Goal: Task Accomplishment & Management: Manage account settings

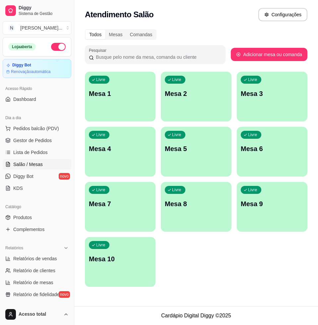
click at [78, 116] on div "Todos Mesas Comandas Pesquisar Adicionar mesa ou comanda Livre Mesa 1 Livre Mes…" at bounding box center [196, 159] width 244 height 269
click at [42, 130] on span "Pedidos balcão (PDV)" at bounding box center [36, 128] width 46 height 7
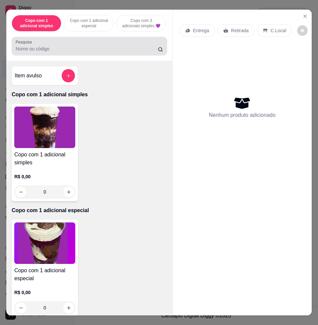
click at [70, 48] on div at bounding box center [90, 45] width 148 height 13
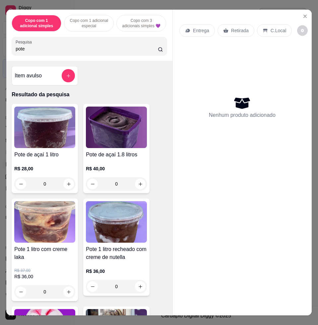
type input "pote"
click at [26, 127] on img at bounding box center [44, 127] width 61 height 41
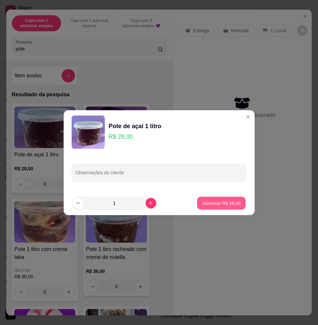
click at [225, 199] on button "Adicionar R$ 28,00" at bounding box center [221, 202] width 49 height 13
type input "1"
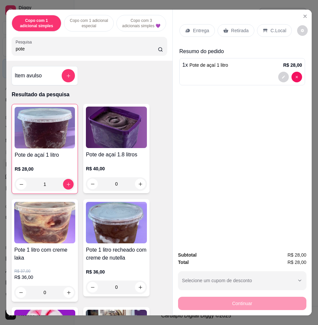
click at [271, 36] on div "Entrega Retirada C.Local" at bounding box center [243, 30] width 126 height 23
click at [274, 31] on div "C.Local" at bounding box center [274, 30] width 35 height 13
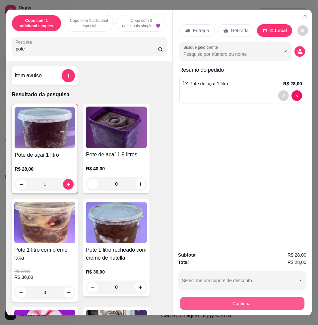
click at [266, 301] on button "Continuar" at bounding box center [242, 303] width 124 height 13
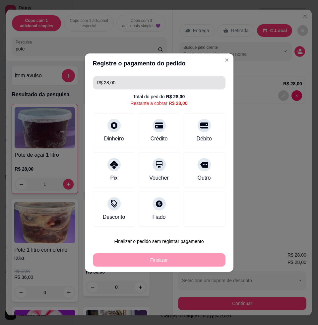
click at [155, 83] on input "R$ 28,00" at bounding box center [159, 82] width 125 height 13
click at [154, 83] on input "R$ 28,00" at bounding box center [159, 82] width 125 height 13
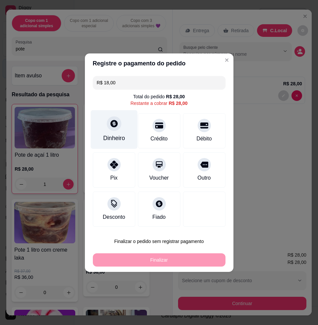
click at [106, 123] on div "Dinheiro" at bounding box center [114, 129] width 47 height 39
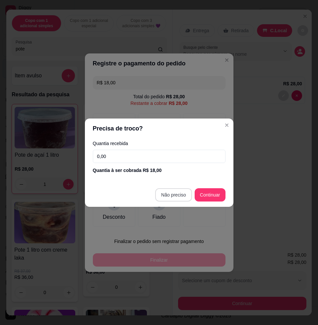
click at [174, 203] on footer "Não preciso Continuar" at bounding box center [159, 195] width 149 height 24
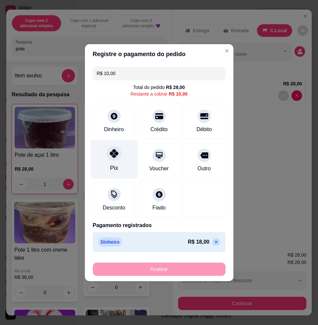
click at [116, 161] on div "Pix" at bounding box center [114, 159] width 47 height 39
type input "R$ 0,00"
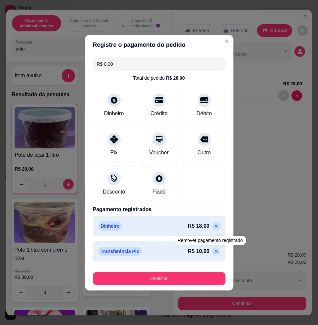
click at [204, 271] on div "Finalizar" at bounding box center [159, 277] width 133 height 16
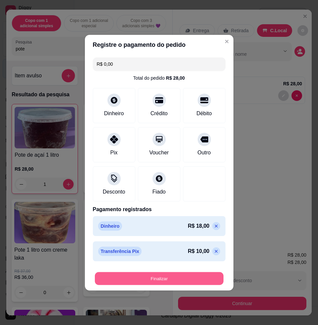
click at [202, 277] on button "Finalizar" at bounding box center [159, 278] width 129 height 13
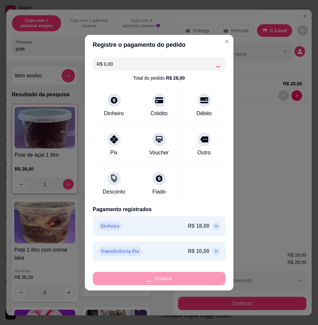
type input "0"
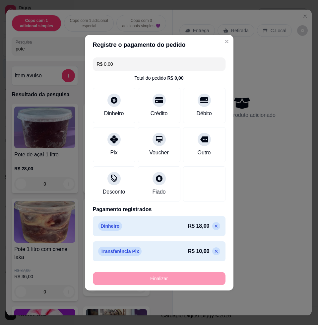
type input "-R$ 28,00"
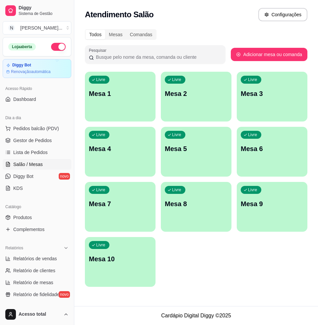
click at [114, 91] on p "Mesa 1" at bounding box center [120, 93] width 63 height 9
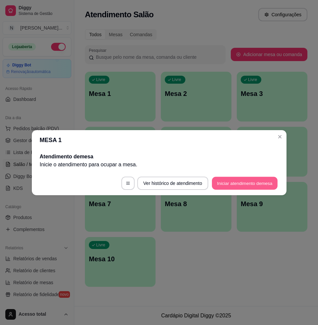
click at [247, 188] on button "Iniciar atendimento de mesa" at bounding box center [245, 183] width 66 height 13
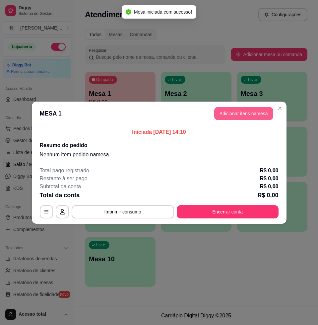
click at [250, 116] on button "Adicionar itens na mesa" at bounding box center [243, 113] width 59 height 13
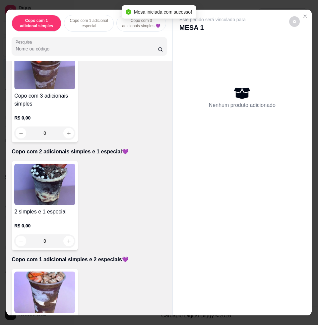
scroll to position [539, 0]
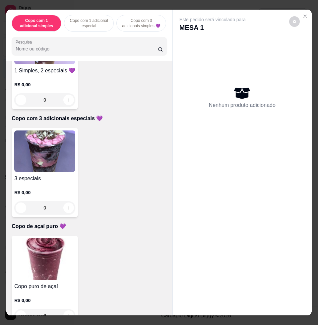
click at [47, 75] on h4 "1 Simples, 2 especiais 💜" at bounding box center [44, 71] width 61 height 8
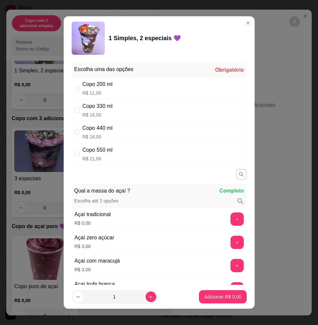
click at [107, 108] on div "Copo 330 ml" at bounding box center [98, 106] width 30 height 8
radio input "true"
click at [148, 294] on icon "increase-product-quantity" at bounding box center [150, 296] width 5 height 5
type input "2"
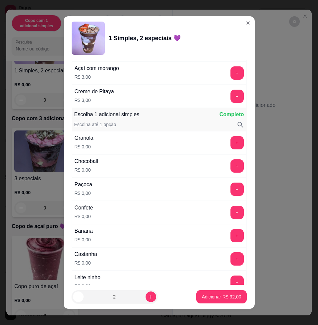
scroll to position [456, 0]
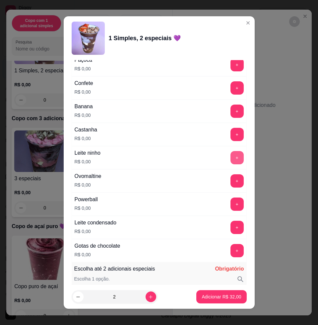
click at [231, 156] on button "+" at bounding box center [237, 157] width 13 height 13
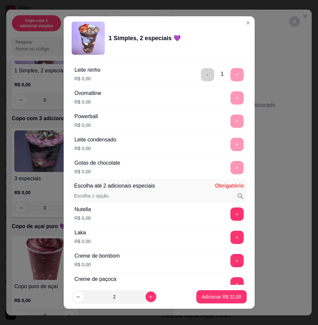
scroll to position [581, 0]
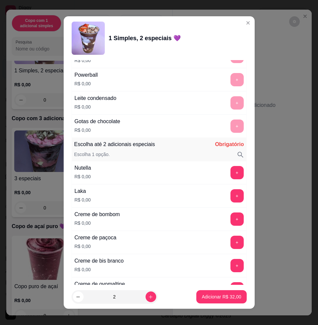
click at [228, 168] on div "+" at bounding box center [237, 172] width 19 height 13
click at [231, 172] on button "+" at bounding box center [237, 172] width 13 height 13
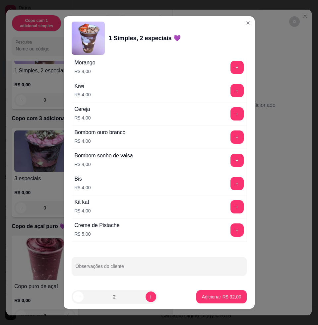
scroll to position [5, 0]
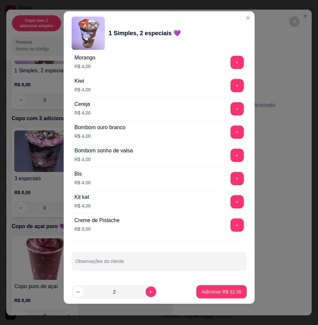
click at [181, 256] on div at bounding box center [159, 261] width 167 height 13
type input "levar"
click at [213, 291] on p "Adicionar R$ 32,00" at bounding box center [221, 291] width 39 height 7
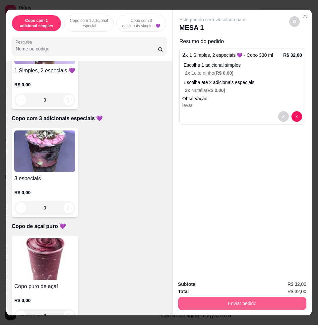
click at [266, 297] on button "Enviar pedido" at bounding box center [242, 303] width 128 height 13
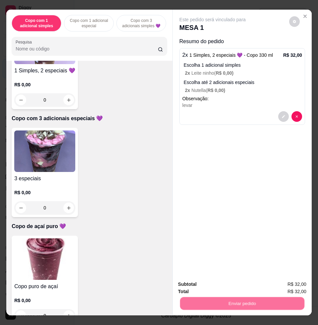
click at [284, 286] on button "Enviar pedido" at bounding box center [288, 283] width 37 height 13
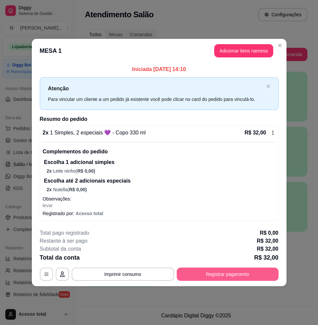
click at [211, 271] on button "Registrar pagamento" at bounding box center [228, 273] width 102 height 13
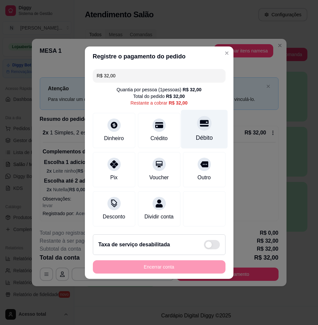
click at [208, 127] on div "Débito" at bounding box center [204, 129] width 47 height 39
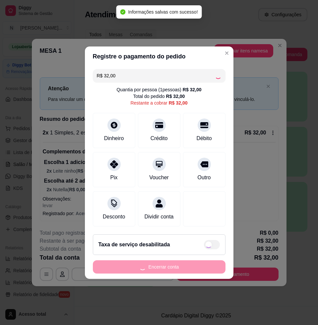
type input "R$ 0,00"
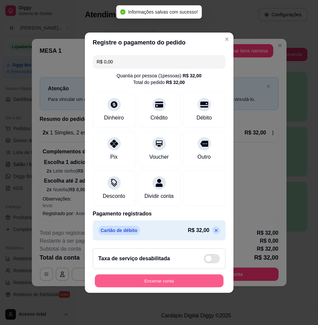
click at [213, 287] on button "Encerrar conta" at bounding box center [159, 280] width 129 height 13
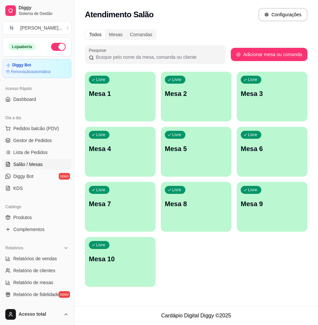
click at [112, 91] on p "Mesa 1" at bounding box center [120, 93] width 63 height 9
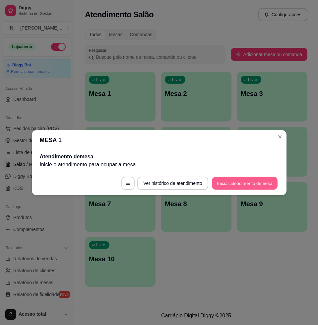
click at [246, 184] on button "Iniciar atendimento de mesa" at bounding box center [245, 183] width 66 height 13
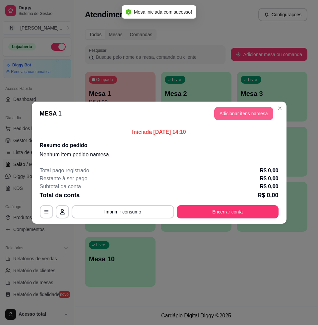
click at [243, 111] on button "Adicionar itens na mesa" at bounding box center [243, 113] width 59 height 13
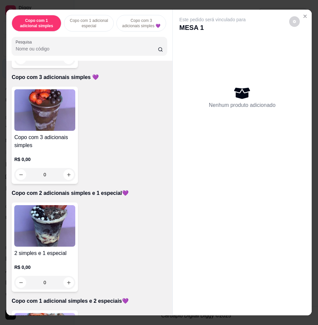
scroll to position [290, 0]
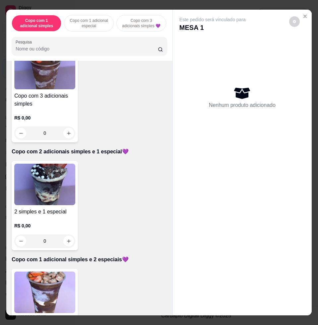
click at [57, 297] on img at bounding box center [44, 291] width 61 height 41
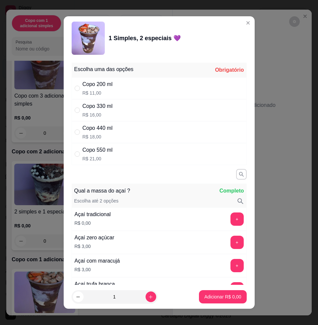
click at [171, 104] on div "Copo 330 ml R$ 16,00" at bounding box center [159, 110] width 175 height 22
radio input "true"
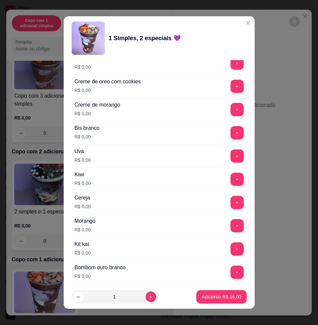
scroll to position [913, 0]
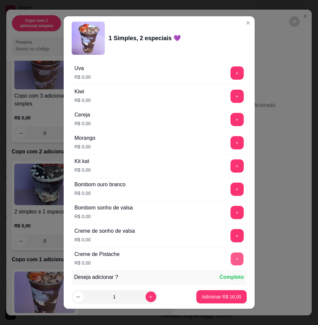
click at [231, 256] on button "+" at bounding box center [237, 259] width 13 height 13
click at [231, 72] on button "+" at bounding box center [237, 72] width 13 height 13
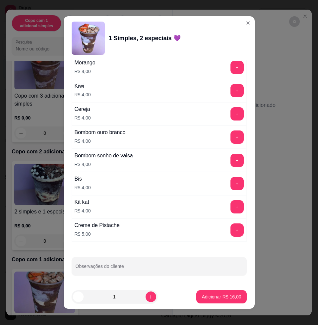
scroll to position [5, 0]
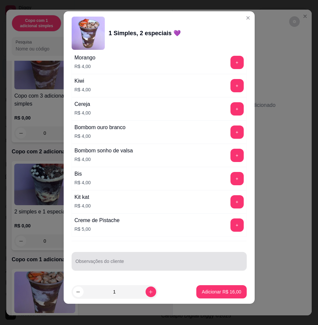
click at [131, 261] on input "Observações do cliente" at bounding box center [159, 263] width 167 height 7
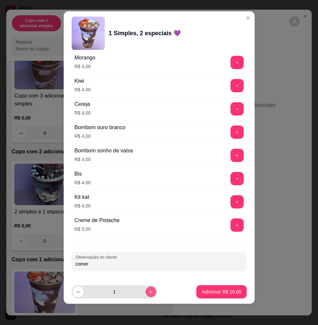
type input "comer"
click at [148, 291] on icon "increase-product-quantity" at bounding box center [150, 291] width 5 height 5
type input "2"
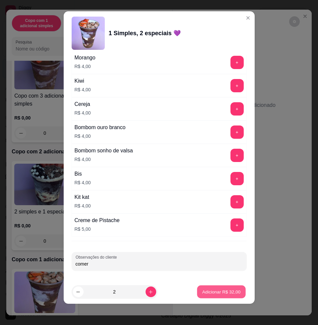
click at [209, 290] on p "Adicionar R$ 32,00" at bounding box center [221, 291] width 38 height 6
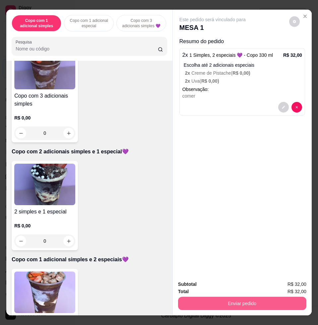
click at [255, 298] on button "Enviar pedido" at bounding box center [242, 303] width 128 height 13
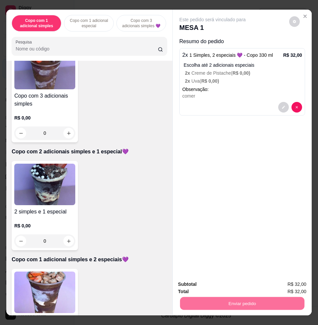
click at [288, 281] on button "Enviar pedido" at bounding box center [288, 283] width 37 height 13
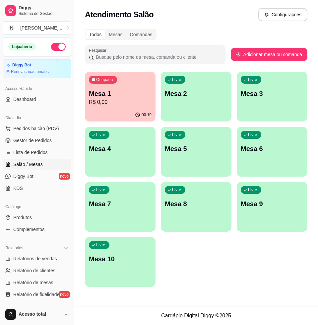
click at [200, 103] on div "Livre Mesa 2" at bounding box center [196, 93] width 71 height 42
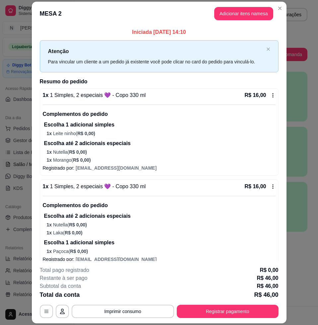
scroll to position [81, 0]
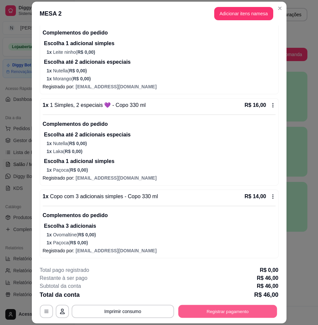
click at [254, 313] on button "Registrar pagamento" at bounding box center [227, 311] width 99 height 13
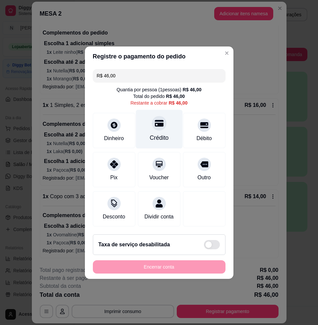
click at [165, 133] on div "Crédito" at bounding box center [159, 129] width 47 height 39
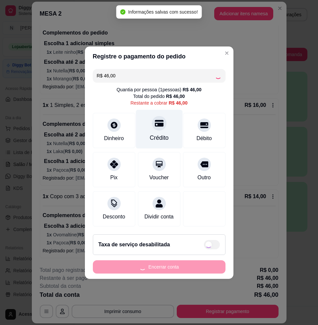
type input "R$ 0,00"
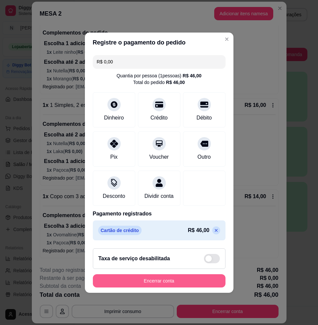
click at [187, 286] on button "Encerrar conta" at bounding box center [159, 280] width 133 height 13
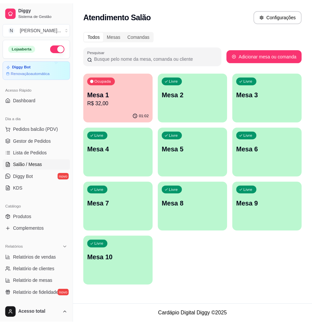
scroll to position [124, 0]
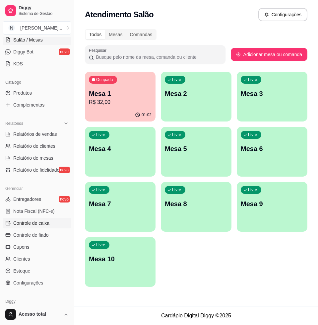
click at [42, 226] on span "Controle de caixa" at bounding box center [31, 223] width 36 height 7
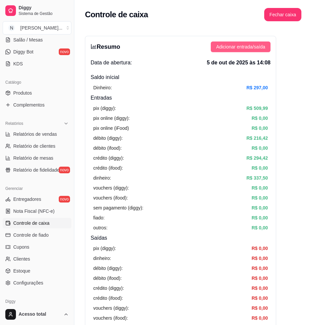
click at [235, 43] on span "Adicionar entrada/saída" at bounding box center [240, 46] width 49 height 7
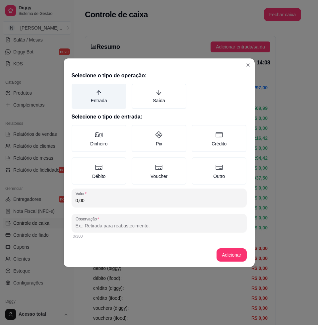
click at [95, 100] on label "Entrada" at bounding box center [99, 96] width 55 height 25
click at [77, 89] on button "Entrada" at bounding box center [73, 85] width 5 height 5
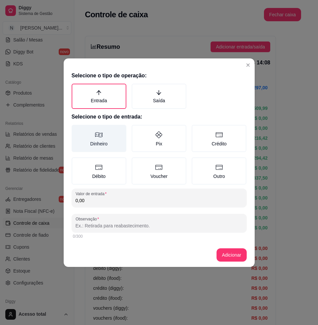
click at [113, 136] on label "Dinheiro" at bounding box center [99, 138] width 55 height 27
click at [77, 130] on button "Dinheiro" at bounding box center [73, 126] width 5 height 5
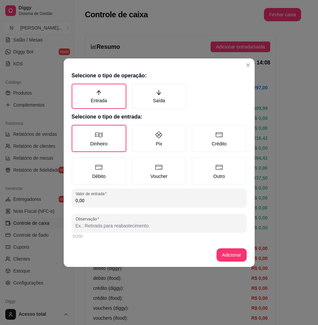
drag, startPoint x: 129, startPoint y: 198, endPoint x: 133, endPoint y: 205, distance: 7.9
click at [130, 199] on input "0,00" at bounding box center [159, 200] width 167 height 7
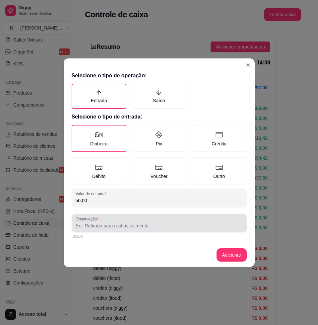
type input "50,00"
click at [157, 223] on div at bounding box center [159, 222] width 167 height 13
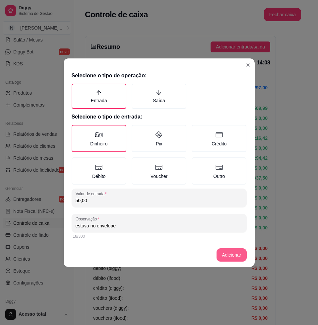
type input "estava no envelope"
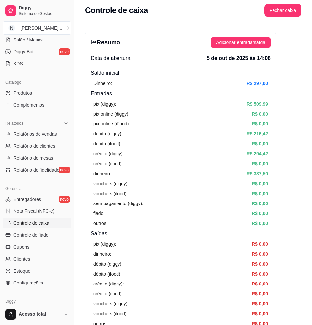
scroll to position [41, 0]
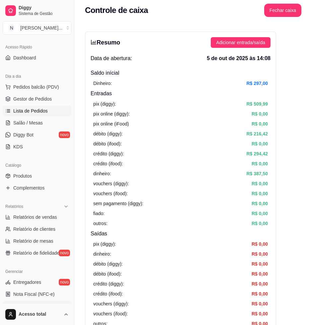
click at [53, 112] on link "Lista de Pedidos" at bounding box center [37, 111] width 69 height 11
click at [45, 111] on span "Lista de Pedidos" at bounding box center [30, 111] width 35 height 7
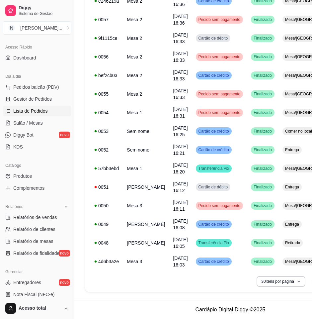
scroll to position [348, 0]
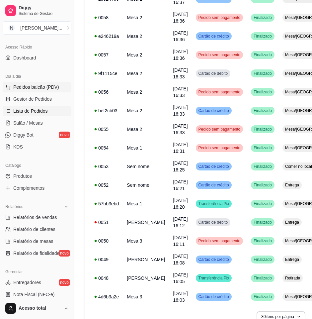
click at [41, 83] on button "Pedidos balcão (PDV)" at bounding box center [37, 87] width 69 height 11
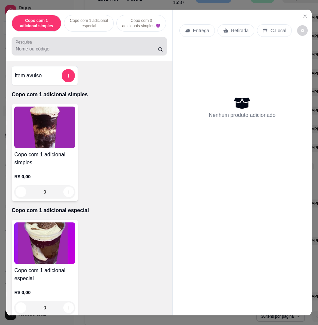
click at [64, 41] on div "Pesquisa" at bounding box center [90, 46] width 156 height 19
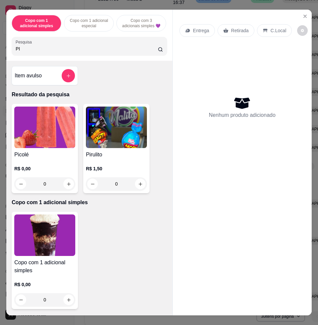
type input "PI"
click at [47, 158] on h4 "Picolé" at bounding box center [44, 155] width 61 height 8
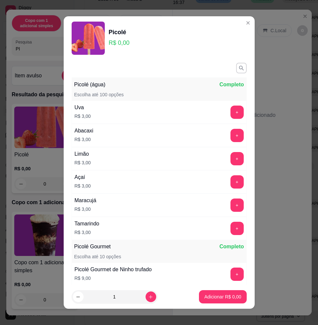
click at [231, 114] on button "+" at bounding box center [237, 112] width 13 height 13
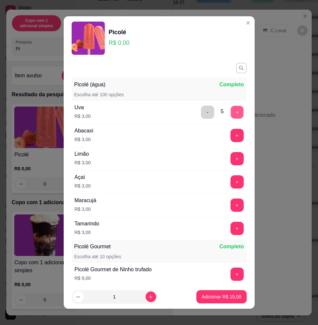
click at [231, 114] on button "+" at bounding box center [237, 112] width 13 height 13
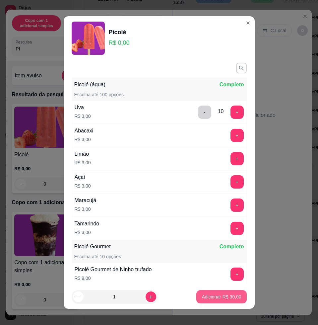
click at [217, 299] on p "Adicionar R$ 30,00" at bounding box center [221, 296] width 39 height 7
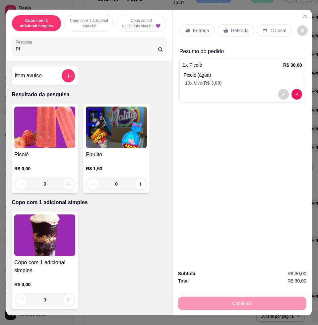
click at [270, 32] on div "C.Local" at bounding box center [274, 30] width 35 height 13
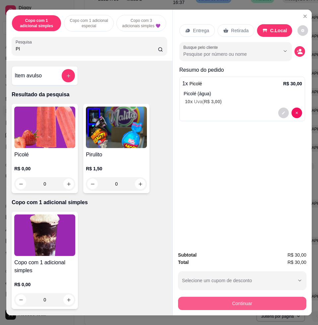
click at [283, 299] on button "Continuar" at bounding box center [242, 303] width 128 height 13
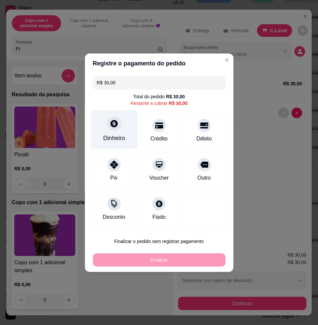
click at [113, 130] on div at bounding box center [114, 123] width 15 height 15
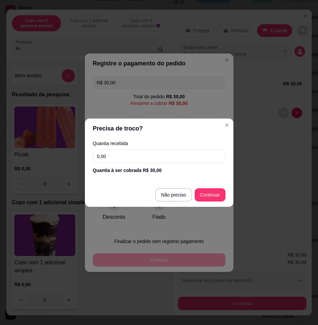
click at [161, 159] on input "0,00" at bounding box center [159, 156] width 133 height 13
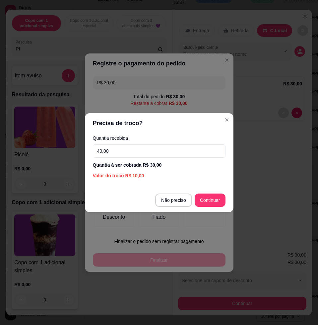
type input "40,00"
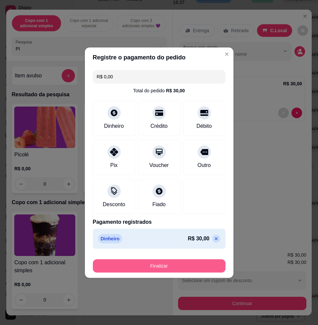
click at [199, 264] on button "Finalizar" at bounding box center [159, 265] width 133 height 13
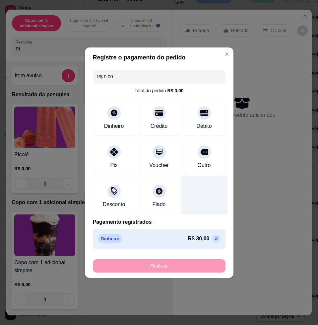
type input "-R$ 30,00"
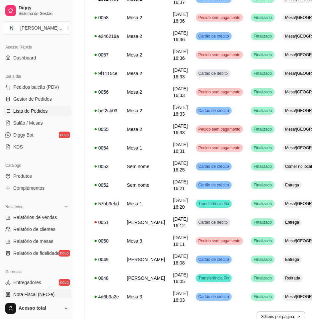
scroll to position [153, 0]
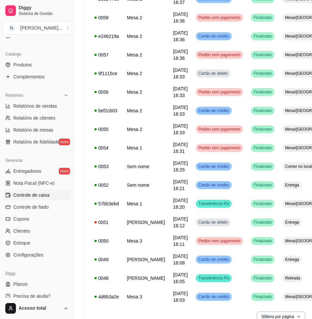
click at [41, 194] on span "Controle de caixa" at bounding box center [31, 194] width 36 height 7
click at [54, 195] on link "Controle de caixa" at bounding box center [37, 194] width 69 height 11
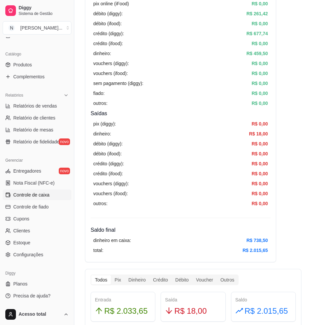
scroll to position [166, 0]
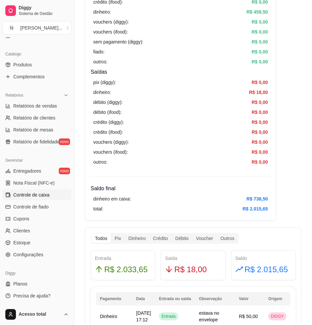
click at [3, 189] on link "Controle de caixa" at bounding box center [37, 194] width 69 height 11
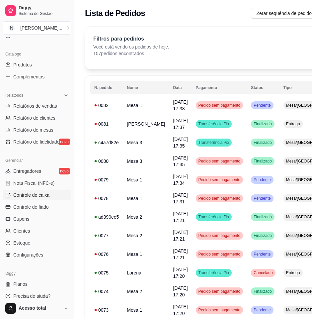
click at [54, 191] on link "Controle de caixa" at bounding box center [37, 194] width 69 height 11
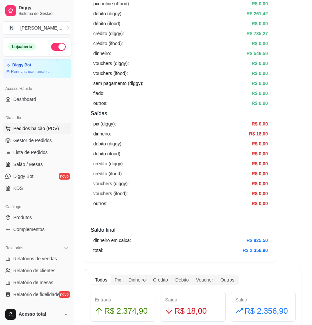
click at [35, 125] on span "Pedidos balcão (PDV)" at bounding box center [36, 128] width 46 height 7
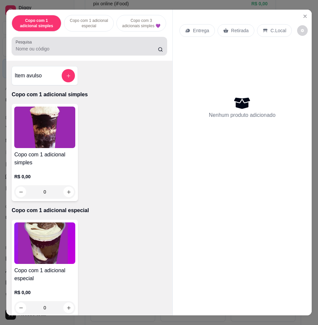
click at [57, 45] on div at bounding box center [90, 45] width 148 height 13
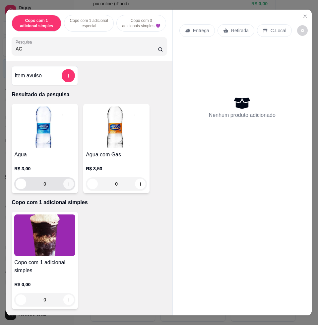
type input "AG"
click at [67, 185] on icon "increase-product-quantity" at bounding box center [68, 184] width 5 height 5
click at [66, 185] on icon "increase-product-quantity" at bounding box center [68, 184] width 5 height 5
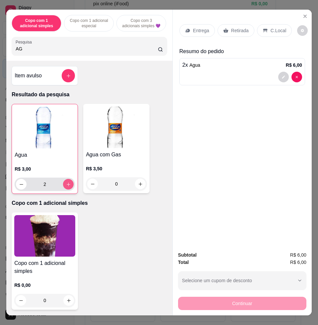
type input "2"
click at [277, 30] on p "C.Local" at bounding box center [279, 30] width 16 height 7
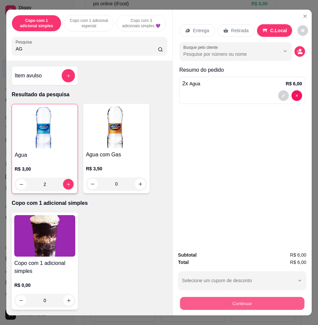
click at [251, 303] on button "Continuar" at bounding box center [242, 303] width 124 height 13
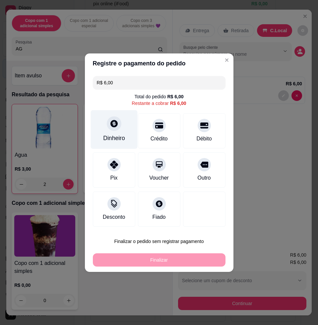
drag, startPoint x: 144, startPoint y: 133, endPoint x: 126, endPoint y: 135, distance: 17.3
click at [139, 134] on div "Crédito" at bounding box center [159, 130] width 42 height 35
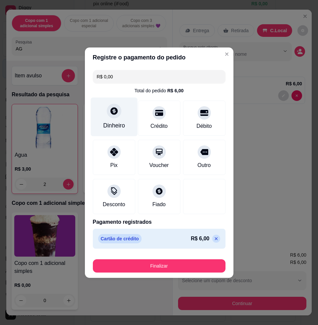
click at [113, 114] on icon at bounding box center [114, 110] width 7 height 7
click at [214, 237] on icon at bounding box center [216, 238] width 5 height 5
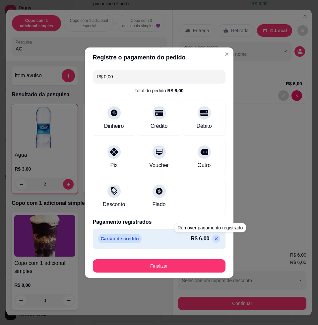
type input "R$ 6,00"
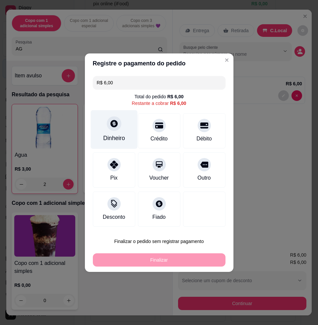
click at [123, 126] on div "Dinheiro" at bounding box center [114, 129] width 47 height 39
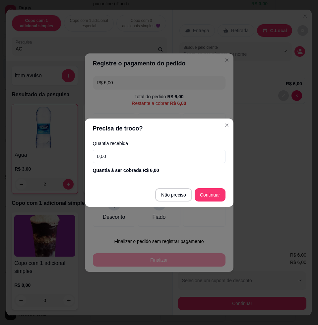
drag, startPoint x: 150, startPoint y: 156, endPoint x: 143, endPoint y: 160, distance: 7.6
click at [149, 157] on input "0,00" at bounding box center [159, 156] width 133 height 13
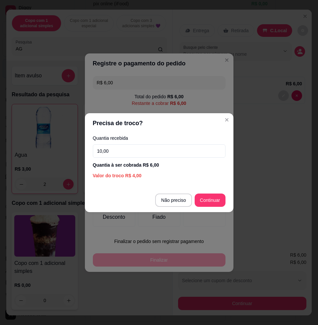
type input "10,00"
type input "R$ 0,00"
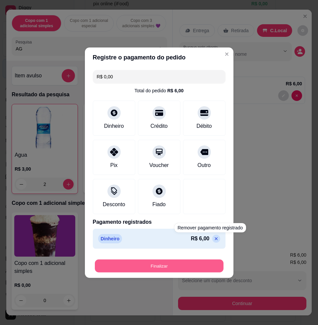
click at [214, 260] on button "Finalizar" at bounding box center [159, 265] width 129 height 13
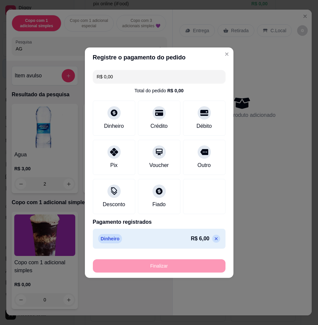
type input "0"
type input "-R$ 6,00"
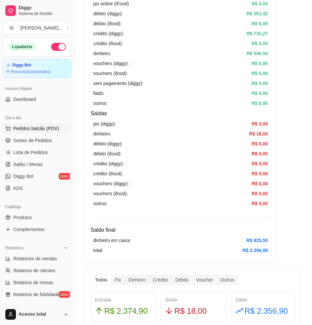
click at [53, 123] on button "Pedidos balcão (PDV)" at bounding box center [37, 128] width 69 height 11
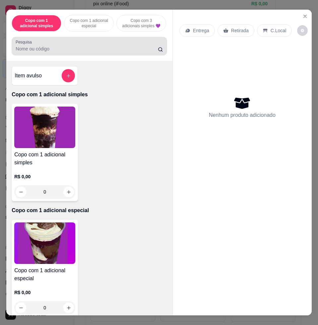
click at [70, 51] on input "Pesquisa" at bounding box center [87, 48] width 142 height 7
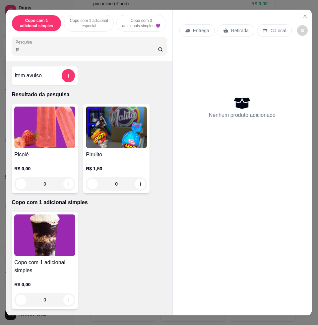
type input "pi"
click at [50, 124] on img at bounding box center [44, 127] width 61 height 41
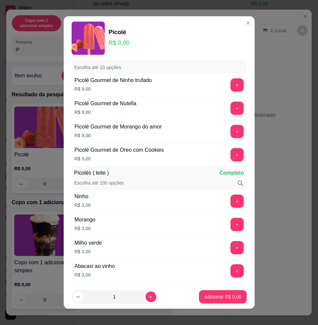
scroll to position [207, 0]
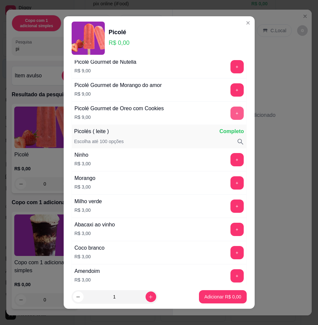
click at [231, 111] on button "+" at bounding box center [237, 113] width 13 height 13
click at [201, 115] on button "-" at bounding box center [207, 113] width 13 height 13
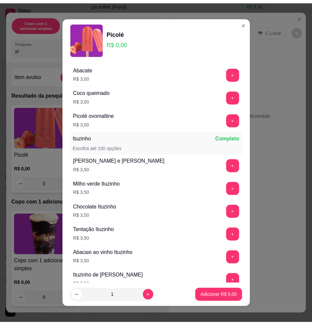
scroll to position [622, 0]
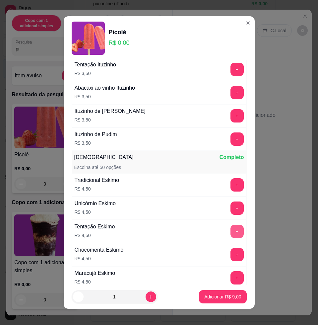
click at [231, 236] on button "+" at bounding box center [237, 231] width 13 height 13
click at [231, 234] on button "+" at bounding box center [237, 231] width 13 height 13
click at [211, 298] on p "Adicionar R$ 22,50" at bounding box center [221, 296] width 39 height 7
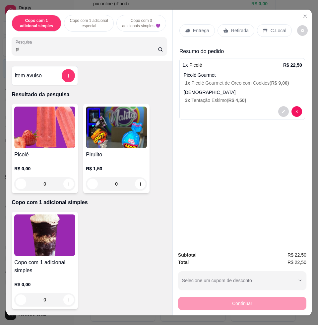
drag, startPoint x: 272, startPoint y: 27, endPoint x: 274, endPoint y: 38, distance: 11.1
click at [272, 28] on p "C.Local" at bounding box center [279, 30] width 16 height 7
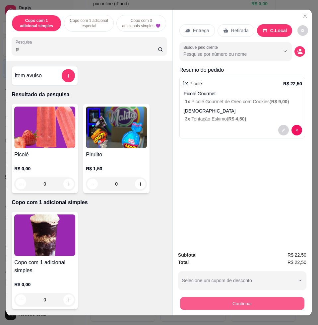
click at [233, 298] on button "Continuar" at bounding box center [242, 303] width 124 height 13
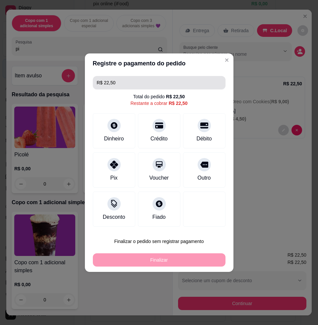
click at [128, 86] on input "R$ 22,50" at bounding box center [159, 82] width 125 height 13
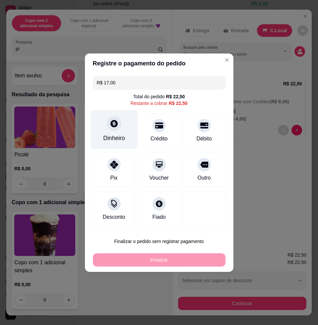
click at [100, 133] on div "Dinheiro" at bounding box center [114, 129] width 47 height 39
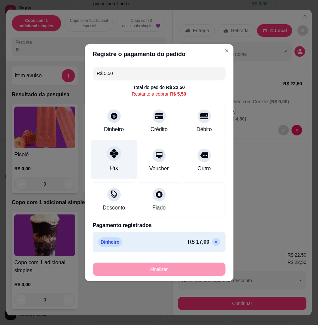
click at [118, 161] on div "Pix" at bounding box center [114, 159] width 47 height 39
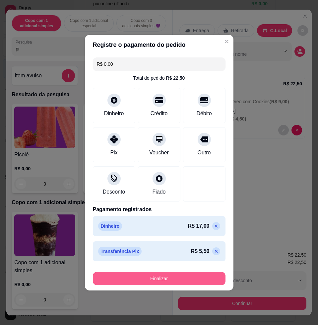
click at [199, 284] on button "Finalizar" at bounding box center [159, 278] width 133 height 13
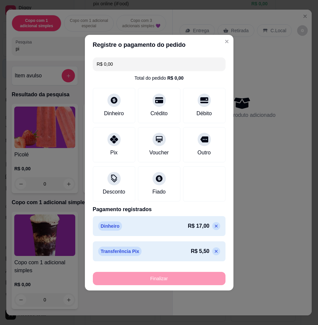
type input "-R$ 22,50"
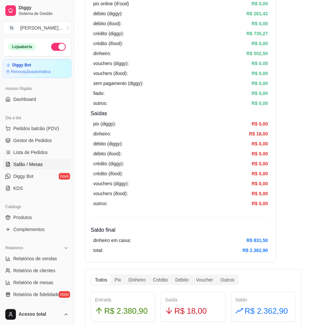
click at [32, 166] on span "Salão / Mesas" at bounding box center [28, 164] width 30 height 7
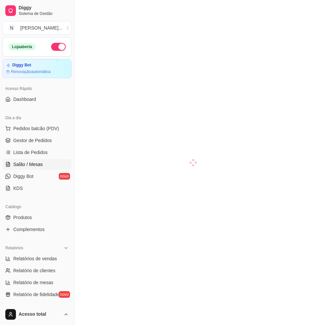
scroll to position [124, 0]
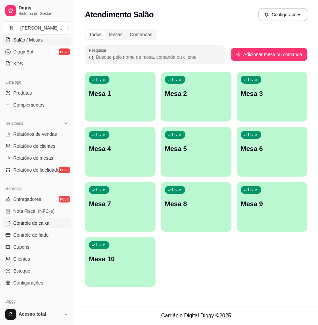
click at [41, 220] on span "Controle de caixa" at bounding box center [31, 223] width 36 height 7
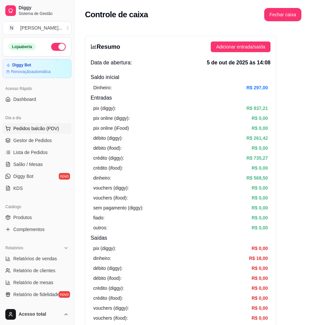
click at [46, 129] on span "Pedidos balcão (PDV)" at bounding box center [36, 128] width 46 height 7
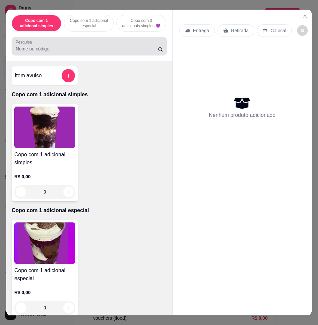
click at [52, 44] on div at bounding box center [90, 45] width 148 height 13
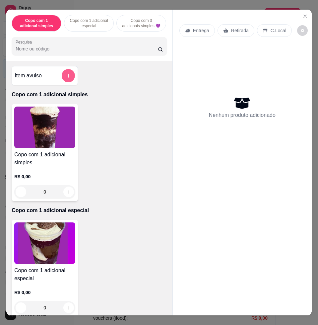
click at [66, 81] on button "add-separate-item" at bounding box center [68, 75] width 13 height 13
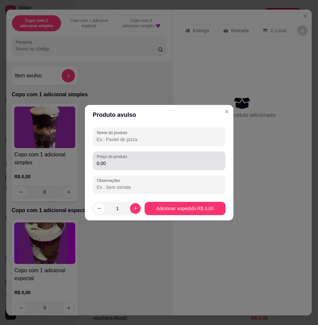
click at [149, 165] on input "0,00" at bounding box center [159, 163] width 125 height 7
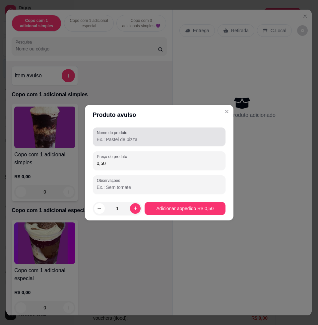
type input "0,50"
click at [146, 141] on input "Nome do produto" at bounding box center [159, 139] width 125 height 7
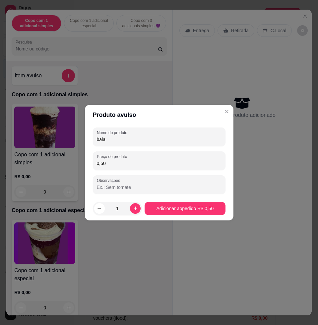
type input "bala"
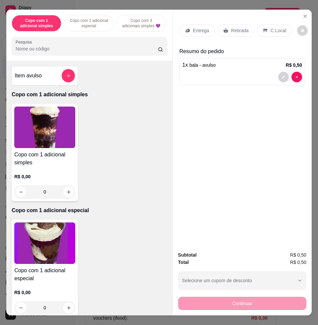
click at [63, 60] on div "Copo com 1 adicional simples Copo com 1 adicional especial Copo com 3 adicionai…" at bounding box center [89, 35] width 166 height 51
click at [67, 59] on div "Copo com 1 adicional simples Copo com 1 adicional especial Copo com 3 adicionai…" at bounding box center [89, 35] width 166 height 51
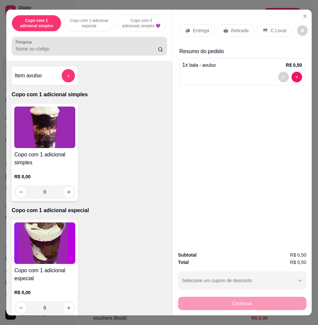
click at [67, 52] on input "Pesquisa" at bounding box center [87, 48] width 142 height 7
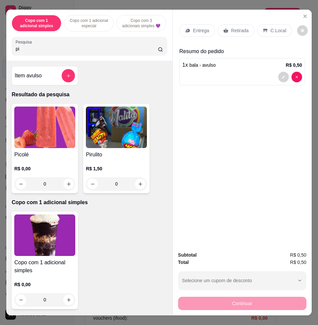
type input "pi"
click at [58, 159] on h4 "Picolé" at bounding box center [44, 155] width 61 height 8
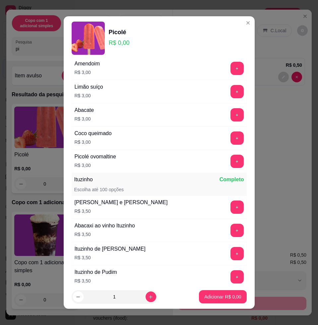
scroll to position [581, 0]
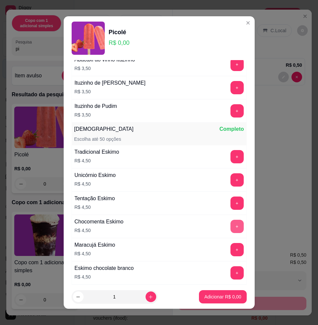
click at [231, 226] on button "+" at bounding box center [237, 226] width 13 height 13
click at [221, 298] on p "Adicionar R$ 4,50" at bounding box center [222, 296] width 37 height 7
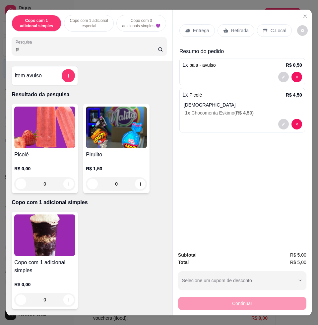
click at [254, 296] on div "Continuar" at bounding box center [242, 302] width 128 height 15
click at [271, 30] on p "C.Local" at bounding box center [279, 30] width 16 height 7
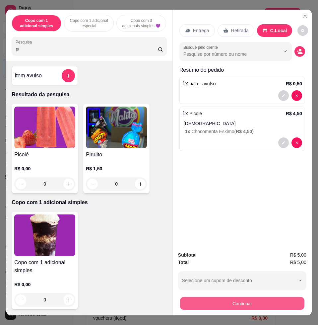
click at [267, 297] on button "Continuar" at bounding box center [242, 303] width 124 height 13
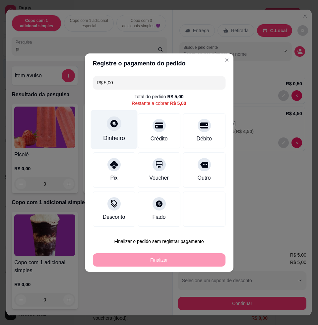
click at [114, 136] on div "Dinheiro" at bounding box center [114, 138] width 22 height 9
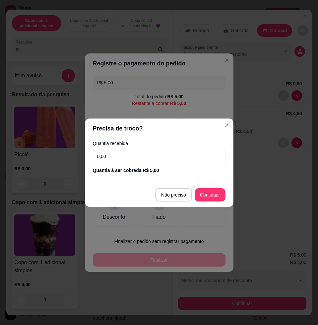
click at [140, 154] on input "0,00" at bounding box center [159, 156] width 133 height 13
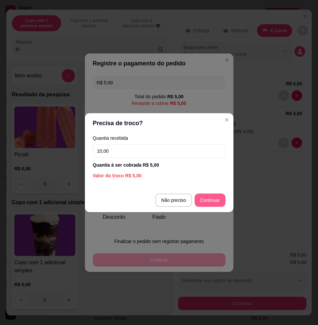
type input "10,00"
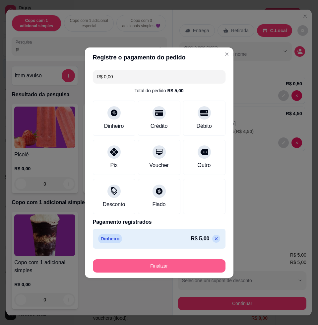
click at [183, 270] on button "Finalizar" at bounding box center [159, 265] width 133 height 13
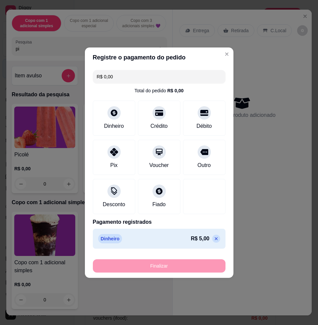
type input "-R$ 5,00"
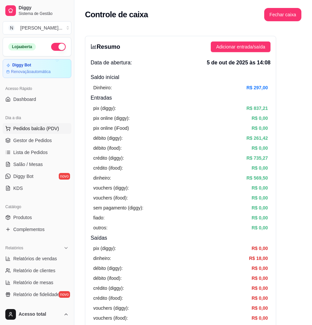
click at [39, 127] on span "Pedidos balcão (PDV)" at bounding box center [36, 128] width 46 height 7
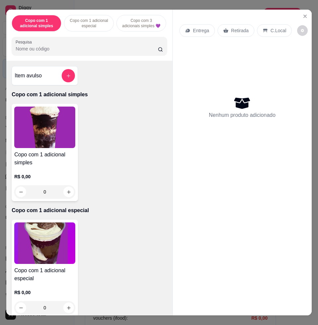
click at [81, 59] on div "Copo com 1 adicional simples Copo com 1 adicional especial Copo com 3 adicionai…" at bounding box center [89, 35] width 166 height 51
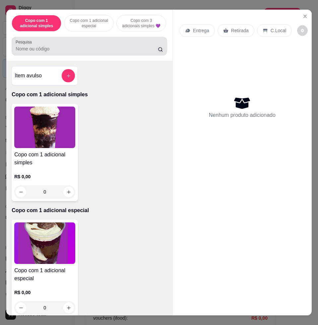
click at [81, 44] on div at bounding box center [90, 45] width 148 height 13
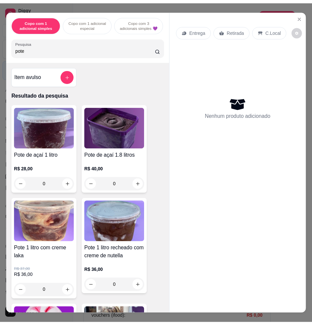
scroll to position [207, 0]
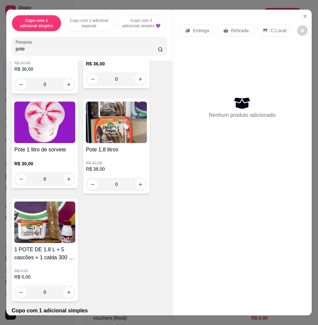
type input "pote"
click at [117, 123] on img at bounding box center [116, 122] width 61 height 41
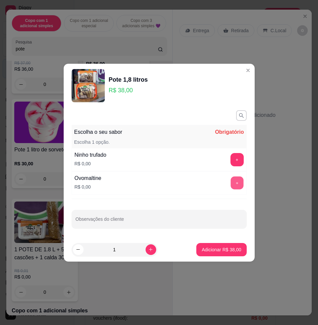
click at [233, 184] on button "+" at bounding box center [237, 182] width 13 height 13
click at [235, 161] on div "+" at bounding box center [237, 159] width 19 height 13
click at [201, 188] on button "-" at bounding box center [207, 182] width 13 height 13
click at [231, 161] on button "+" at bounding box center [237, 159] width 13 height 13
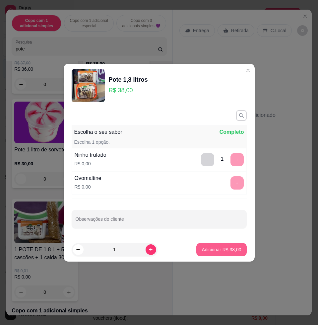
click at [220, 246] on button "Adicionar R$ 38,00" at bounding box center [221, 249] width 50 height 13
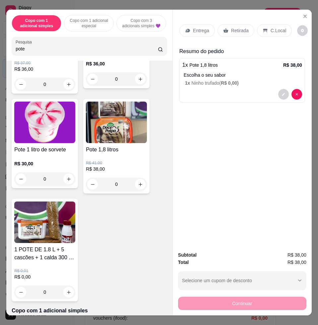
click at [271, 27] on p "C.Local" at bounding box center [279, 30] width 16 height 7
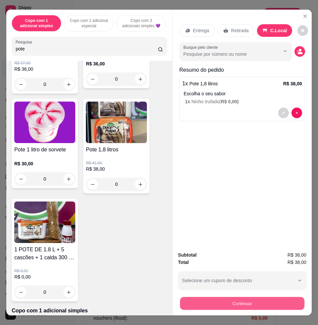
click at [279, 297] on button "Continuar" at bounding box center [242, 303] width 124 height 13
click at [289, 303] on button "Continuar" at bounding box center [242, 303] width 128 height 13
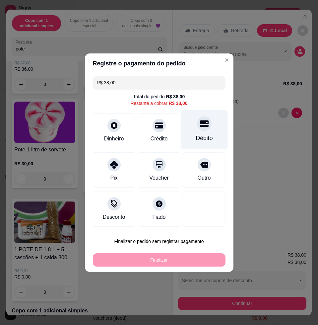
click at [201, 143] on div "Débito" at bounding box center [204, 129] width 47 height 39
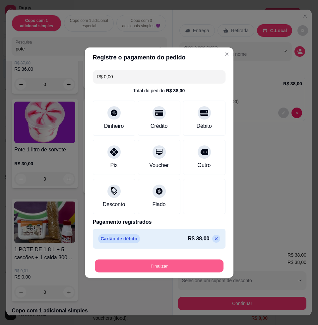
click at [190, 264] on button "Finalizar" at bounding box center [159, 265] width 129 height 13
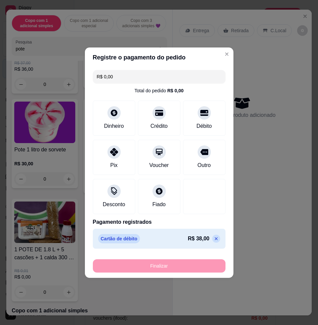
type input "-R$ 38,00"
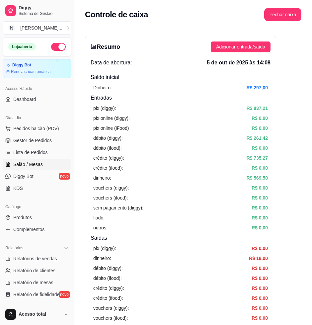
click at [32, 169] on link "Salão / Mesas" at bounding box center [37, 164] width 69 height 11
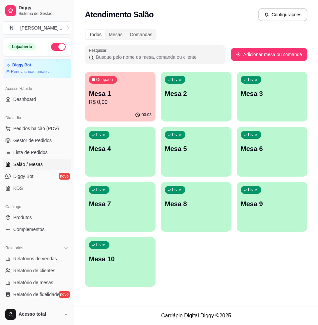
click at [108, 97] on p "Mesa 1" at bounding box center [120, 93] width 63 height 9
click at [45, 126] on span "Pedidos balcão (PDV)" at bounding box center [36, 128] width 46 height 7
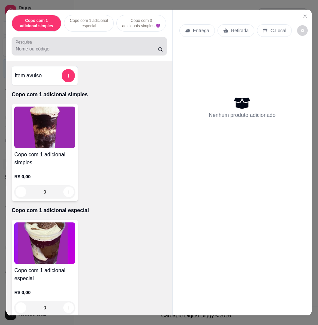
click at [81, 55] on div "Pesquisa" at bounding box center [90, 46] width 156 height 19
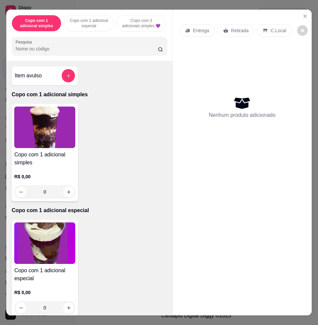
scroll to position [83, 0]
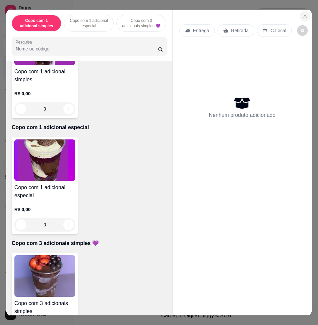
click at [304, 15] on icon "Close" at bounding box center [305, 16] width 3 height 3
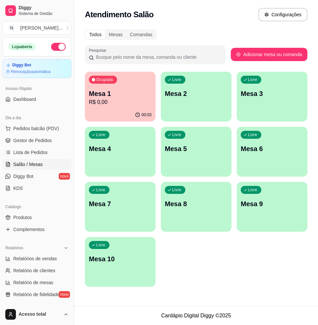
click at [102, 113] on div "00:03" at bounding box center [120, 115] width 71 height 13
click at [174, 95] on p "Mesa 2" at bounding box center [196, 93] width 63 height 9
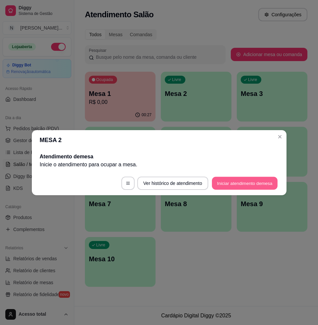
click at [235, 180] on button "Iniciar atendimento de mesa" at bounding box center [245, 183] width 66 height 13
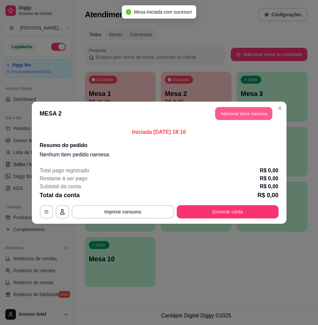
click at [257, 108] on button "Adicionar itens na mesa" at bounding box center [243, 113] width 57 height 13
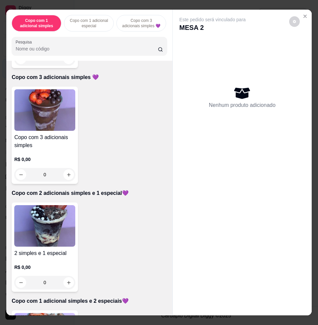
scroll to position [332, 0]
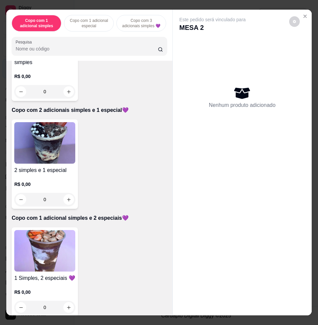
click at [49, 250] on img at bounding box center [44, 250] width 61 height 41
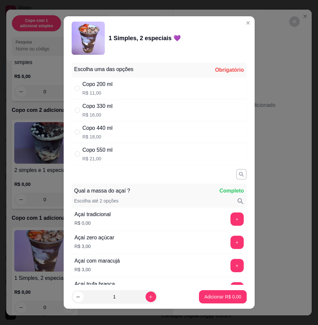
click at [122, 136] on div "Copo 440 ml R$ 18,00" at bounding box center [159, 132] width 175 height 22
radio input "true"
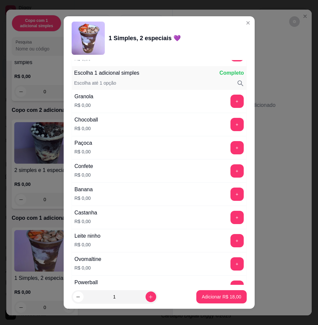
scroll to position [415, 0]
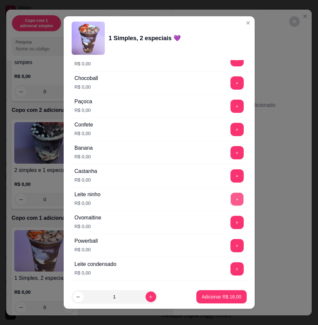
click at [231, 199] on button "+" at bounding box center [237, 199] width 13 height 13
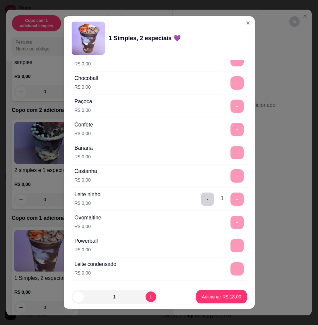
scroll to position [581, 0]
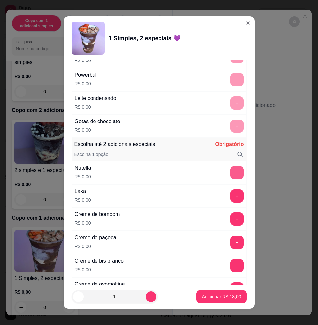
click at [231, 175] on button "+" at bounding box center [237, 172] width 13 height 13
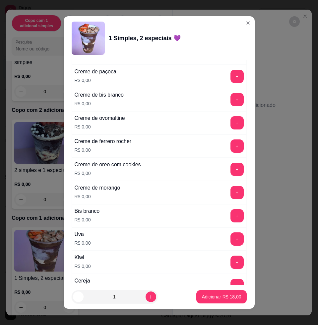
scroll to position [830, 0]
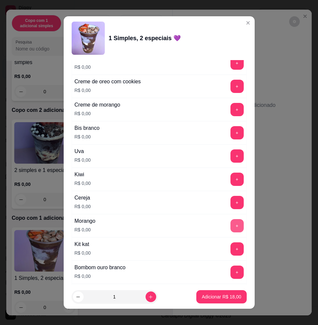
click at [231, 224] on button "+" at bounding box center [237, 225] width 13 height 13
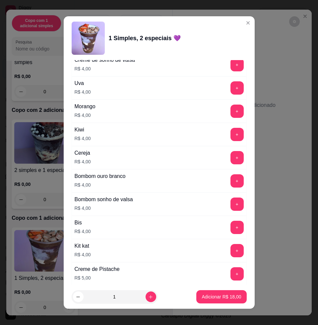
scroll to position [1662, 0]
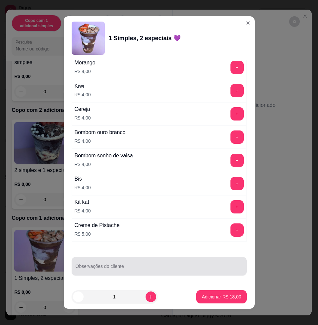
click at [206, 261] on div at bounding box center [159, 265] width 167 height 13
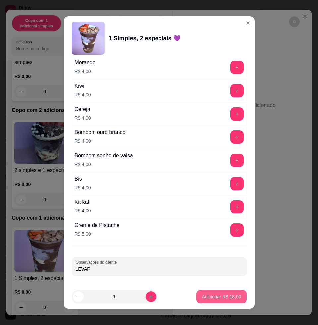
type input "LEVAR"
click at [225, 293] on p "Adicionar R$ 18,00" at bounding box center [221, 296] width 39 height 7
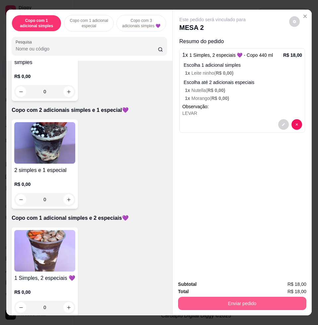
click at [229, 297] on button "Enviar pedido" at bounding box center [242, 303] width 128 height 13
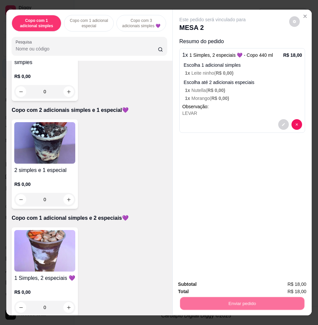
click at [294, 278] on button "Enviar pedido" at bounding box center [288, 283] width 37 height 13
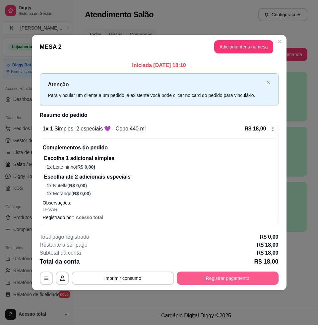
click at [268, 274] on button "Registrar pagamento" at bounding box center [228, 277] width 102 height 13
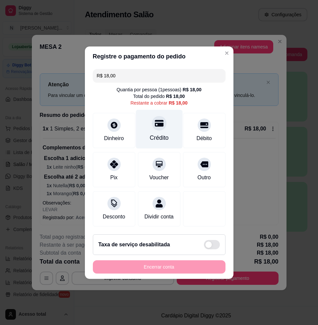
click at [156, 120] on icon at bounding box center [159, 123] width 9 height 7
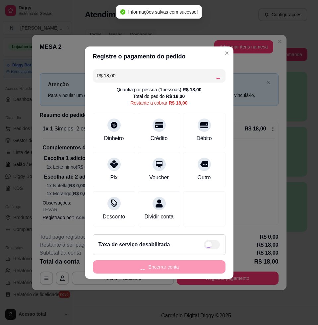
type input "R$ 0,00"
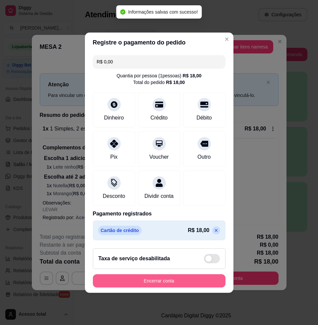
click at [162, 284] on button "Encerrar conta" at bounding box center [159, 280] width 133 height 13
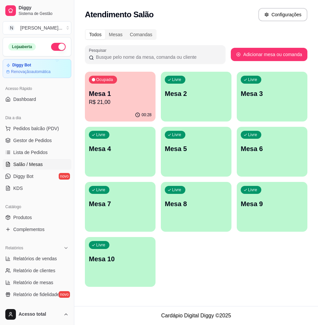
click at [133, 108] on div "Ocupada Mesa 1 R$ 21,00" at bounding box center [120, 90] width 71 height 37
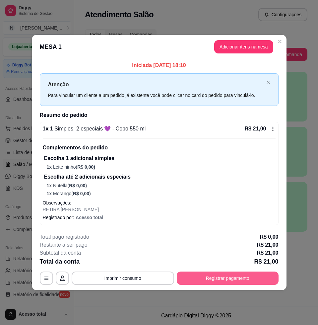
click at [242, 279] on button "Registrar pagamento" at bounding box center [228, 277] width 102 height 13
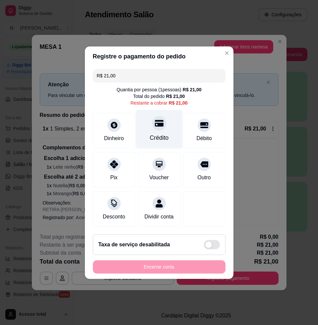
click at [163, 125] on div "Crédito" at bounding box center [159, 129] width 47 height 39
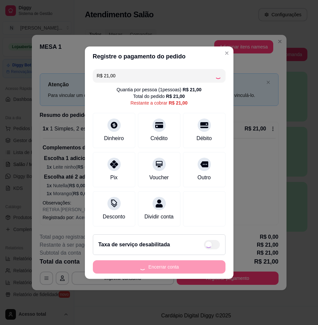
type input "R$ 0,00"
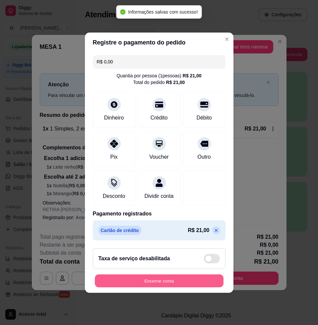
click at [158, 284] on button "Encerrar conta" at bounding box center [159, 280] width 129 height 13
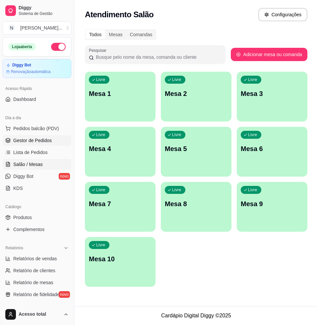
click at [35, 140] on span "Gestor de Pedidos" at bounding box center [32, 140] width 38 height 7
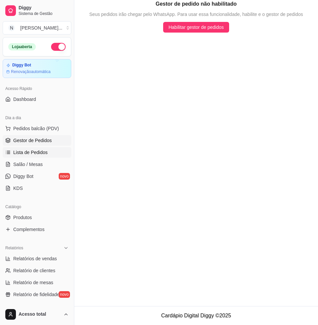
click at [32, 148] on link "Lista de Pedidos" at bounding box center [37, 152] width 69 height 11
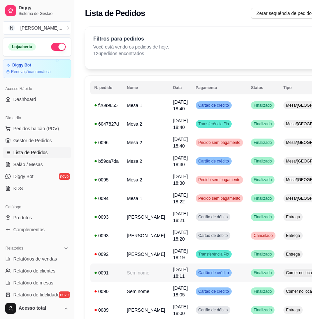
click at [285, 272] on span "Comer no local" at bounding box center [300, 272] width 30 height 5
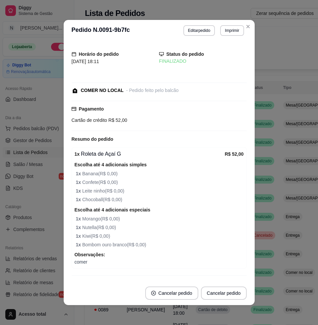
click at [199, 34] on button "Editar pedido" at bounding box center [200, 30] width 32 height 11
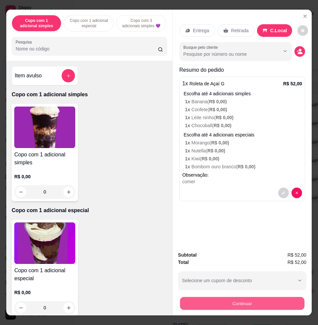
click at [249, 297] on button "Continuar" at bounding box center [242, 303] width 124 height 13
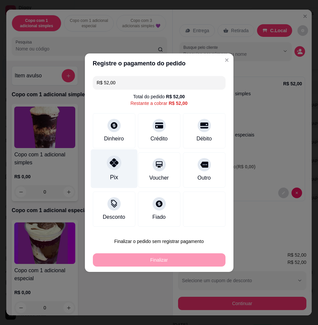
click at [111, 163] on icon at bounding box center [114, 162] width 9 height 9
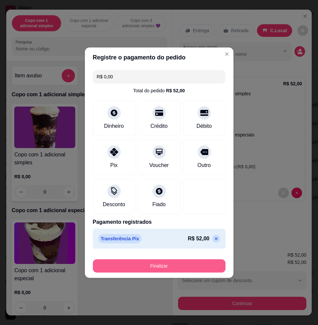
click at [161, 265] on button "Finalizar" at bounding box center [159, 265] width 133 height 13
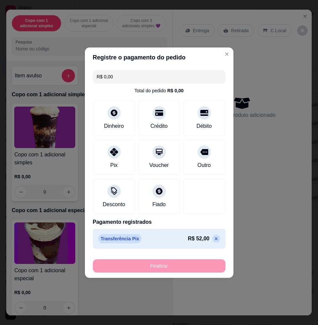
type input "-R$ 52,00"
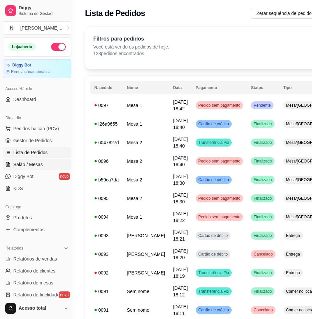
click at [46, 167] on link "Salão / Mesas" at bounding box center [37, 164] width 69 height 11
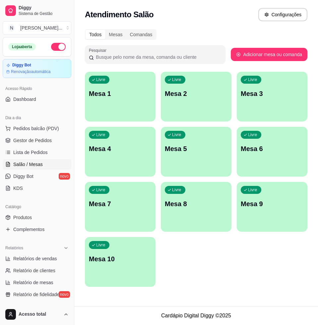
click at [134, 111] on div "Livre Mesa 1" at bounding box center [120, 93] width 71 height 42
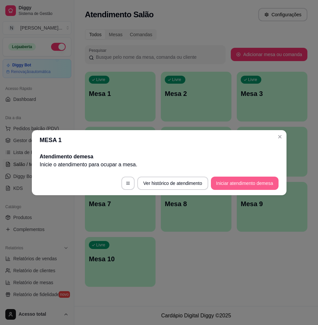
click at [230, 183] on button "Iniciar atendimento de mesa" at bounding box center [245, 183] width 68 height 13
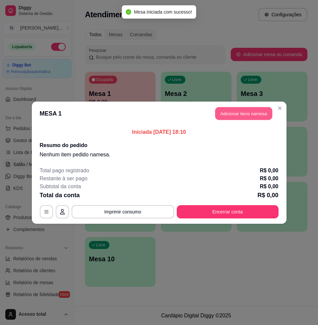
click at [238, 117] on button "Adicionar itens na mesa" at bounding box center [243, 113] width 57 height 13
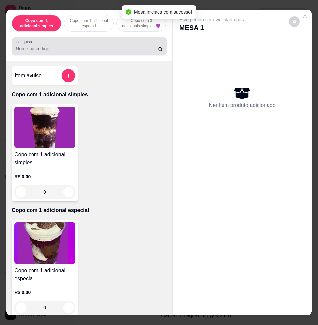
click at [101, 51] on input "Pesquisa" at bounding box center [87, 48] width 142 height 7
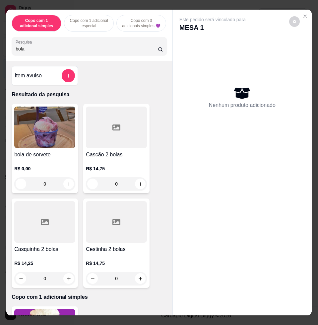
type input "bola"
click at [50, 113] on img at bounding box center [44, 127] width 61 height 41
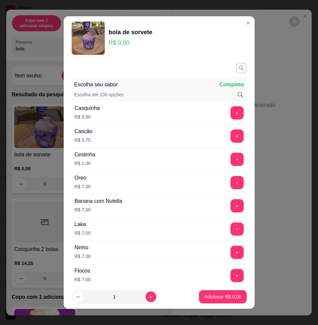
scroll to position [124, 0]
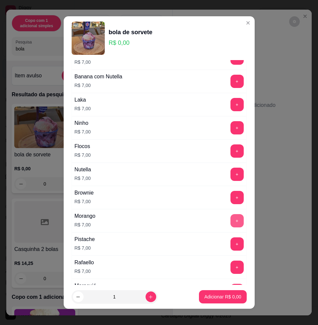
click at [231, 221] on button "+" at bounding box center [237, 220] width 13 height 13
click at [222, 297] on p "Adicionar R$ 14,00" at bounding box center [221, 296] width 39 height 7
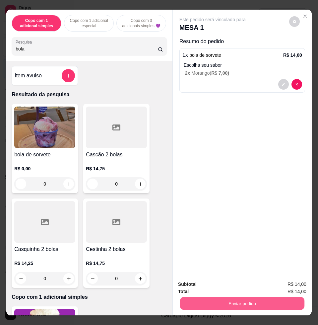
click at [218, 301] on button "Enviar pedido" at bounding box center [242, 303] width 124 height 13
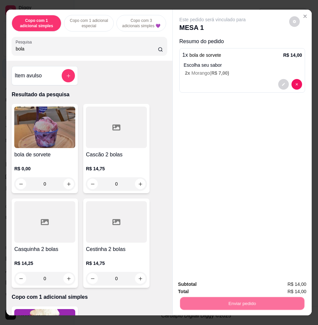
click at [298, 279] on button "Enviar pedido" at bounding box center [288, 283] width 37 height 13
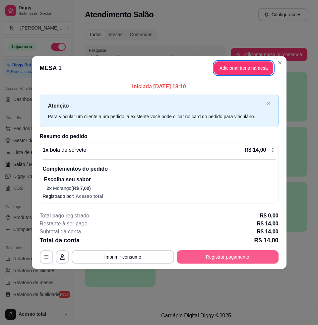
click at [238, 259] on button "Registrar pagamento" at bounding box center [228, 256] width 102 height 13
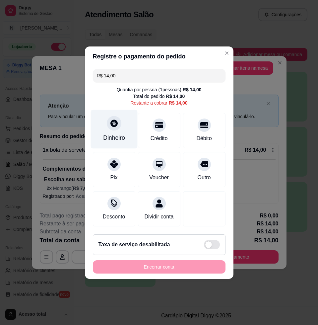
click at [123, 133] on div "Dinheiro" at bounding box center [114, 137] width 22 height 9
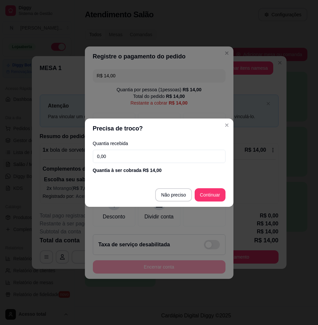
click at [137, 164] on div "Quantia recebida 0,00 Quantia à ser cobrada R$ 14,00" at bounding box center [159, 157] width 149 height 38
click at [138, 158] on input "0,00" at bounding box center [159, 156] width 133 height 13
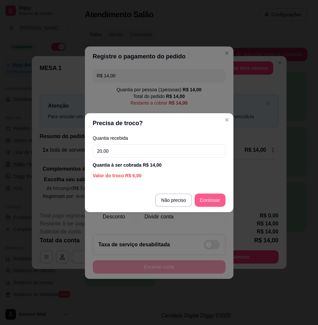
type input "20,00"
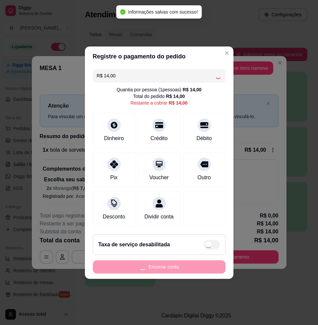
type input "R$ 0,00"
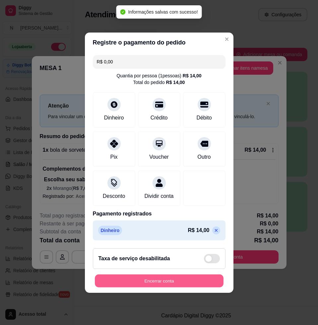
click at [159, 283] on button "Encerrar conta" at bounding box center [159, 280] width 129 height 13
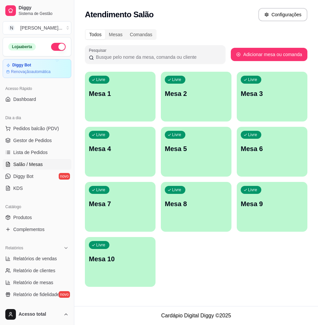
click at [124, 106] on div "Livre Mesa 1" at bounding box center [120, 93] width 71 height 42
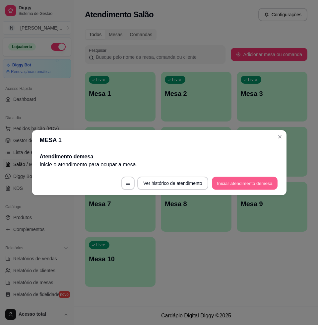
click at [250, 185] on button "Iniciar atendimento de mesa" at bounding box center [245, 183] width 66 height 13
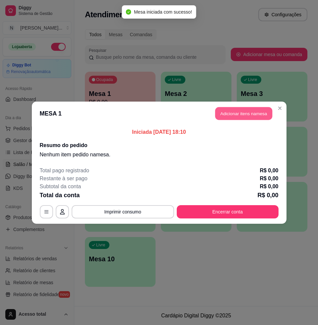
click at [240, 115] on button "Adicionar itens na mesa" at bounding box center [243, 113] width 57 height 13
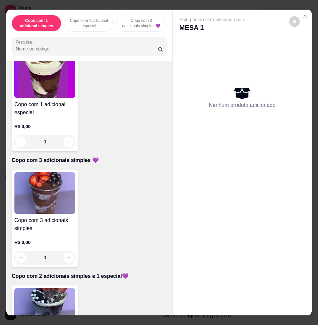
scroll to position [290, 0]
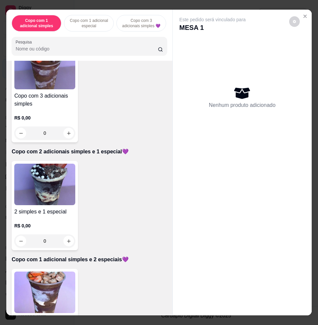
click at [54, 194] on img at bounding box center [44, 184] width 61 height 41
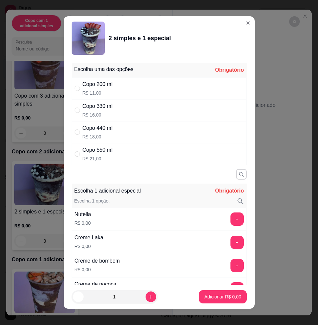
click at [107, 112] on p "R$ 16,00" at bounding box center [98, 114] width 30 height 7
radio input "true"
click at [231, 217] on button "+" at bounding box center [237, 219] width 13 height 13
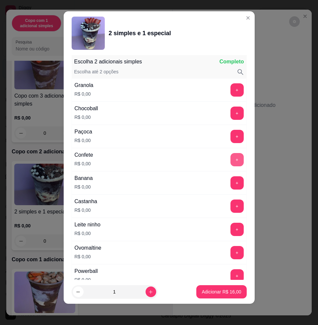
click at [231, 159] on button "+" at bounding box center [237, 159] width 13 height 13
click at [221, 294] on p "Adicionar R$ 16,00" at bounding box center [221, 291] width 38 height 6
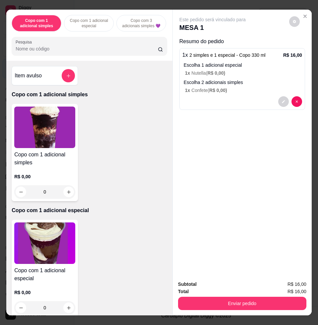
scroll to position [83, 0]
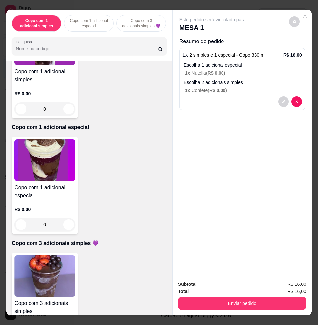
click at [41, 181] on img at bounding box center [44, 159] width 61 height 41
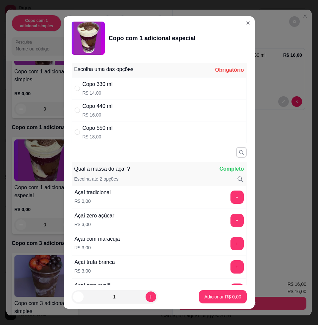
click at [116, 94] on div "Copo 330 ml R$ 14,00" at bounding box center [159, 88] width 175 height 22
radio input "true"
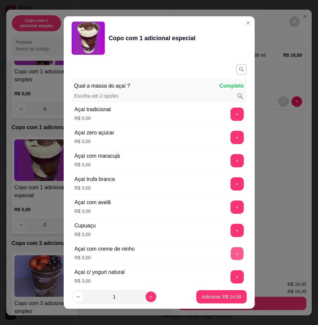
click at [231, 251] on button "+" at bounding box center [237, 253] width 13 height 13
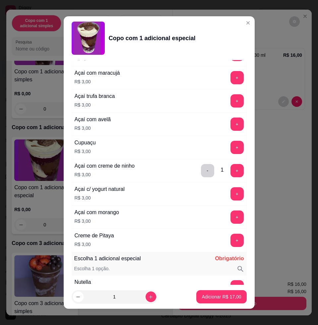
scroll to position [290, 0]
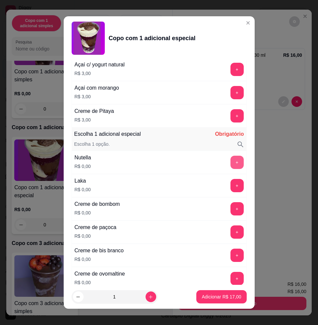
click at [231, 165] on button "+" at bounding box center [237, 162] width 13 height 13
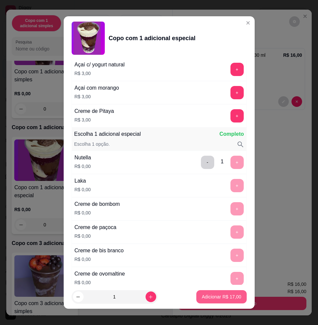
click at [225, 298] on p "Adicionar R$ 17,00" at bounding box center [221, 296] width 39 height 7
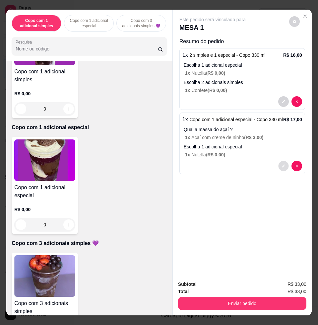
click at [282, 164] on icon "decrease-product-quantity" at bounding box center [284, 166] width 4 height 4
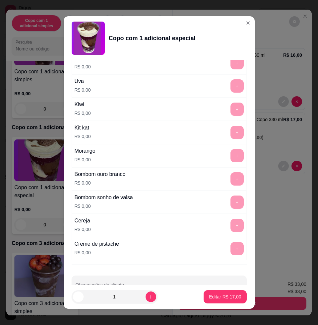
scroll to position [641, 0]
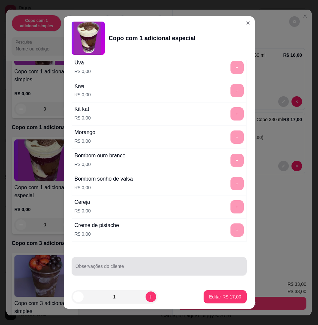
click at [147, 261] on div at bounding box center [159, 265] width 167 height 13
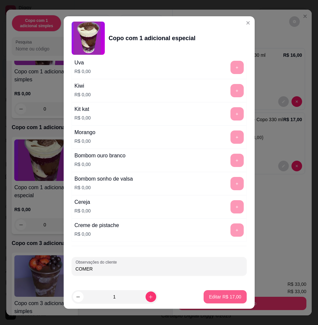
type input "COMER"
click at [216, 295] on p "Editar R$ 17,00" at bounding box center [225, 296] width 32 height 7
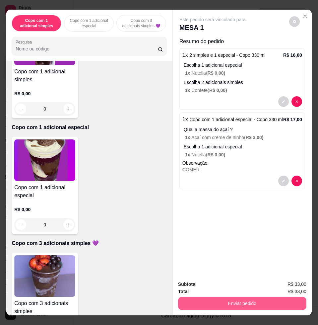
click at [250, 301] on button "Enviar pedido" at bounding box center [242, 303] width 128 height 13
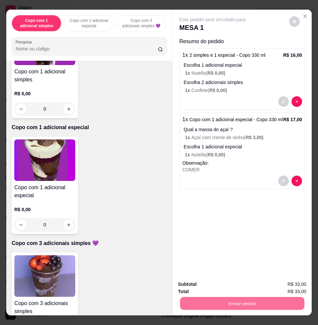
click at [292, 283] on button "Enviar pedido" at bounding box center [288, 283] width 37 height 13
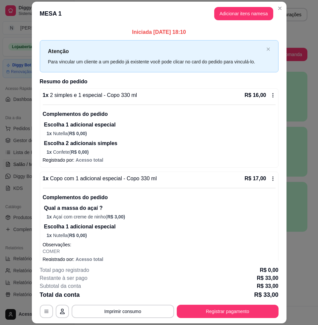
scroll to position [9, 0]
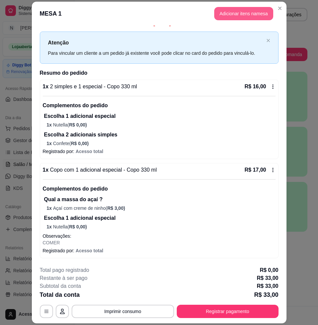
click at [240, 10] on button "Adicionar itens na mesa" at bounding box center [243, 13] width 59 height 13
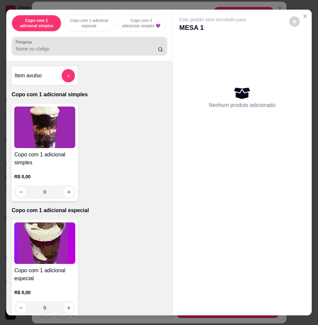
click at [92, 44] on div at bounding box center [90, 45] width 148 height 13
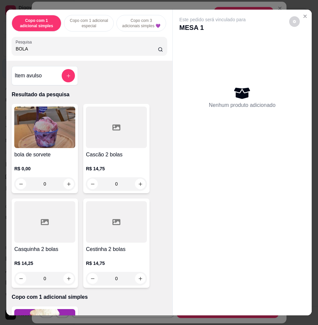
type input "BOLA"
click at [39, 115] on img at bounding box center [44, 127] width 61 height 41
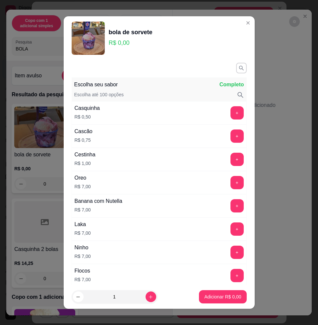
scroll to position [41, 0]
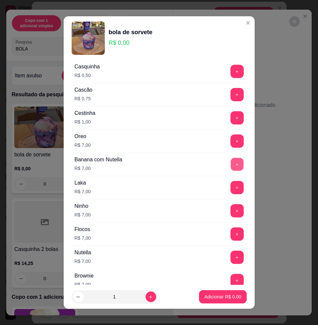
click at [231, 165] on button "+" at bounding box center [237, 164] width 13 height 13
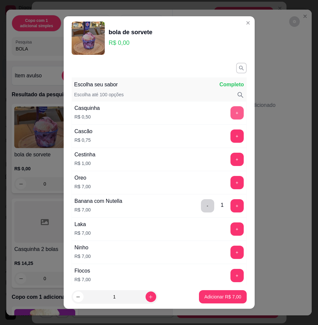
click at [231, 113] on button "+" at bounding box center [237, 112] width 13 height 13
click at [218, 298] on p "Adicionar R$ 7,50" at bounding box center [223, 296] width 36 height 6
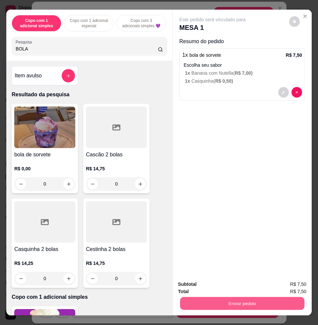
click at [255, 297] on button "Enviar pedido" at bounding box center [242, 303] width 124 height 13
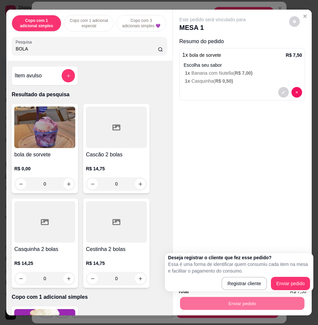
click at [284, 87] on button "decrease-product-quantity" at bounding box center [283, 92] width 11 height 11
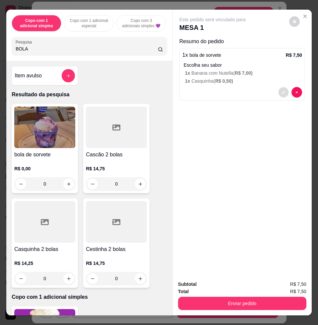
click at [278, 92] on button "decrease-product-quantity" at bounding box center [283, 92] width 10 height 10
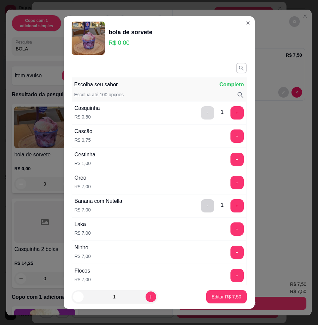
click at [201, 109] on button "-" at bounding box center [207, 112] width 13 height 13
click at [231, 158] on button "+" at bounding box center [237, 159] width 13 height 13
click at [217, 297] on p "Editar R$ 8,00" at bounding box center [227, 296] width 30 height 7
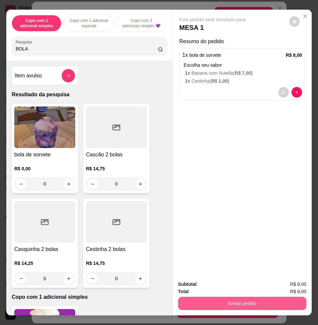
click at [247, 297] on button "Enviar pedido" at bounding box center [242, 303] width 128 height 13
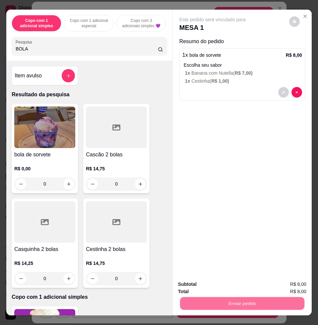
click at [287, 282] on button "Enviar pedido" at bounding box center [288, 283] width 37 height 12
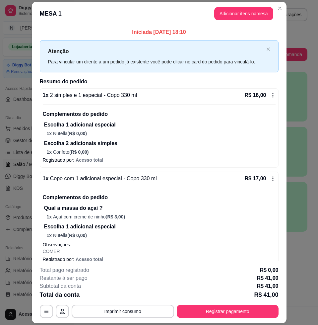
click at [212, 260] on p "Registrado por: Acesso total" at bounding box center [159, 259] width 233 height 7
click at [291, 187] on div "MESA 1 Adicionar itens na mesa Iniciada [DATE] 18:10 Atenção Para vincular um c…" at bounding box center [159, 162] width 318 height 325
drag, startPoint x: 308, startPoint y: 236, endPoint x: 252, endPoint y: 73, distance: 172.5
click at [252, 73] on div "Iniciada [DATE] 18:10 Atenção Para vincular um cliente a um pedido já existente…" at bounding box center [159, 183] width 239 height 311
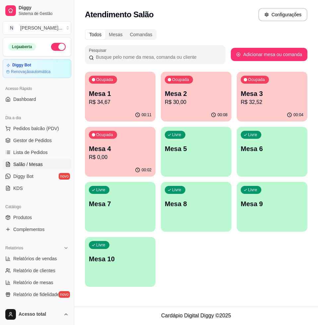
click at [98, 141] on div "Ocupada Mesa 4 R$ 0,00" at bounding box center [120, 145] width 71 height 37
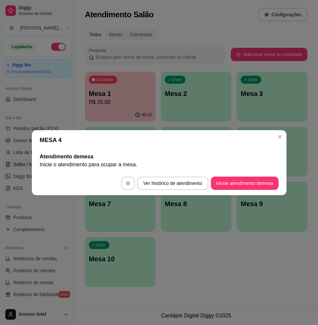
click at [283, 131] on header "MESA 4" at bounding box center [159, 140] width 255 height 20
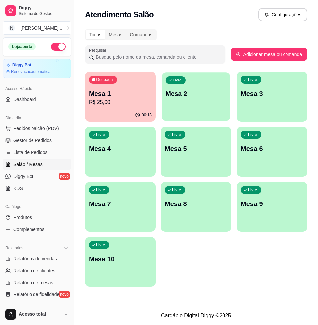
click at [214, 98] on p "Mesa 2" at bounding box center [196, 93] width 61 height 9
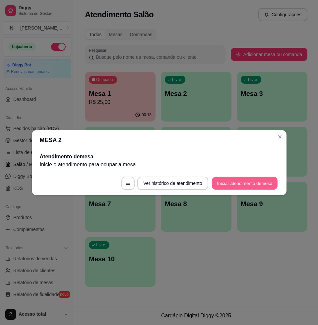
click at [235, 187] on button "Iniciar atendimento de mesa" at bounding box center [245, 183] width 66 height 13
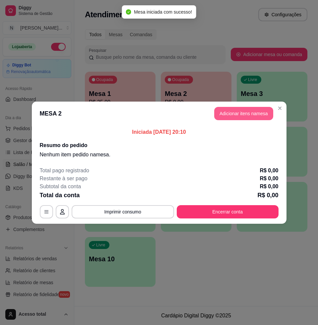
click at [255, 112] on button "Adicionar itens na mesa" at bounding box center [243, 113] width 59 height 13
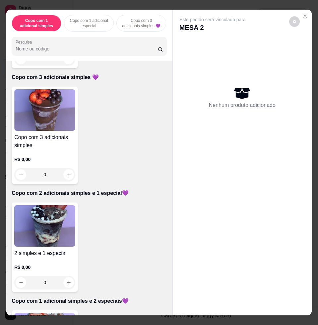
scroll to position [373, 0]
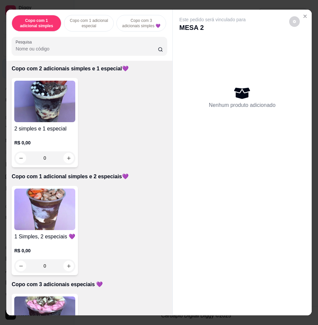
click at [47, 214] on img at bounding box center [44, 208] width 61 height 41
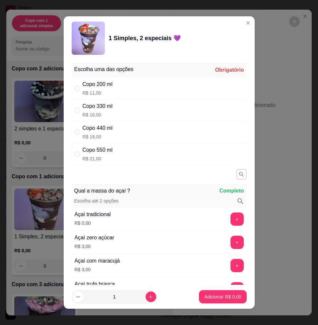
click at [124, 133] on div "Copo 440 ml R$ 18,00" at bounding box center [159, 132] width 175 height 22
radio input "true"
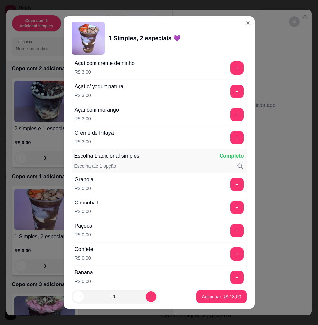
scroll to position [456, 0]
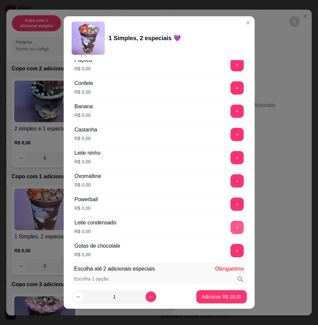
click at [231, 228] on button "+" at bounding box center [237, 227] width 13 height 13
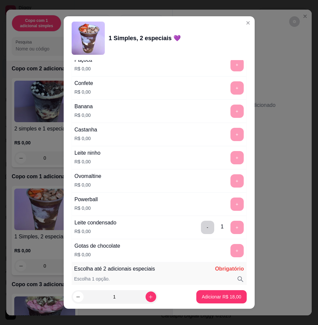
scroll to position [581, 0]
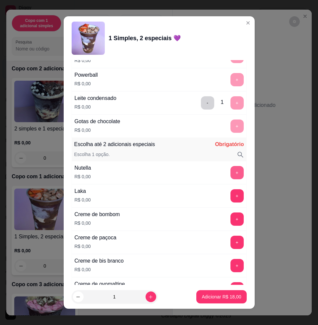
click at [231, 174] on button "+" at bounding box center [237, 172] width 13 height 13
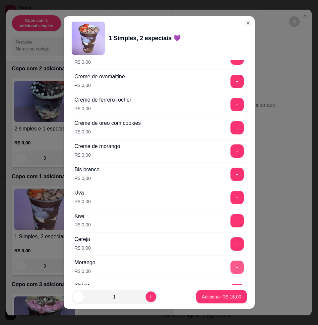
click at [231, 269] on button "+" at bounding box center [237, 266] width 13 height 13
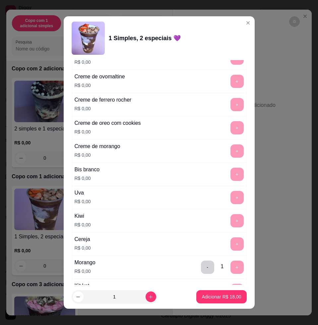
click at [227, 289] on footer "1 Adicionar R$ 18,00" at bounding box center [159, 297] width 191 height 24
click at [226, 298] on p "Adicionar R$ 18,00" at bounding box center [221, 296] width 38 height 6
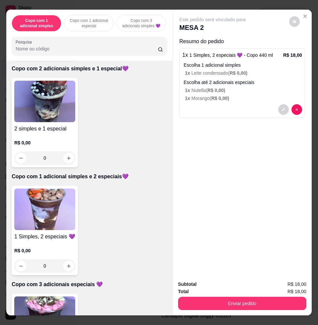
click at [57, 219] on img at bounding box center [44, 208] width 61 height 41
click at [131, 132] on div "Copo 440 ml R$ 18,00" at bounding box center [159, 131] width 178 height 22
radio input "true"
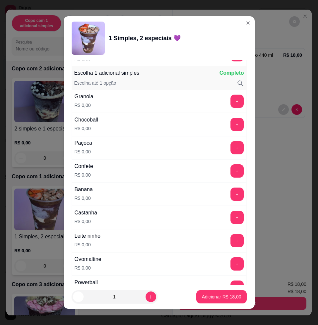
scroll to position [415, 0]
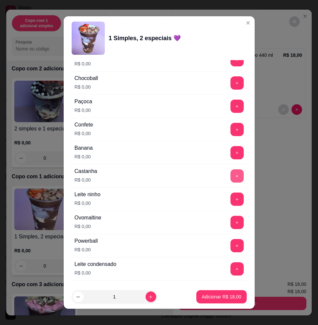
click at [231, 175] on button "+" at bounding box center [237, 175] width 13 height 13
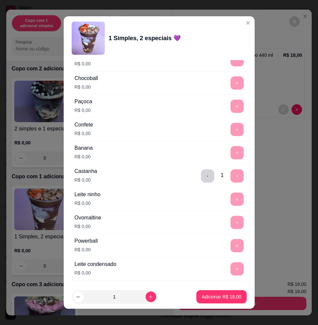
scroll to position [622, 0]
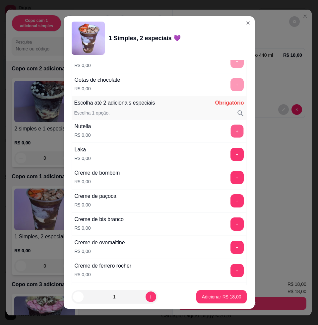
click at [231, 132] on button "+" at bounding box center [237, 131] width 13 height 13
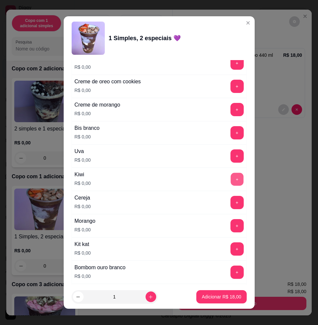
click at [231, 178] on button "+" at bounding box center [237, 179] width 13 height 13
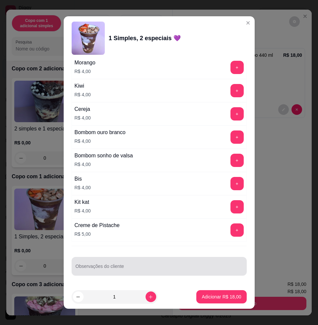
scroll to position [5, 0]
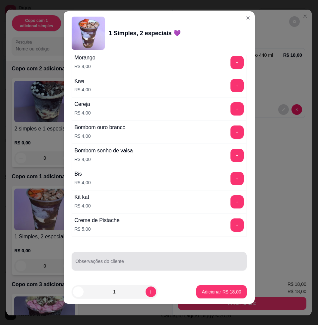
drag, startPoint x: 149, startPoint y: 258, endPoint x: 153, endPoint y: 259, distance: 4.1
click at [152, 258] on div at bounding box center [159, 261] width 167 height 13
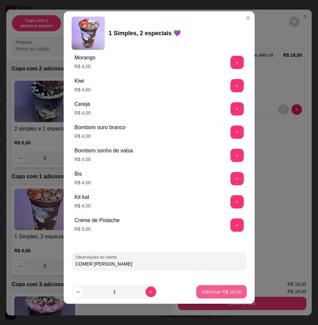
type input "COMER [PERSON_NAME]"
click at [226, 294] on p "Adicionar R$ 18,00" at bounding box center [221, 291] width 39 height 7
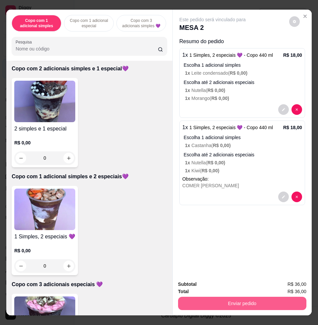
click at [243, 300] on button "Enviar pedido" at bounding box center [242, 303] width 128 height 13
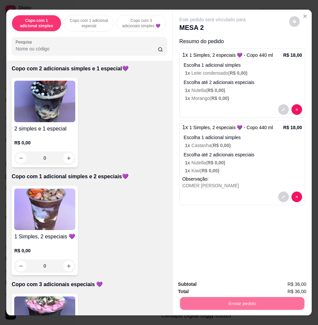
click at [281, 280] on button "Enviar pedido" at bounding box center [288, 283] width 37 height 12
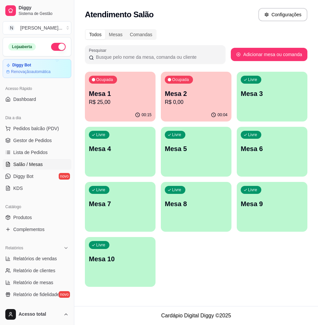
click at [127, 102] on p "R$ 25,00" at bounding box center [120, 102] width 63 height 8
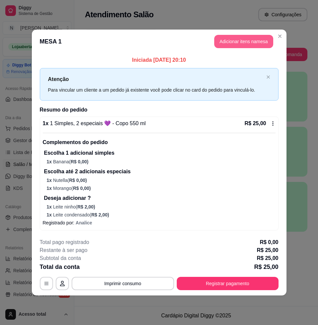
click at [260, 46] on button "Adicionar itens na mesa" at bounding box center [243, 41] width 59 height 13
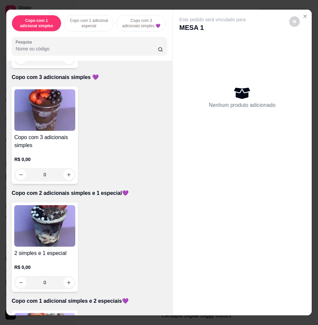
scroll to position [373, 0]
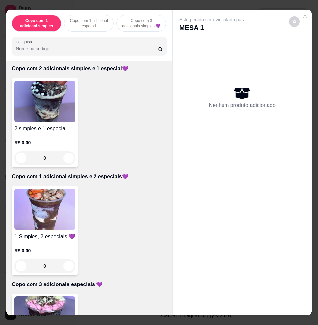
click at [45, 200] on img at bounding box center [44, 208] width 61 height 41
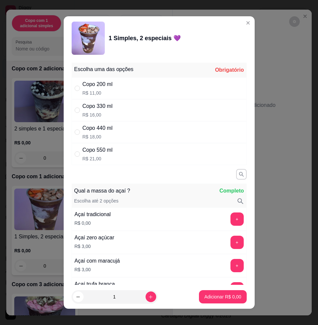
click at [137, 111] on div "Copo 330 ml R$ 16,00" at bounding box center [159, 110] width 175 height 22
radio input "true"
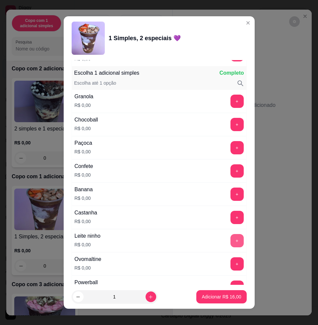
click at [231, 238] on button "+" at bounding box center [237, 240] width 13 height 13
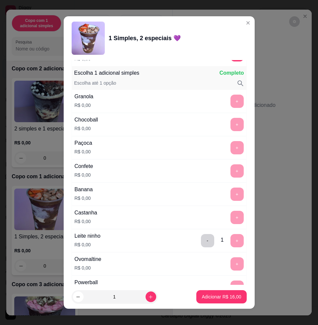
scroll to position [581, 0]
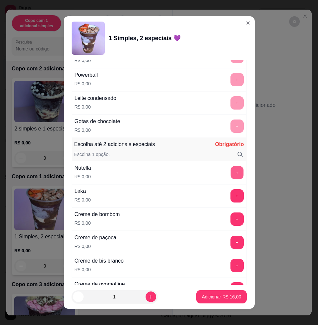
click at [231, 167] on button "+" at bounding box center [237, 172] width 13 height 13
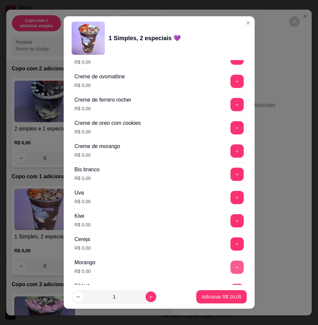
click at [231, 267] on button "+" at bounding box center [237, 266] width 13 height 13
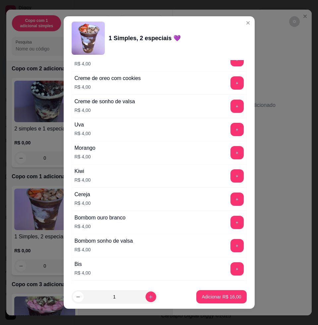
scroll to position [1662, 0]
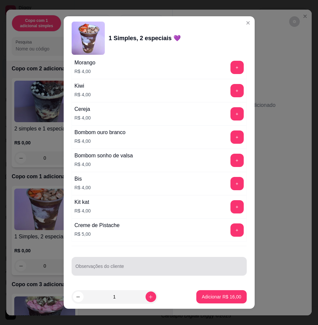
click at [197, 262] on div at bounding box center [159, 265] width 167 height 13
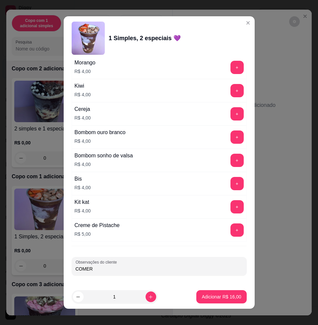
type input "COMER"
click at [228, 297] on p "Adicionar R$ 16,00" at bounding box center [221, 296] width 38 height 6
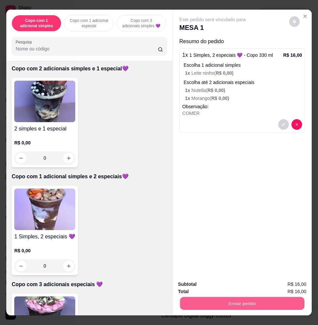
click at [262, 302] on button "Enviar pedido" at bounding box center [242, 303] width 124 height 13
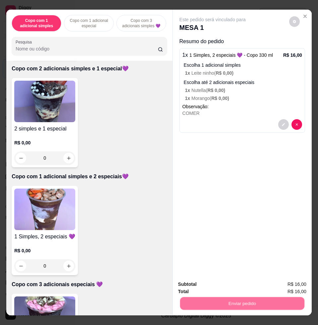
click at [293, 284] on button "Enviar pedido" at bounding box center [288, 283] width 37 height 12
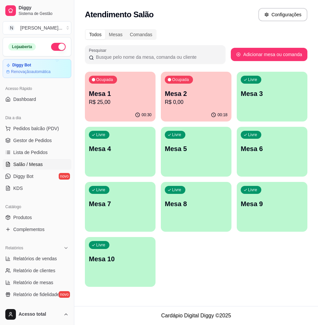
click at [213, 117] on div "00:18" at bounding box center [196, 115] width 71 height 13
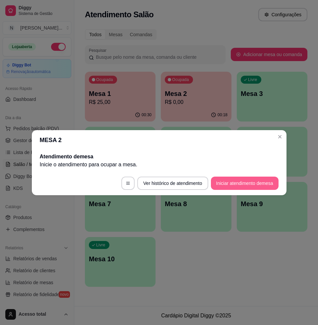
click at [245, 186] on button "Iniciar atendimento de mesa" at bounding box center [245, 183] width 68 height 13
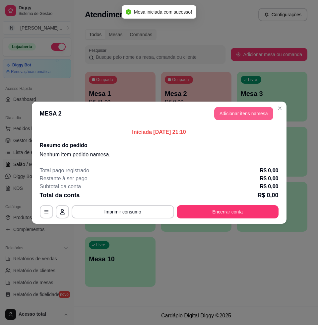
click at [254, 113] on button "Adicionar itens na mesa" at bounding box center [243, 113] width 59 height 13
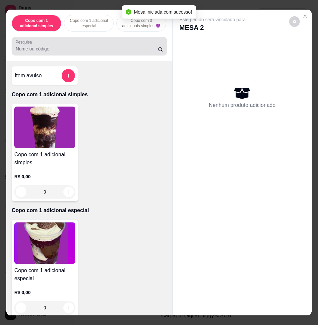
click at [111, 53] on div at bounding box center [90, 45] width 148 height 13
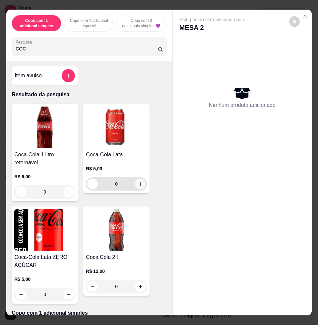
type input "COC"
click at [140, 186] on icon "increase-product-quantity" at bounding box center [140, 184] width 5 height 5
type input "1"
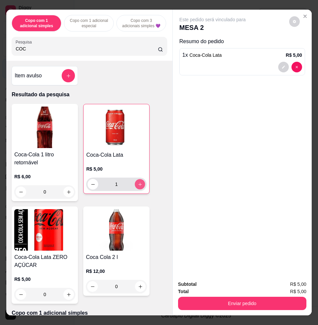
click at [139, 187] on icon "increase-product-quantity" at bounding box center [140, 184] width 5 height 5
type input "2"
click at [139, 187] on icon "increase-product-quantity" at bounding box center [140, 184] width 5 height 5
type input "3"
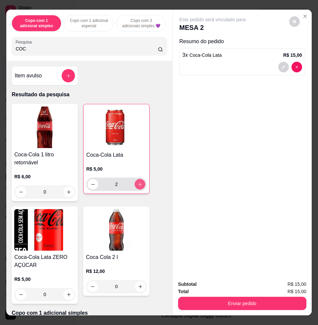
type input "3"
click at [138, 186] on icon "increase-product-quantity" at bounding box center [140, 185] width 4 height 4
type input "4"
drag, startPoint x: 95, startPoint y: 186, endPoint x: 90, endPoint y: 187, distance: 5.4
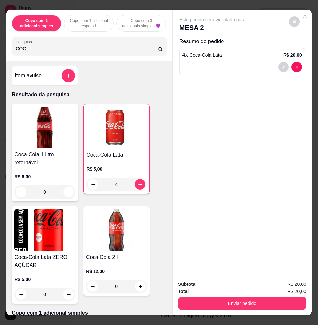
click at [90, 187] on div "4" at bounding box center [117, 184] width 58 height 13
click at [91, 185] on icon "decrease-product-quantity" at bounding box center [92, 184] width 3 height 0
type input "3"
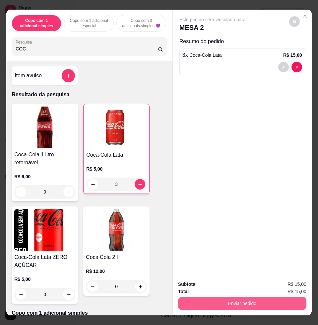
click at [269, 297] on button "Enviar pedido" at bounding box center [242, 303] width 128 height 13
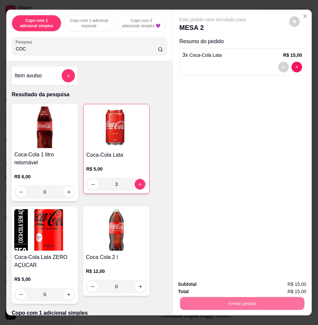
click at [291, 282] on button "Enviar pedido" at bounding box center [288, 283] width 37 height 13
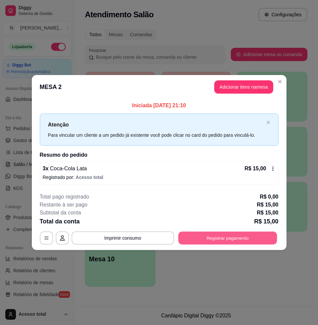
click at [245, 236] on button "Registrar pagamento" at bounding box center [227, 238] width 99 height 13
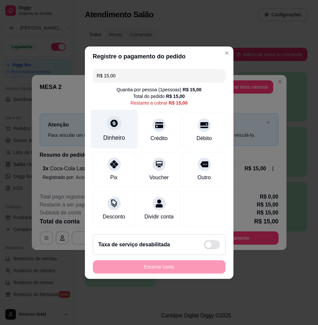
click at [106, 127] on div "Dinheiro" at bounding box center [114, 129] width 47 height 39
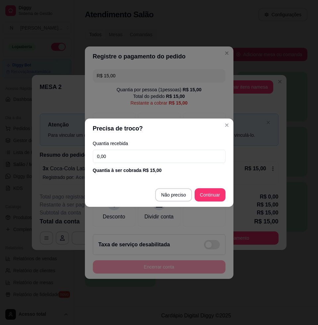
click at [149, 157] on input "0,00" at bounding box center [159, 156] width 133 height 13
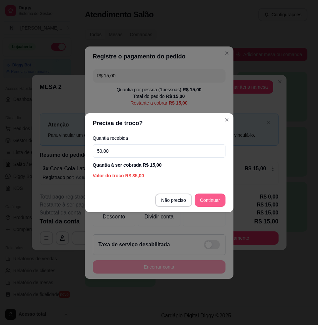
type input "50,00"
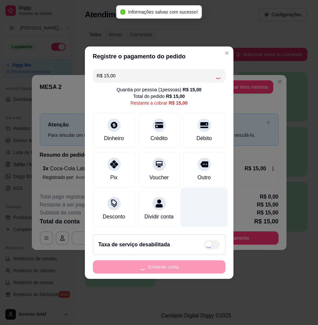
type input "R$ 0,00"
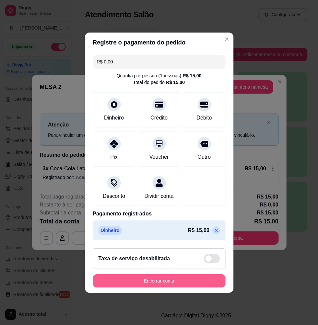
click at [178, 282] on button "Encerrar conta" at bounding box center [159, 280] width 133 height 13
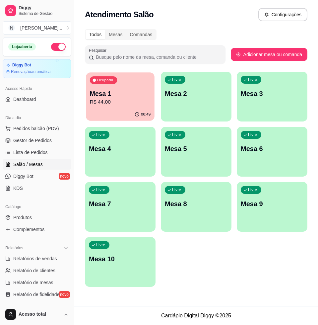
click at [125, 92] on p "Mesa 1" at bounding box center [120, 93] width 61 height 9
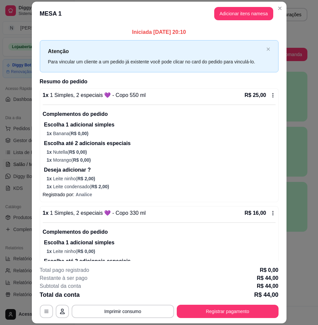
scroll to position [78, 0]
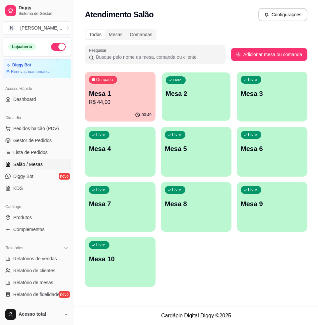
click at [203, 107] on div "Livre Mesa 2" at bounding box center [196, 92] width 69 height 40
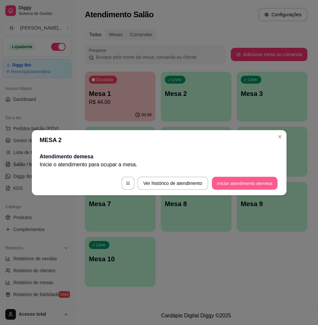
click at [243, 184] on button "Iniciar atendimento de mesa" at bounding box center [245, 183] width 66 height 13
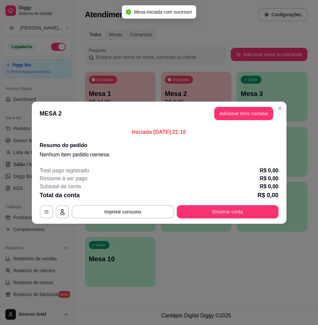
click at [233, 105] on header "MESA 2 Adicionar itens na mesa" at bounding box center [159, 114] width 255 height 24
click at [234, 111] on button "Adicionar itens na mesa" at bounding box center [243, 113] width 57 height 13
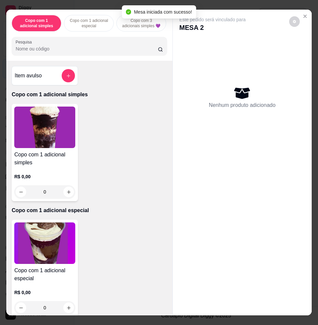
click at [134, 52] on input "Pesquisa" at bounding box center [87, 48] width 142 height 7
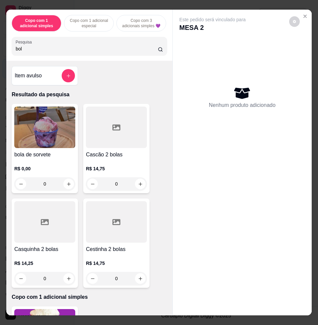
click at [43, 141] on img at bounding box center [44, 127] width 61 height 41
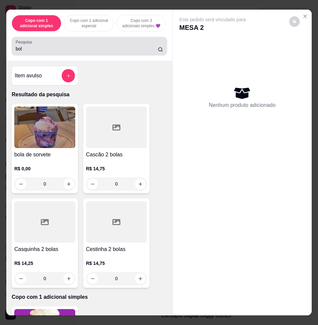
click at [113, 44] on div "bol" at bounding box center [90, 45] width 148 height 13
click at [112, 46] on div "bol" at bounding box center [90, 45] width 148 height 13
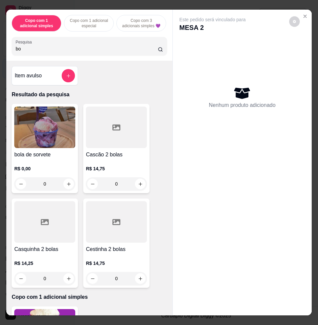
type input "b"
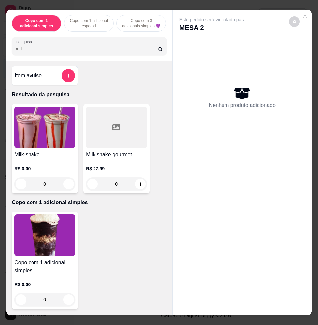
type input "mil"
click at [53, 127] on img at bounding box center [44, 127] width 61 height 41
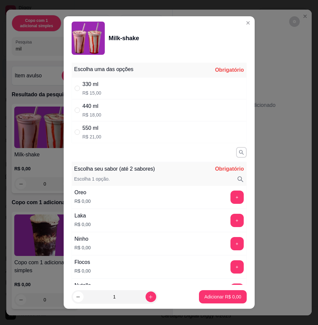
click at [131, 91] on div "330 ml R$ 15,00" at bounding box center [159, 88] width 175 height 22
radio input "true"
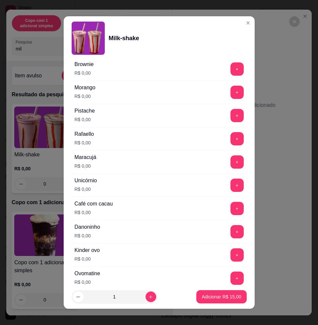
scroll to position [37, 0]
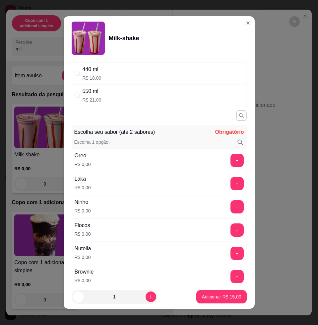
click at [231, 252] on button "+" at bounding box center [237, 253] width 13 height 13
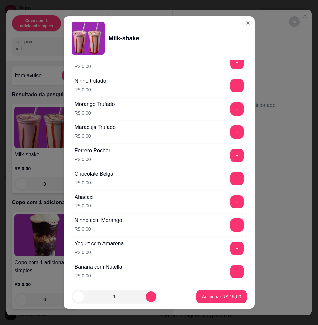
scroll to position [618, 0]
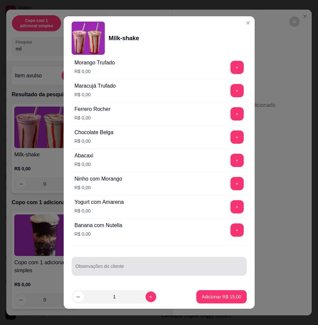
click at [201, 261] on div at bounding box center [159, 265] width 167 height 13
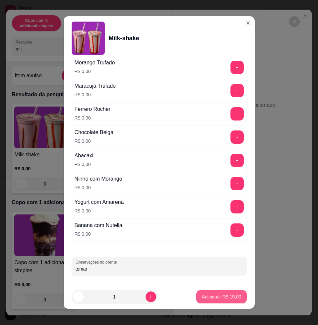
type input "tomar"
click at [215, 294] on p "Adicionar R$ 15,00" at bounding box center [221, 296] width 39 height 7
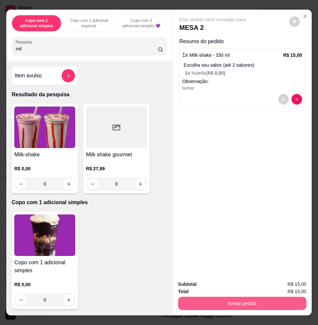
click at [235, 301] on button "Enviar pedido" at bounding box center [242, 303] width 128 height 13
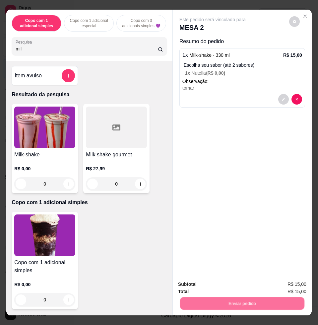
click at [284, 286] on button "Enviar pedido" at bounding box center [288, 283] width 37 height 13
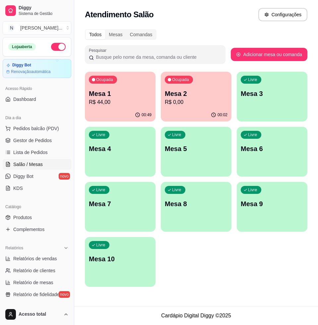
click at [127, 95] on p "Mesa 1" at bounding box center [120, 93] width 63 height 9
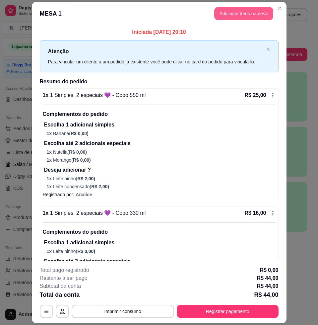
click at [245, 17] on button "Adicionar itens na mesa" at bounding box center [243, 13] width 59 height 13
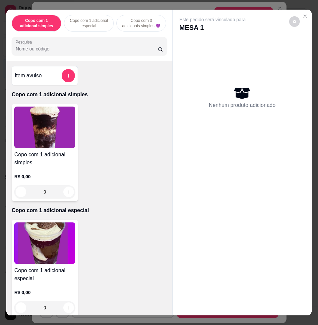
click at [88, 52] on input "Pesquisa" at bounding box center [87, 48] width 142 height 7
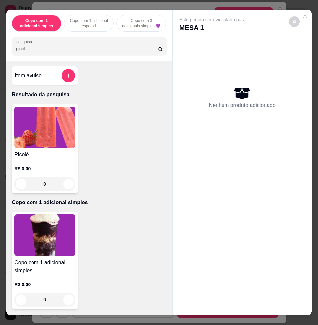
type input "picol"
click at [57, 139] on img at bounding box center [44, 127] width 61 height 41
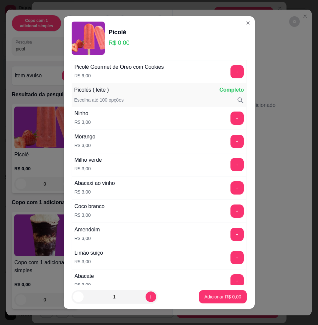
scroll to position [373, 0]
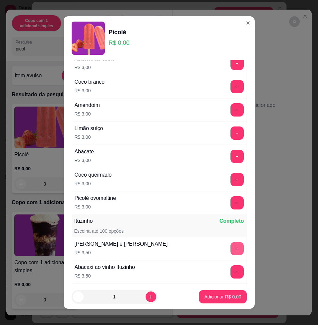
click at [231, 251] on button "+" at bounding box center [237, 248] width 13 height 13
click at [231, 250] on button "+" at bounding box center [237, 248] width 13 height 13
click at [221, 295] on p "Adicionar R$ 7,00" at bounding box center [223, 296] width 36 height 6
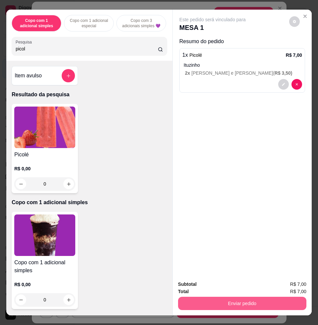
click at [246, 297] on button "Enviar pedido" at bounding box center [242, 303] width 128 height 13
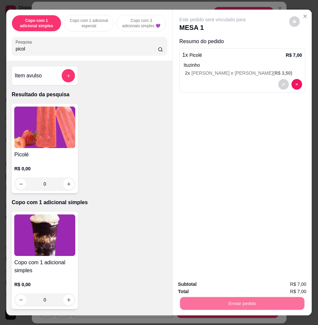
click at [284, 285] on button "Enviar pedido" at bounding box center [288, 283] width 37 height 12
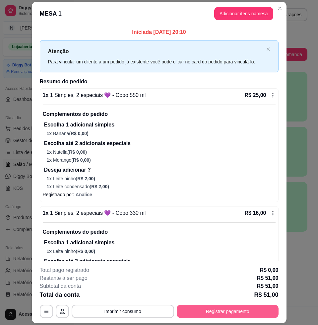
click at [236, 312] on button "Registrar pagamento" at bounding box center [228, 311] width 102 height 13
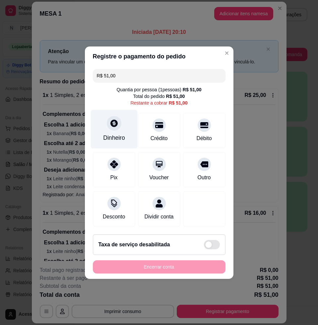
click at [125, 142] on div "Dinheiro" at bounding box center [114, 129] width 47 height 39
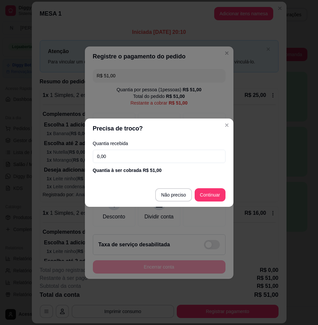
click at [149, 158] on input "0,00" at bounding box center [159, 156] width 133 height 13
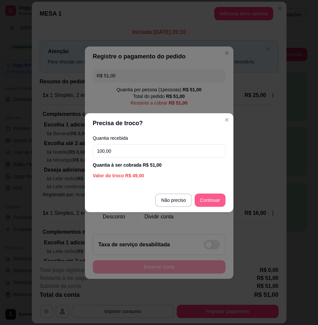
type input "100,00"
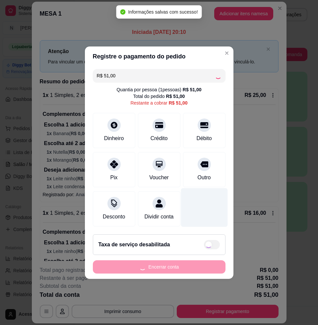
type input "R$ 0,00"
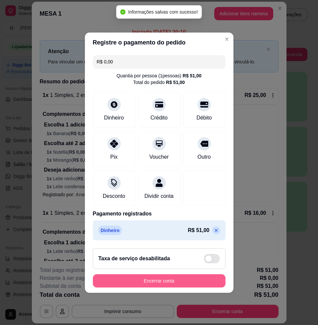
click at [199, 284] on button "Encerrar conta" at bounding box center [159, 280] width 133 height 13
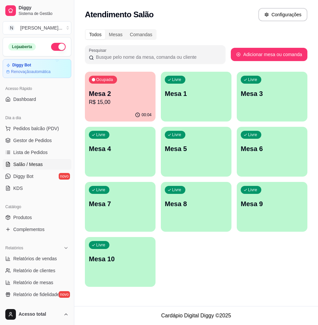
click at [125, 93] on p "Mesa 2" at bounding box center [120, 93] width 63 height 9
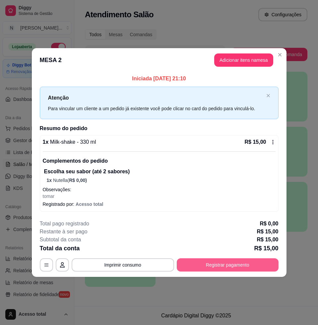
click at [243, 264] on button "Registrar pagamento" at bounding box center [228, 264] width 102 height 13
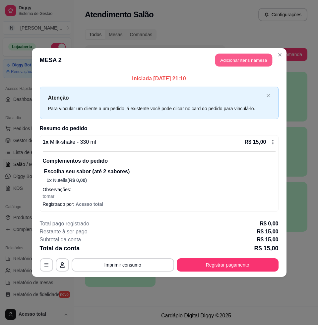
click at [263, 57] on button "Adicionar itens na mesa" at bounding box center [243, 60] width 57 height 13
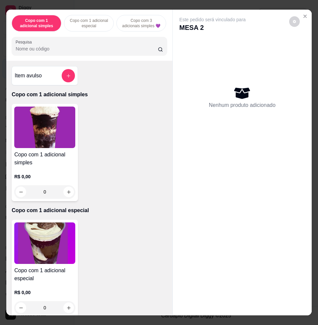
click at [100, 50] on input "Pesquisa" at bounding box center [87, 48] width 142 height 7
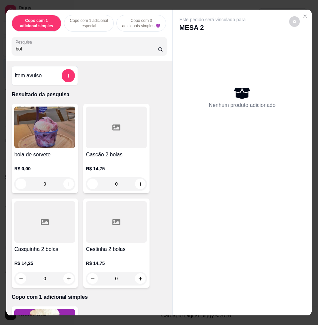
type input "bol"
click at [33, 141] on img at bounding box center [44, 127] width 61 height 41
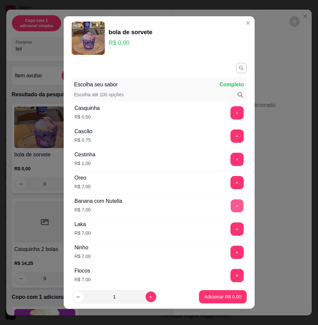
click at [231, 203] on button "+" at bounding box center [237, 205] width 13 height 13
click at [219, 293] on p "Adicionar R$ 14,00" at bounding box center [221, 296] width 39 height 7
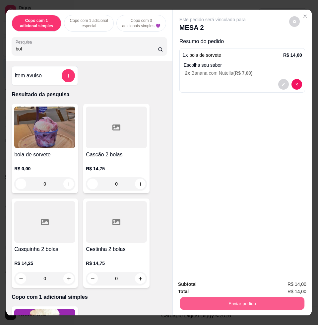
click at [249, 303] on button "Enviar pedido" at bounding box center [242, 303] width 124 height 13
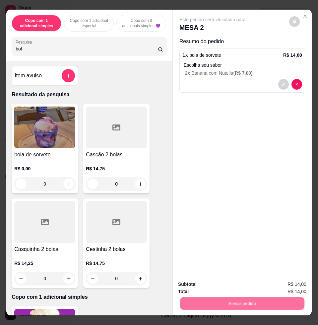
click at [287, 283] on button "Enviar pedido" at bounding box center [288, 283] width 37 height 12
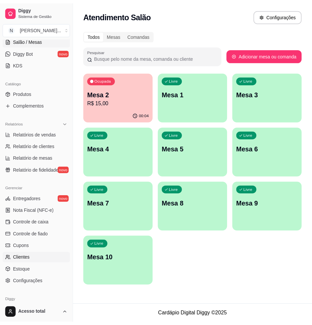
scroll to position [153, 0]
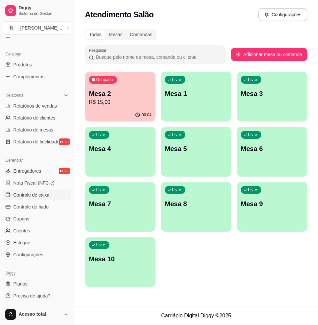
click at [38, 195] on span "Controle de caixa" at bounding box center [31, 194] width 36 height 7
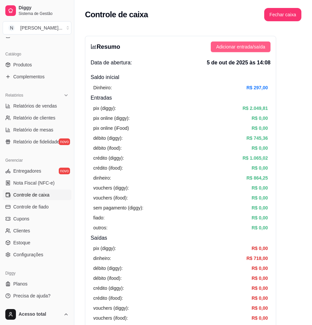
click at [242, 46] on span "Adicionar entrada/saída" at bounding box center [240, 46] width 49 height 7
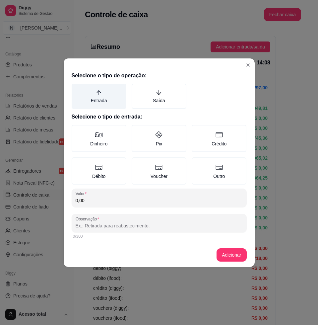
click at [106, 101] on label "Entrada" at bounding box center [99, 96] width 55 height 25
click at [77, 89] on button "Entrada" at bounding box center [73, 85] width 5 height 5
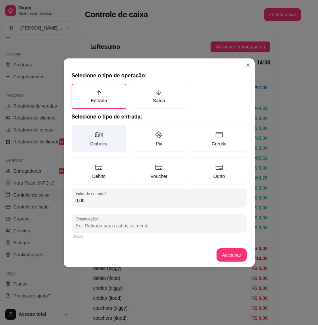
click at [98, 131] on icon at bounding box center [99, 135] width 8 height 8
click at [77, 130] on button "Dinheiro" at bounding box center [73, 126] width 5 height 5
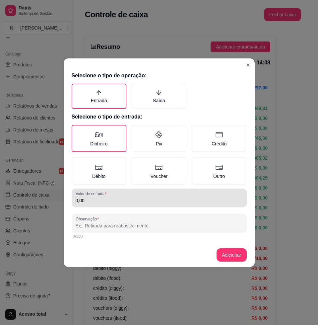
click at [128, 200] on input "0,00" at bounding box center [159, 200] width 167 height 7
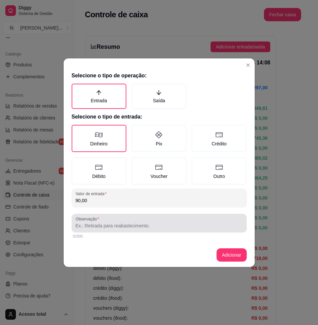
type input "90,00"
click at [120, 218] on div at bounding box center [159, 222] width 167 height 13
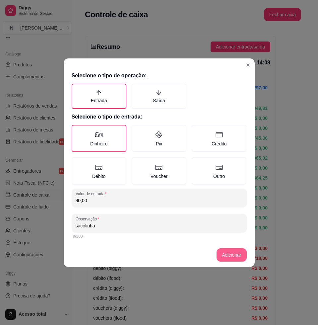
type input "sacolinha"
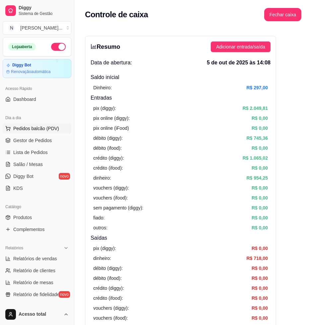
click at [35, 131] on span "Pedidos balcão (PDV)" at bounding box center [36, 128] width 46 height 7
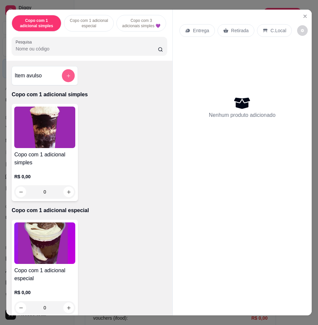
click at [68, 81] on button "add-separate-item" at bounding box center [68, 75] width 13 height 13
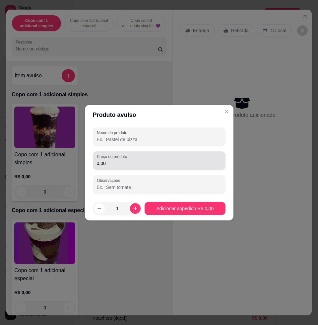
click at [117, 163] on input "0,00" at bounding box center [159, 163] width 125 height 7
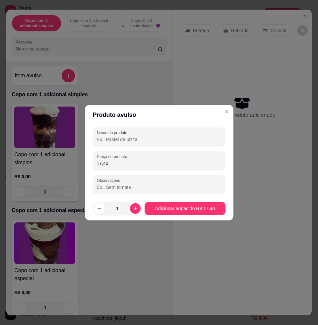
type input "17,40"
click at [122, 141] on input "Nome do produto" at bounding box center [159, 139] width 125 height 7
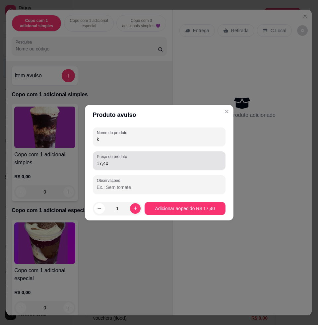
type input "kg"
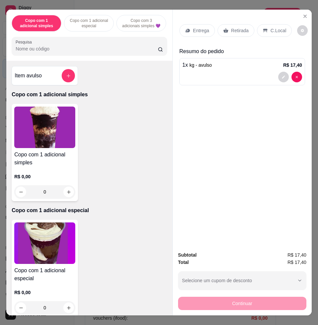
click at [276, 27] on p "C.Local" at bounding box center [279, 30] width 16 height 7
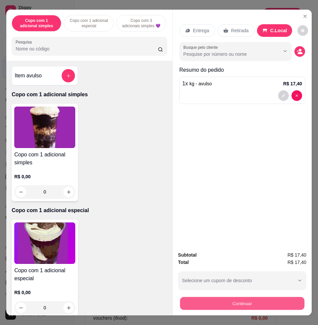
click at [283, 297] on button "Continuar" at bounding box center [242, 303] width 124 height 13
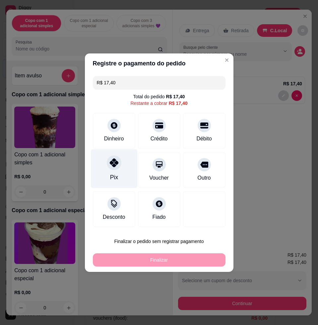
click at [115, 168] on div at bounding box center [114, 162] width 15 height 15
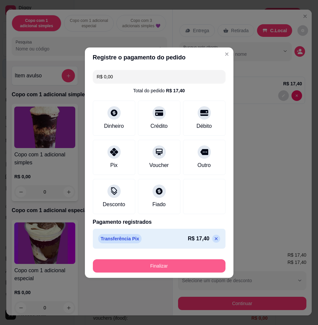
click at [124, 261] on button "Finalizar" at bounding box center [159, 265] width 133 height 13
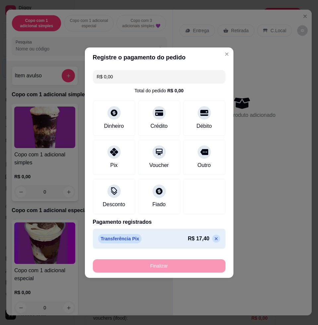
type input "-R$ 17,40"
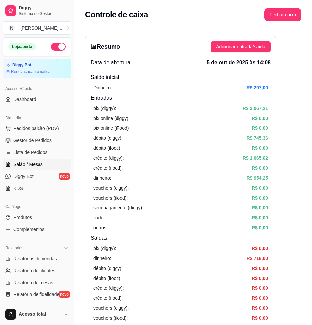
click at [6, 160] on link "Salão / Mesas" at bounding box center [37, 164] width 69 height 11
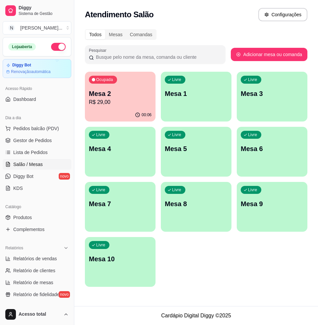
click at [197, 114] on div "button" at bounding box center [196, 117] width 71 height 8
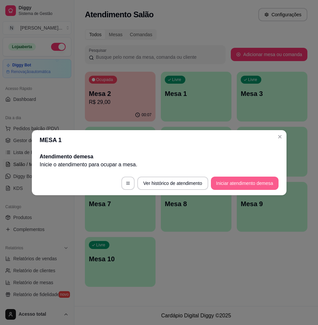
click at [239, 187] on button "Iniciar atendimento de mesa" at bounding box center [245, 183] width 68 height 13
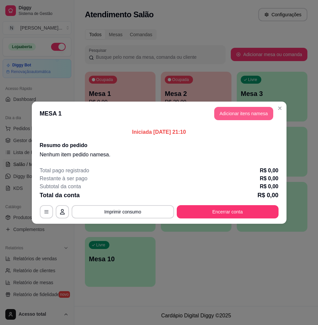
click at [232, 110] on button "Adicionar itens na mesa" at bounding box center [243, 113] width 59 height 13
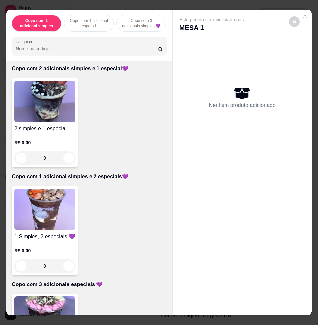
scroll to position [332, 0]
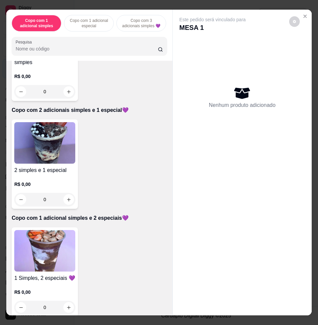
click at [31, 148] on img at bounding box center [44, 142] width 61 height 41
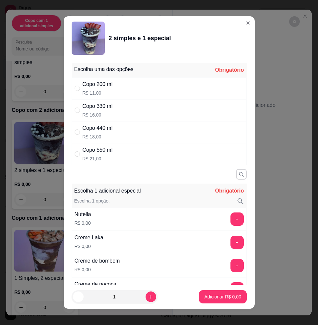
click at [130, 147] on div "Copo 550 ml R$ 21,00" at bounding box center [159, 154] width 175 height 22
radio input "true"
click at [231, 247] on button "+" at bounding box center [237, 242] width 13 height 13
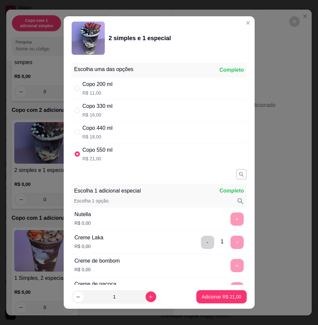
scroll to position [5, 0]
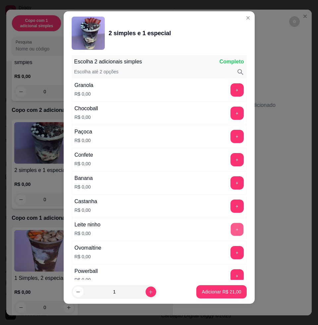
click at [231, 233] on button "+" at bounding box center [237, 229] width 13 height 13
click at [231, 110] on button "+" at bounding box center [237, 113] width 13 height 13
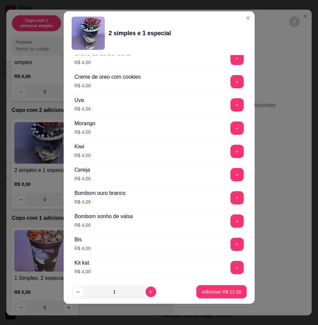
scroll to position [1662, 0]
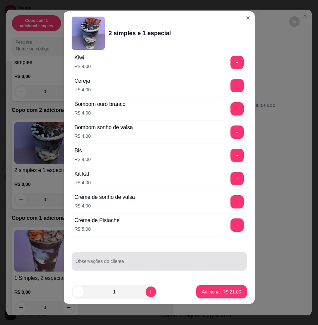
drag, startPoint x: 132, startPoint y: 269, endPoint x: 143, endPoint y: 252, distance: 20.9
click at [132, 269] on div "Observações do cliente" at bounding box center [159, 261] width 175 height 19
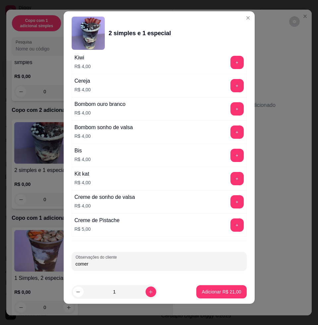
type input "comer"
click at [213, 293] on p "Adicionar R$ 21,00" at bounding box center [221, 291] width 38 height 6
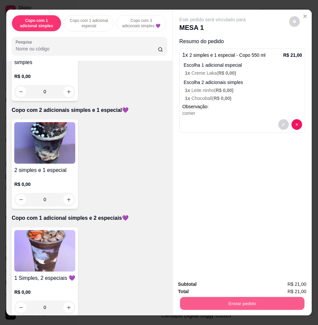
click at [270, 301] on button "Enviar pedido" at bounding box center [242, 303] width 124 height 13
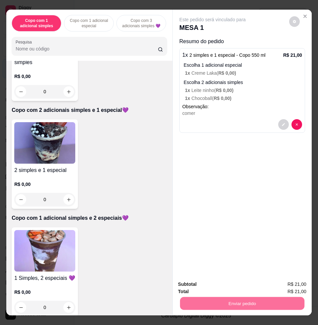
click at [301, 283] on button "Enviar pedido" at bounding box center [288, 283] width 37 height 12
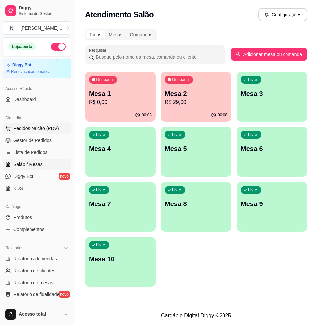
click at [50, 130] on span "Pedidos balcão (PDV)" at bounding box center [36, 128] width 46 height 7
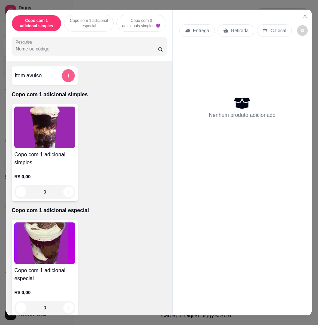
click at [66, 82] on button "add-separate-item" at bounding box center [68, 75] width 13 height 13
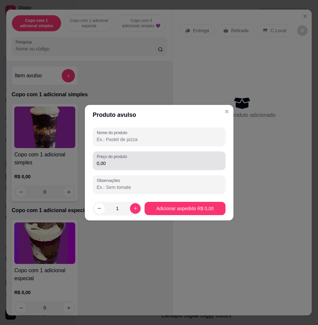
click at [144, 152] on div "Preço do produto 0,00" at bounding box center [159, 160] width 133 height 19
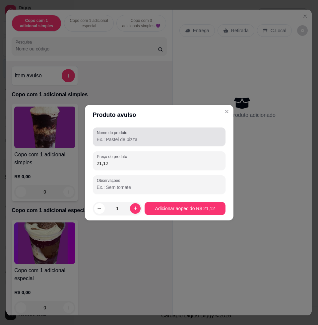
type input "21,12"
click at [137, 137] on input "Nome do produto" at bounding box center [159, 139] width 125 height 7
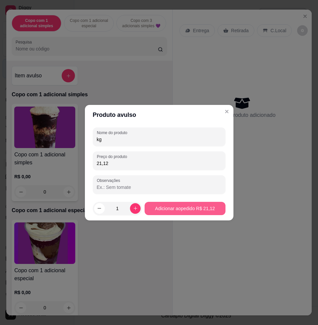
type input "kg"
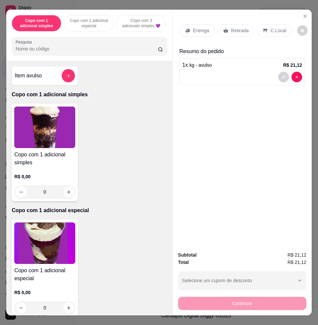
click at [275, 28] on p "C.Local" at bounding box center [279, 30] width 16 height 7
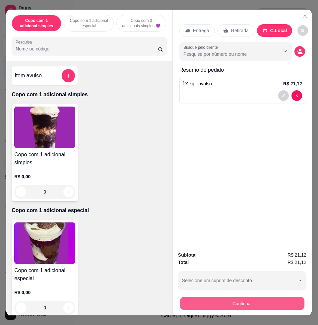
click at [282, 302] on button "Continuar" at bounding box center [242, 303] width 124 height 13
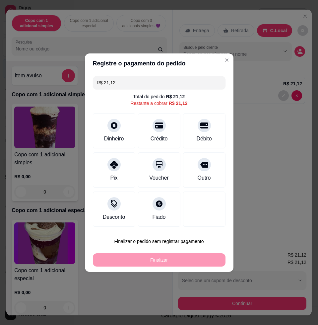
click at [142, 92] on div "R$ 21,12 Total do pedido R$ 21,12 Restante a cobrar R$ 21,12 Dinheiro Crédito D…" at bounding box center [159, 151] width 149 height 156
click at [148, 81] on input "R$ 21,12" at bounding box center [159, 82] width 125 height 13
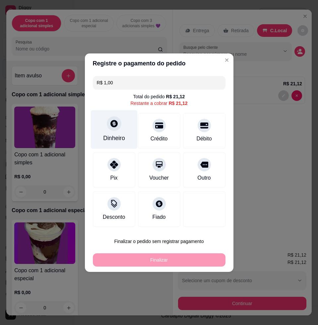
click at [113, 134] on div "Dinheiro" at bounding box center [114, 138] width 22 height 9
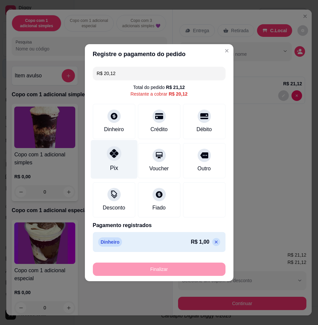
click at [118, 167] on div "Pix" at bounding box center [114, 159] width 47 height 39
type input "R$ 0,00"
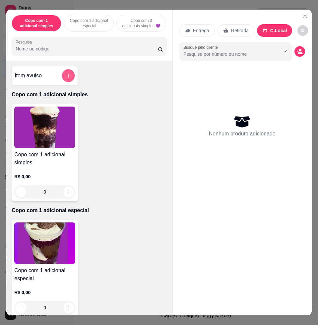
click at [69, 73] on button "add-separate-item" at bounding box center [68, 75] width 13 height 13
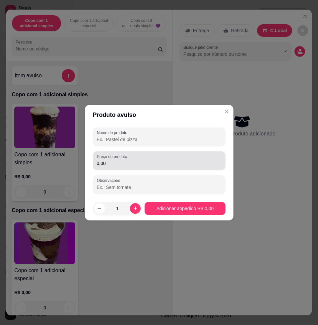
click at [127, 156] on label "Preço do produto" at bounding box center [113, 157] width 33 height 6
click at [127, 160] on input "0,00" at bounding box center [159, 163] width 125 height 7
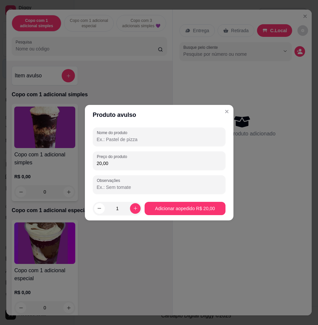
type input "20,00"
click at [147, 126] on div "Nome do produto Preço do produto 20,00 Observações" at bounding box center [159, 161] width 149 height 72
drag, startPoint x: 145, startPoint y: 141, endPoint x: 141, endPoint y: 144, distance: 5.0
click at [143, 143] on div at bounding box center [159, 136] width 125 height 13
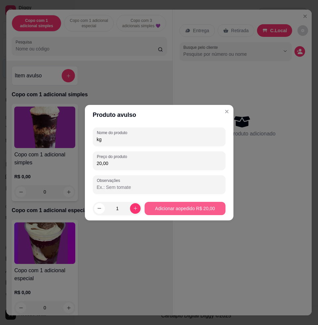
type input "kg"
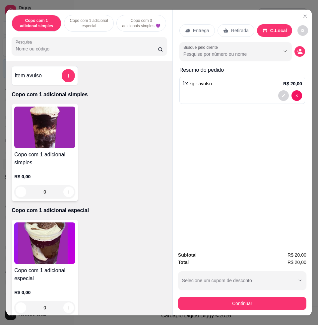
click at [281, 297] on button "Continuar" at bounding box center [242, 303] width 128 height 13
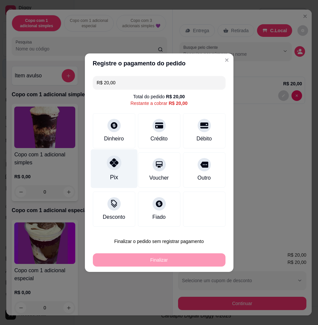
click at [110, 160] on icon at bounding box center [114, 162] width 9 height 9
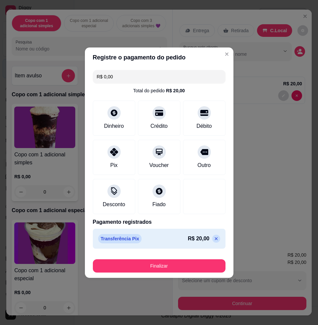
click at [177, 267] on button "Finalizar" at bounding box center [159, 265] width 133 height 13
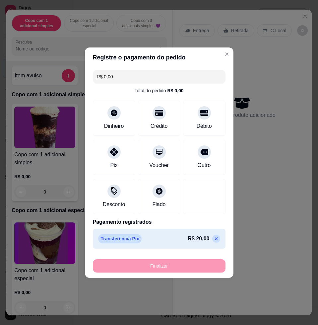
type input "-R$ 20,00"
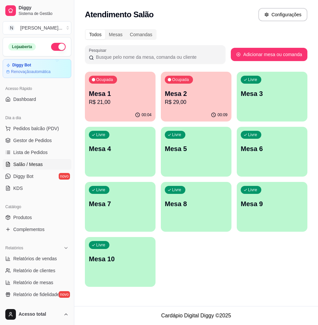
click at [111, 111] on div "00:04" at bounding box center [120, 115] width 71 height 13
click at [181, 110] on div "00:10" at bounding box center [196, 114] width 69 height 13
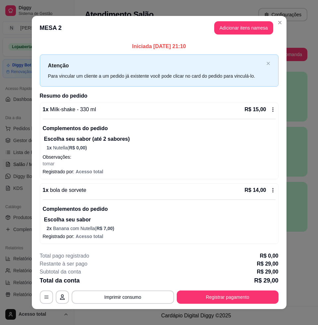
scroll to position [5, 0]
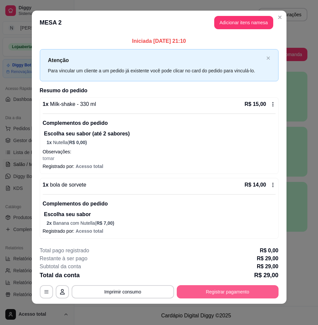
click at [193, 298] on button "Registrar pagamento" at bounding box center [228, 291] width 102 height 13
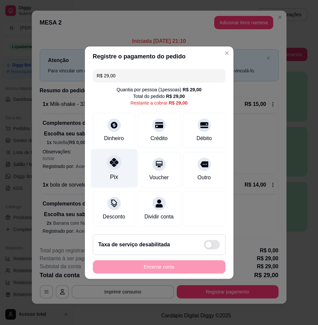
click at [124, 173] on div "Pix" at bounding box center [114, 168] width 47 height 39
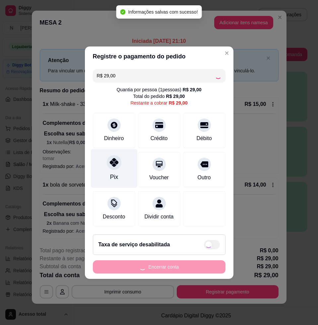
type input "R$ 0,00"
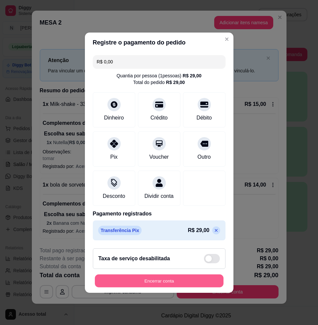
click at [194, 287] on button "Encerrar conta" at bounding box center [159, 280] width 129 height 13
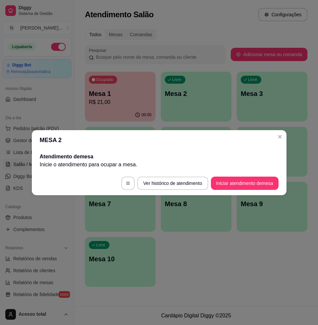
scroll to position [0, 0]
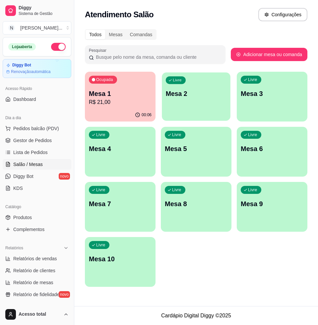
click at [199, 97] on p "Mesa 2" at bounding box center [196, 93] width 61 height 9
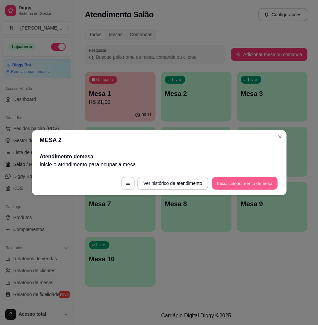
click at [262, 182] on button "Iniciar atendimento de mesa" at bounding box center [245, 183] width 66 height 13
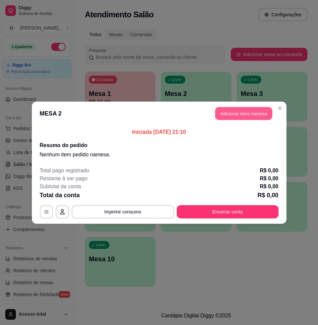
click at [260, 113] on button "Adicionar itens na mesa" at bounding box center [243, 113] width 57 height 13
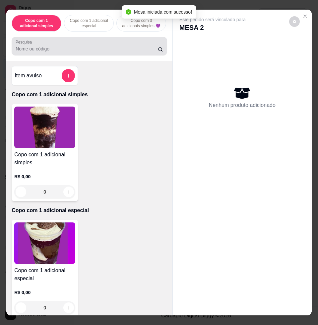
click at [81, 55] on div "Pesquisa" at bounding box center [90, 46] width 156 height 19
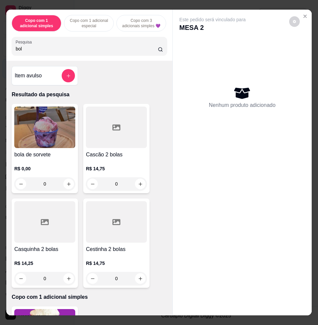
type input "bol"
click at [29, 111] on img at bounding box center [44, 127] width 61 height 41
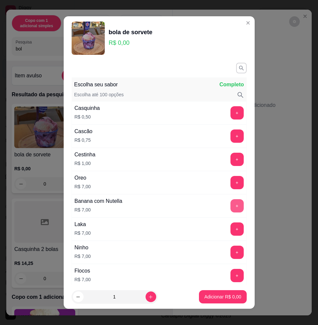
click at [231, 207] on button "+" at bounding box center [237, 205] width 13 height 13
click at [221, 295] on p "Adicionar R$ 7,00" at bounding box center [223, 296] width 36 height 6
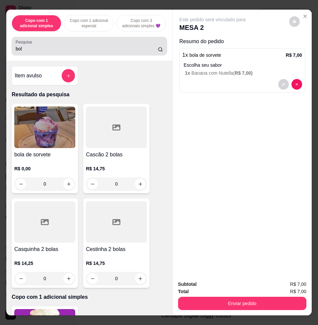
click at [65, 53] on div "bol" at bounding box center [90, 45] width 148 height 13
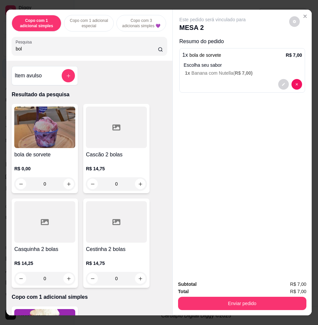
click at [65, 52] on input "bol" at bounding box center [87, 48] width 142 height 7
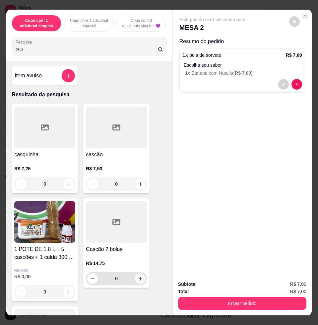
type input "cas"
click at [139, 284] on button "increase-product-quantity" at bounding box center [140, 278] width 11 height 11
type input "1"
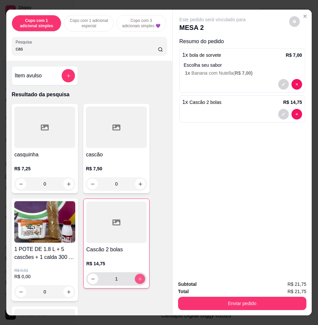
click at [138, 284] on button "increase-product-quantity" at bounding box center [140, 279] width 10 height 10
type input "2"
click at [278, 109] on button "decrease-product-quantity" at bounding box center [283, 114] width 11 height 11
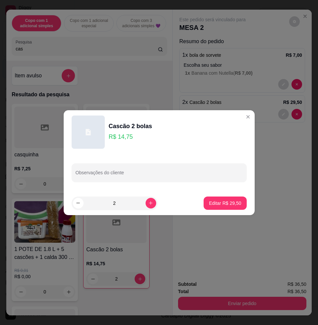
click at [135, 178] on input "Observações do cliente" at bounding box center [159, 175] width 167 height 7
type input "edmilson"
click at [207, 199] on button "Editar R$ 29,50" at bounding box center [224, 202] width 41 height 13
type input "0"
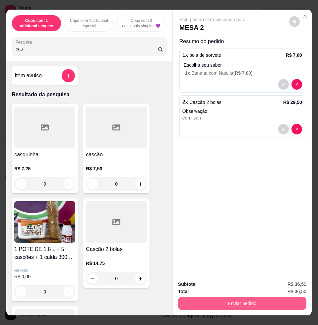
click at [238, 303] on button "Enviar pedido" at bounding box center [242, 303] width 128 height 13
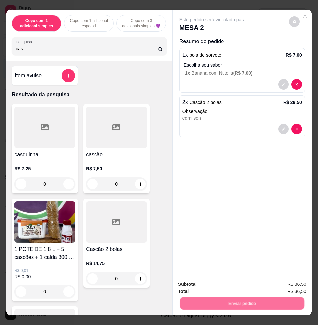
click at [292, 288] on button "Enviar pedido" at bounding box center [288, 283] width 37 height 13
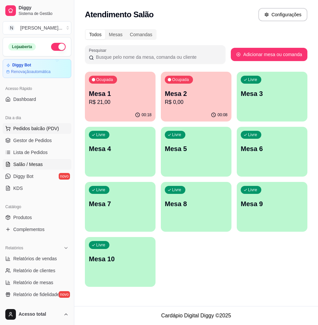
click at [59, 126] on button "Pedidos balcão (PDV)" at bounding box center [37, 128] width 69 height 11
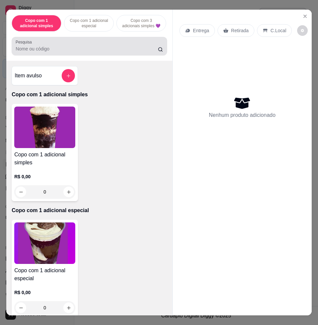
click at [112, 44] on div at bounding box center [90, 45] width 148 height 13
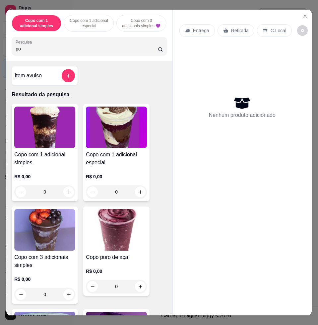
scroll to position [207, 0]
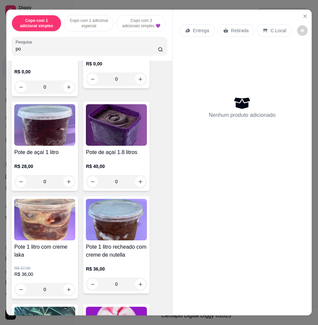
type input "po"
click at [86, 133] on img at bounding box center [116, 124] width 61 height 41
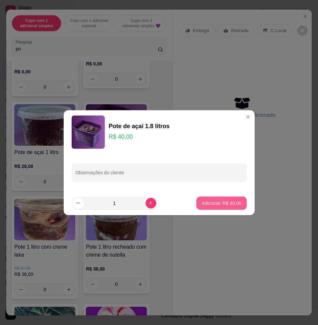
click at [221, 203] on p "Adicionar R$ 40,00" at bounding box center [221, 203] width 39 height 7
type input "1"
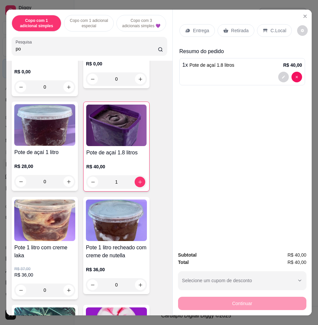
click at [184, 24] on div "Entrega" at bounding box center [198, 30] width 36 height 13
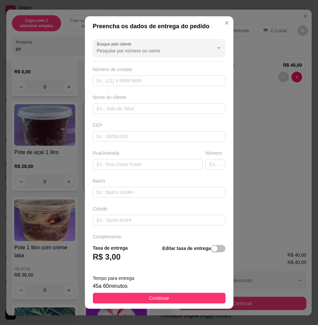
click at [113, 156] on div "Rua/Avenida" at bounding box center [148, 153] width 110 height 7
click at [111, 159] on input "text" at bounding box center [148, 164] width 110 height 11
type input "v"
paste input "Rua José Ferreira Silva 255"
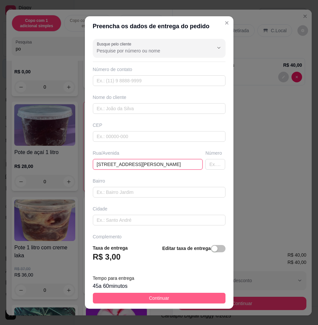
type input "Rua José Ferreira Silva 255"
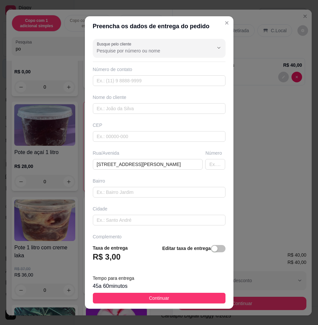
click at [149, 297] on span "Continuar" at bounding box center [159, 297] width 20 height 7
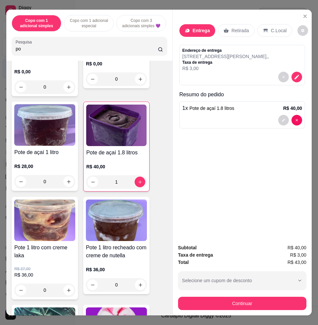
click at [227, 192] on div "Entrega Retirada C.Local Endereço de entrega Rua José Ferreira Silva 255 , , Ta…" at bounding box center [242, 124] width 139 height 229
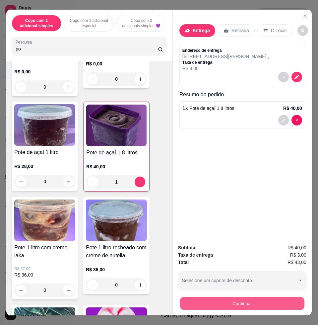
click at [276, 298] on button "Continuar" at bounding box center [242, 303] width 124 height 13
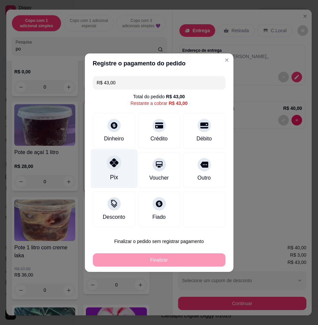
click at [105, 168] on div "Pix" at bounding box center [114, 168] width 47 height 39
type input "R$ 0,00"
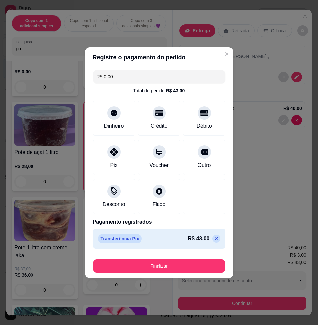
click at [155, 272] on footer "Finalizar" at bounding box center [159, 264] width 149 height 27
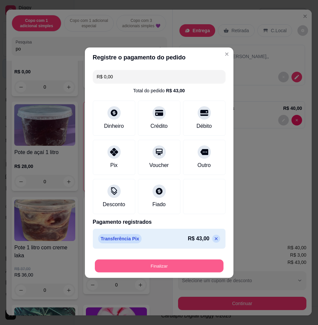
click at [155, 269] on button "Finalizar" at bounding box center [159, 265] width 129 height 13
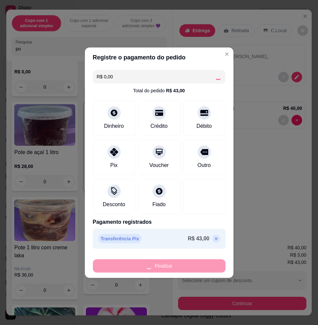
type input "0"
type input "-R$ 43,00"
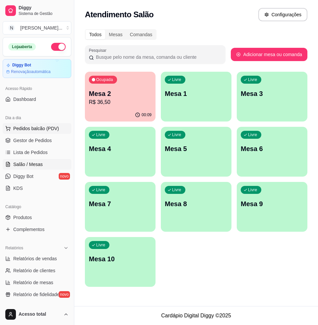
drag, startPoint x: 30, startPoint y: 127, endPoint x: 35, endPoint y: 127, distance: 4.6
click at [32, 127] on span "Pedidos balcão (PDV)" at bounding box center [36, 128] width 46 height 7
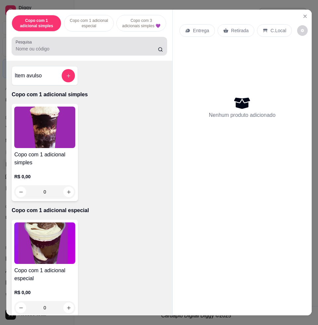
click at [91, 52] on input "Pesquisa" at bounding box center [87, 48] width 142 height 7
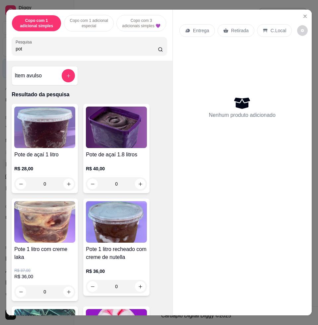
type input "pot"
click at [114, 154] on h4 "Pote de açaí 1.8 litros" at bounding box center [116, 155] width 61 height 8
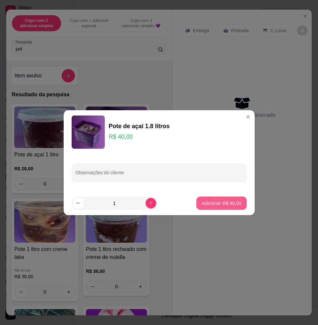
click at [211, 204] on p "Adicionar R$ 40,00" at bounding box center [221, 203] width 39 height 7
type input "1"
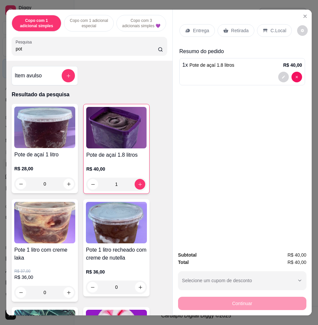
click at [195, 27] on p "Entrega" at bounding box center [201, 30] width 16 height 7
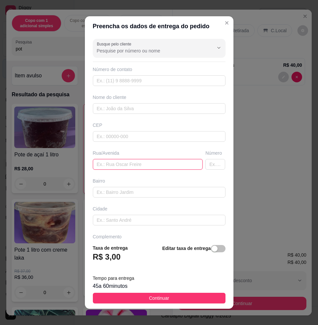
click at [138, 167] on input "text" at bounding box center [148, 164] width 110 height 11
paste input "Rua Celeste Henrique 51 Leão 2"
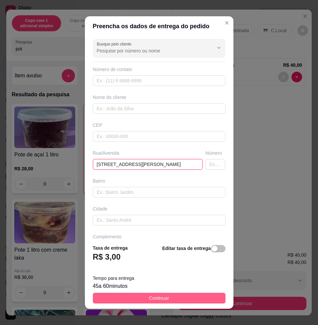
type input "Rua Celeste Henrique 51 Leão 2"
drag, startPoint x: 184, startPoint y: 294, endPoint x: 203, endPoint y: 297, distance: 19.2
click at [184, 294] on button "Continuar" at bounding box center [159, 298] width 133 height 11
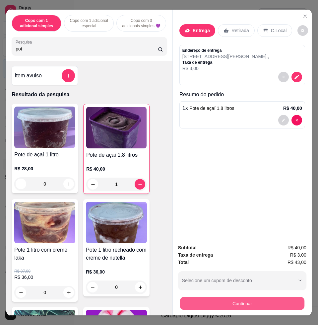
click at [225, 297] on button "Continuar" at bounding box center [242, 303] width 124 height 13
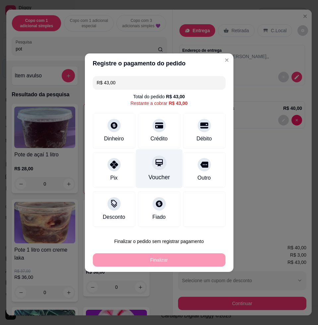
click at [154, 135] on div "Crédito" at bounding box center [159, 139] width 17 height 8
type input "R$ 0,00"
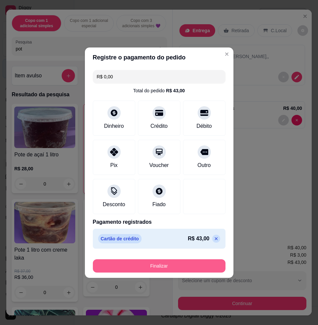
click at [172, 264] on button "Finalizar" at bounding box center [159, 265] width 133 height 13
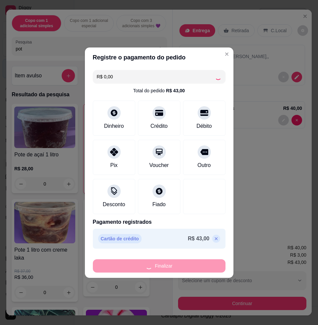
type input "0"
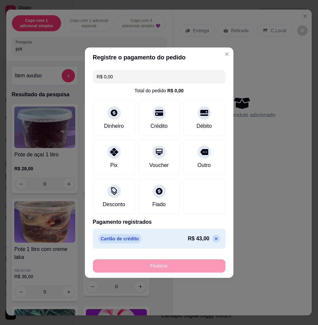
type input "-R$ 43,00"
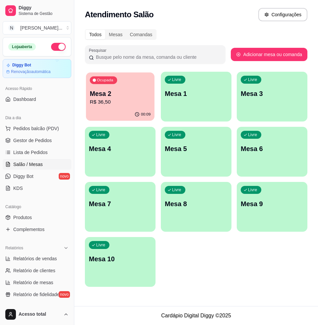
click at [120, 99] on p "R$ 36,50" at bounding box center [120, 102] width 61 height 8
click at [191, 116] on div "button" at bounding box center [196, 117] width 71 height 8
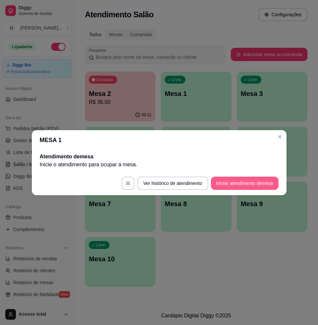
click at [269, 179] on button "Iniciar atendimento de mesa" at bounding box center [245, 183] width 68 height 13
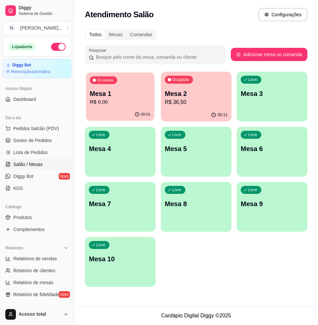
click at [125, 102] on p "R$ 0,00" at bounding box center [120, 102] width 61 height 8
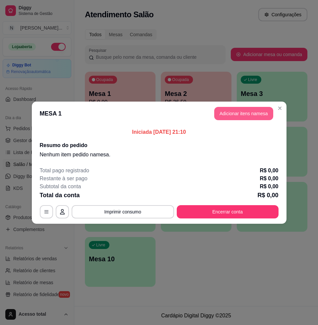
click at [256, 112] on button "Adicionar itens na mesa" at bounding box center [243, 113] width 59 height 13
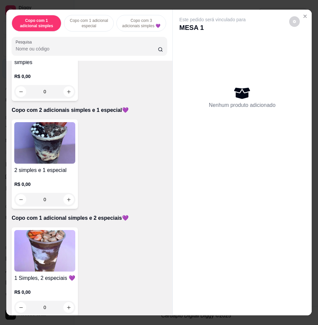
scroll to position [373, 0]
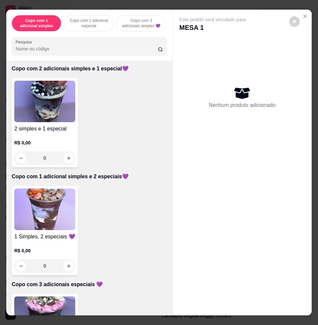
click at [60, 205] on img at bounding box center [44, 208] width 61 height 41
click at [103, 129] on div "2 simples e 1 especial R$ 0,00 0" at bounding box center [90, 122] width 156 height 89
click at [49, 213] on img at bounding box center [44, 208] width 61 height 41
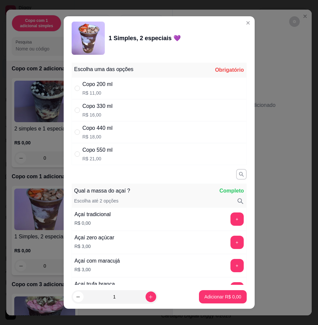
click at [116, 129] on div "Copo 440 ml R$ 18,00" at bounding box center [159, 132] width 175 height 22
radio input "true"
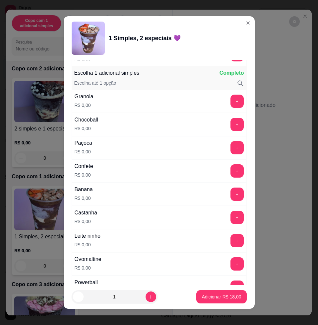
scroll to position [581, 0]
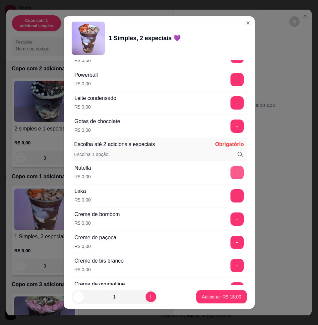
click at [231, 172] on button "+" at bounding box center [237, 172] width 13 height 13
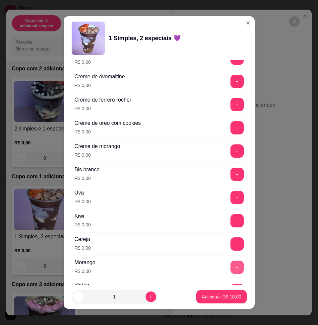
click at [229, 268] on div "+" at bounding box center [237, 266] width 19 height 13
click at [231, 268] on button "+" at bounding box center [237, 266] width 13 height 13
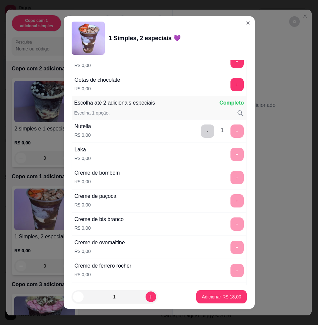
scroll to position [415, 0]
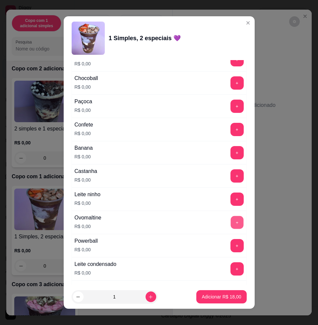
click at [231, 223] on button "+" at bounding box center [237, 222] width 13 height 13
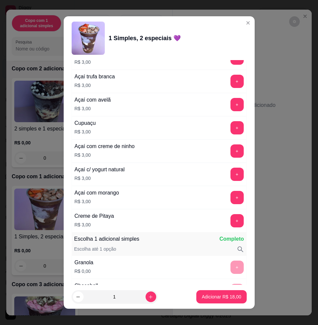
scroll to position [0, 0]
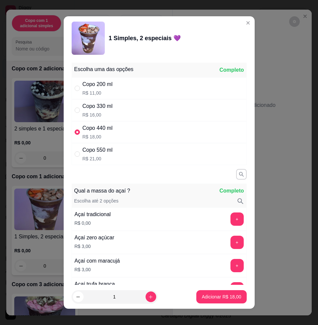
click at [158, 108] on div "Copo 330 ml R$ 16,00" at bounding box center [159, 110] width 175 height 22
radio input "true"
radio input "false"
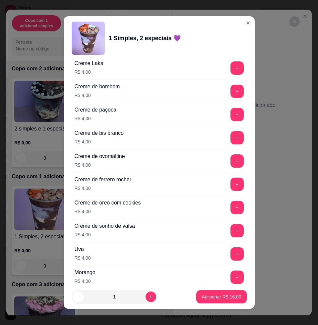
scroll to position [1662, 0]
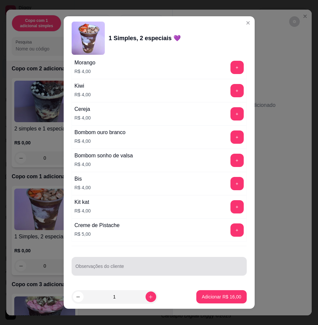
click at [125, 261] on div at bounding box center [159, 265] width 167 height 13
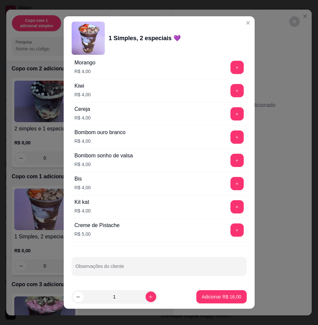
click at [80, 34] on img at bounding box center [88, 38] width 33 height 33
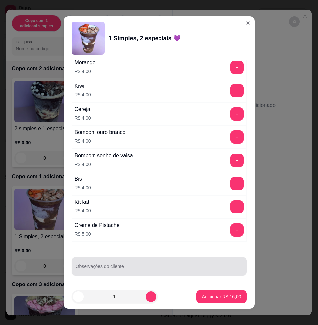
click at [158, 266] on input "Observações do cliente" at bounding box center [159, 268] width 167 height 7
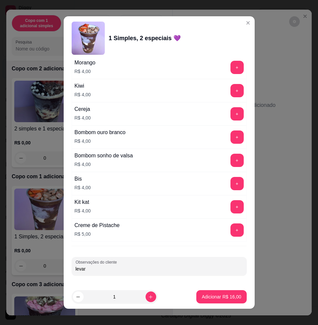
type input "levar"
click at [221, 304] on footer "1 Adicionar R$ 16,00" at bounding box center [159, 297] width 191 height 24
click at [216, 296] on p "Adicionar R$ 16,00" at bounding box center [221, 296] width 38 height 6
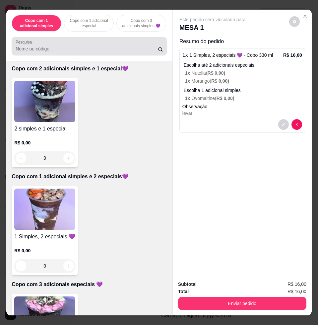
click at [90, 46] on div at bounding box center [90, 45] width 148 height 13
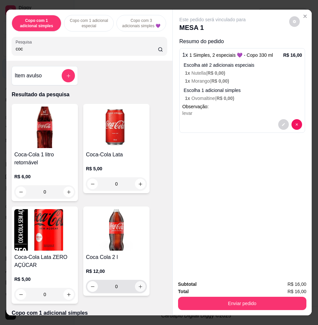
type input "coc"
click at [137, 292] on button "increase-product-quantity" at bounding box center [140, 286] width 11 height 11
type input "1"
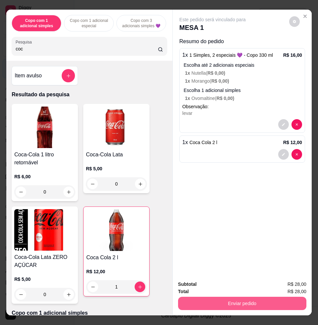
click at [191, 297] on button "Enviar pedido" at bounding box center [242, 303] width 128 height 13
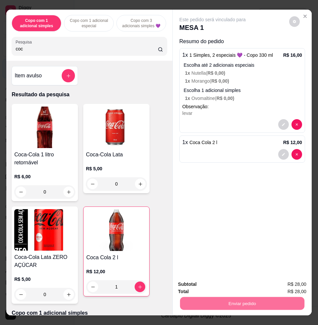
click at [283, 282] on button "Enviar pedido" at bounding box center [288, 283] width 37 height 12
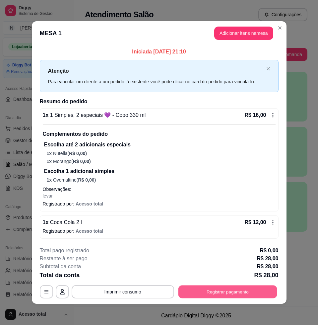
click at [259, 293] on button "Registrar pagamento" at bounding box center [227, 291] width 99 height 13
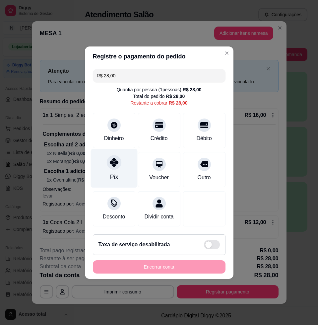
click at [111, 159] on icon at bounding box center [114, 162] width 9 height 9
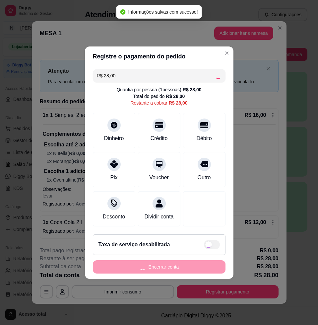
type input "R$ 0,00"
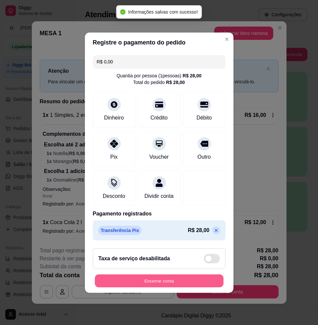
click at [189, 287] on button "Encerrar conta" at bounding box center [159, 280] width 129 height 13
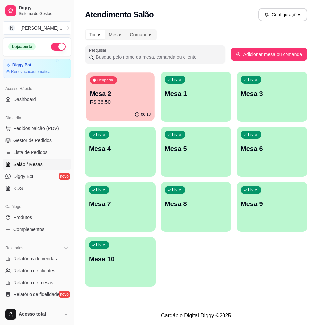
click at [140, 103] on p "R$ 36,50" at bounding box center [120, 102] width 61 height 8
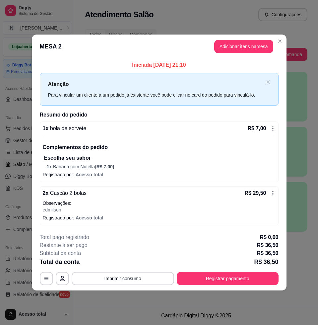
click at [264, 53] on header "MESA 2 Adicionar itens na mesa" at bounding box center [159, 47] width 255 height 24
click at [263, 42] on button "Adicionar itens na mesa" at bounding box center [243, 46] width 59 height 13
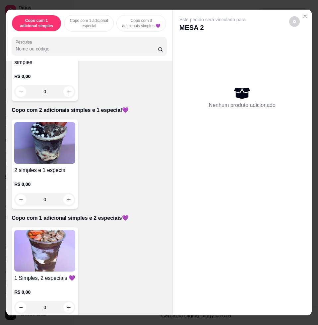
scroll to position [373, 0]
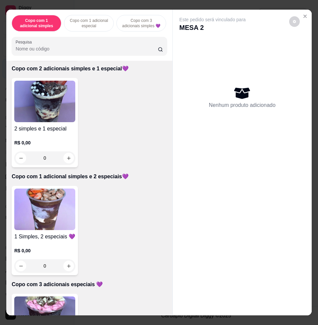
click at [50, 112] on img at bounding box center [44, 101] width 61 height 41
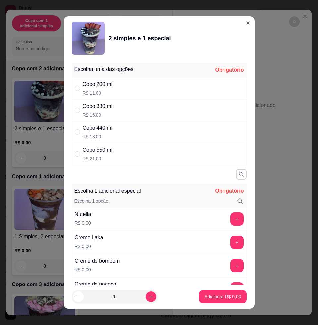
click at [128, 159] on div "Copo 550 ml R$ 21,00" at bounding box center [159, 154] width 175 height 22
radio input "true"
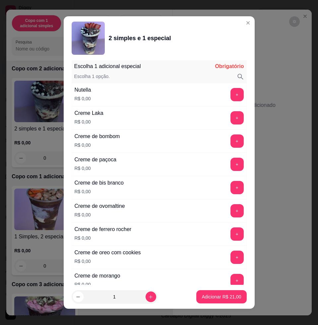
scroll to position [166, 0]
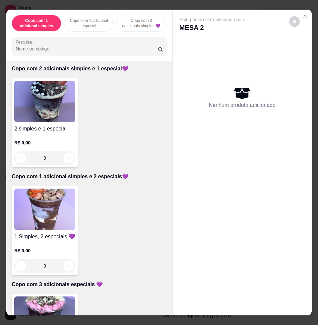
click at [59, 209] on img at bounding box center [44, 208] width 61 height 41
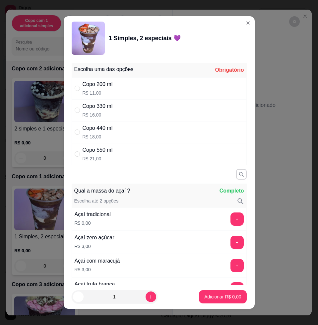
click at [142, 152] on div "Copo 550 ml R$ 21,00" at bounding box center [159, 154] width 175 height 22
radio input "true"
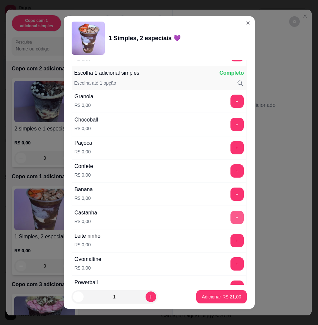
scroll to position [456, 0]
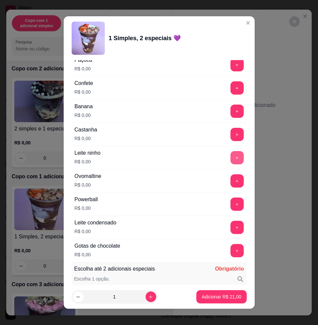
click at [231, 158] on button "+" at bounding box center [237, 157] width 13 height 13
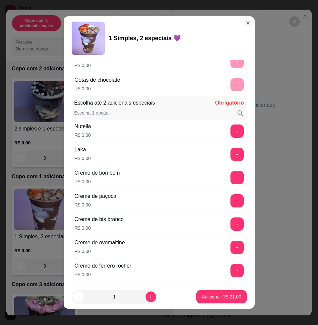
scroll to position [705, 0]
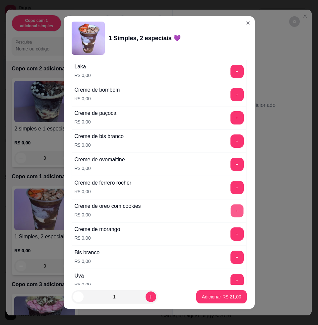
click at [231, 207] on button "+" at bounding box center [237, 210] width 13 height 13
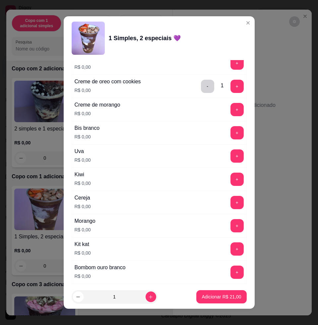
scroll to position [871, 0]
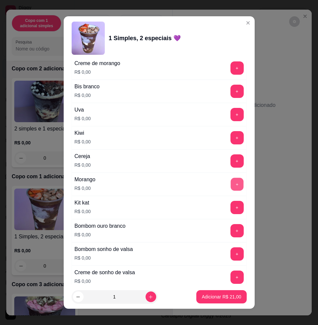
click at [231, 186] on button "+" at bounding box center [237, 184] width 13 height 13
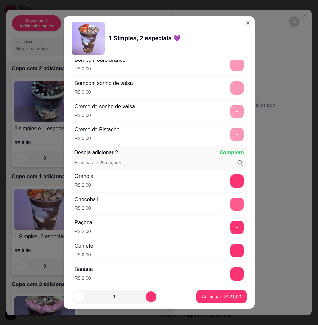
scroll to position [1120, 0]
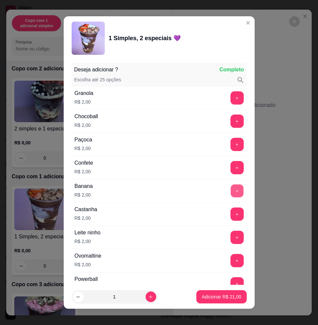
click at [231, 190] on button "+" at bounding box center [237, 191] width 13 height 13
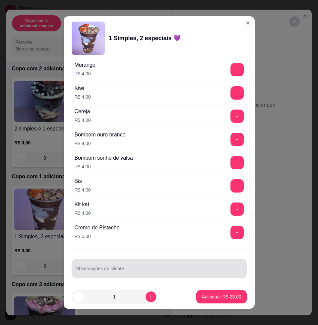
scroll to position [1662, 0]
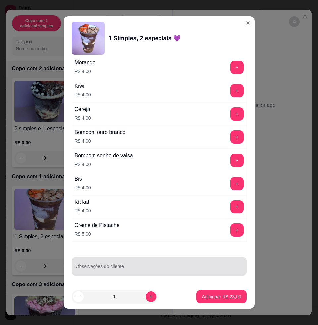
click at [193, 265] on input "Observações do cliente" at bounding box center [159, 268] width 167 height 7
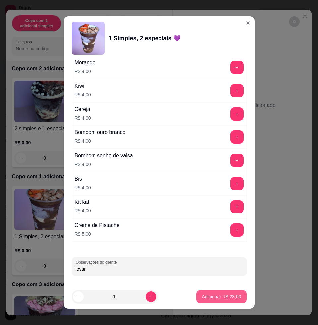
type input "levar"
click at [224, 300] on button "Adicionar R$ 23,00" at bounding box center [221, 296] width 49 height 13
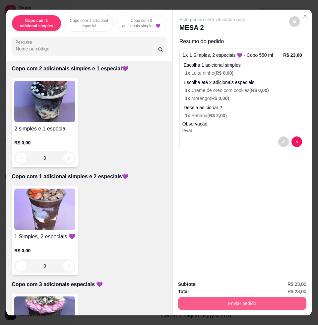
click at [268, 297] on button "Enviar pedido" at bounding box center [242, 303] width 128 height 13
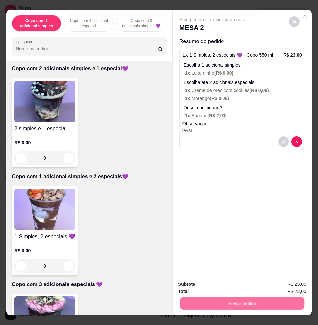
click at [283, 281] on button "Enviar pedido" at bounding box center [288, 283] width 37 height 13
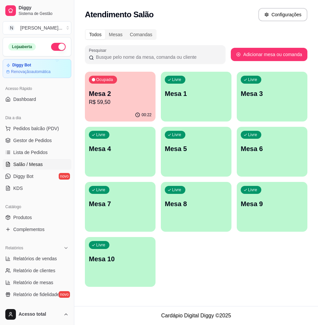
click at [134, 99] on p "R$ 59,50" at bounding box center [120, 102] width 63 height 8
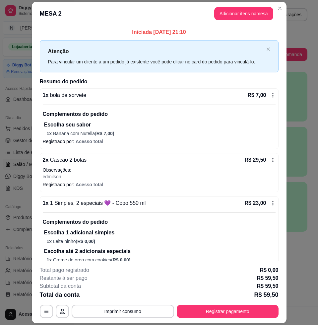
scroll to position [60, 0]
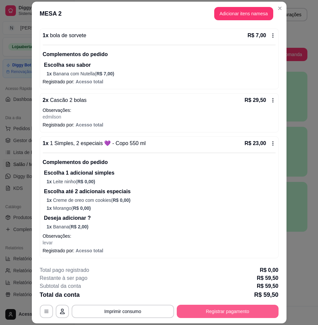
click at [247, 311] on button "Registrar pagamento" at bounding box center [228, 311] width 102 height 13
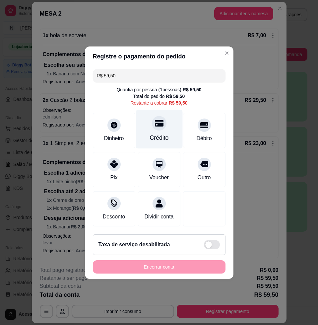
click at [157, 133] on div "Crédito" at bounding box center [159, 137] width 19 height 9
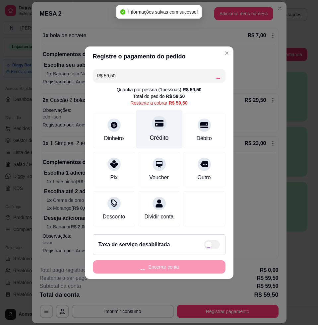
type input "R$ 0,00"
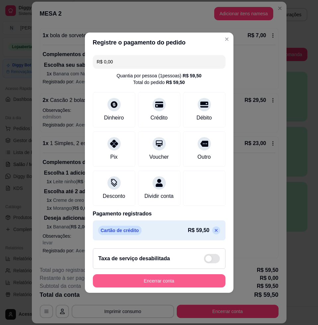
click at [194, 285] on button "Encerrar conta" at bounding box center [159, 280] width 133 height 13
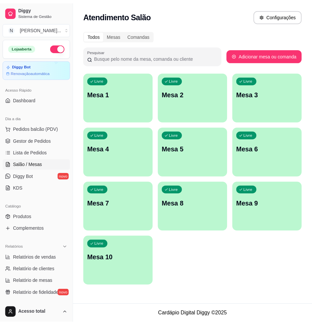
scroll to position [124, 0]
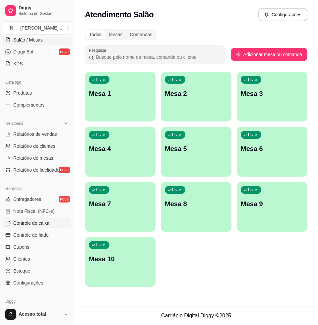
click at [43, 227] on link "Controle de caixa" at bounding box center [37, 223] width 69 height 11
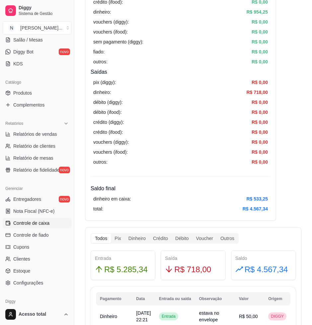
scroll to position [41, 0]
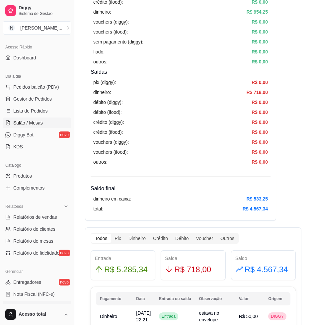
click at [47, 118] on link "Salão / Mesas" at bounding box center [37, 122] width 69 height 11
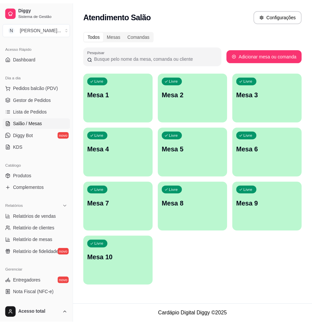
scroll to position [153, 0]
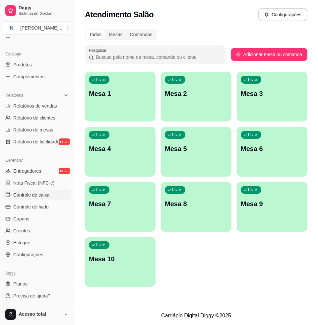
click at [39, 195] on span "Controle de caixa" at bounding box center [31, 194] width 36 height 7
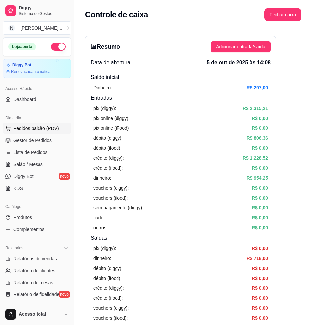
click at [36, 132] on button "Pedidos balcão (PDV)" at bounding box center [37, 128] width 69 height 11
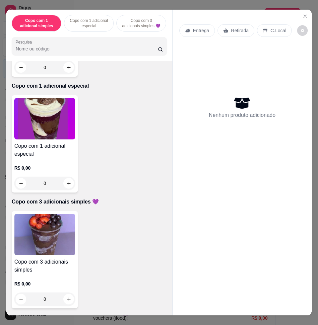
scroll to position [332, 0]
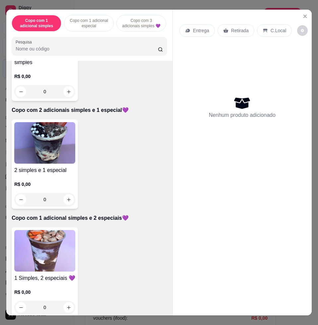
click at [60, 161] on img at bounding box center [44, 142] width 61 height 41
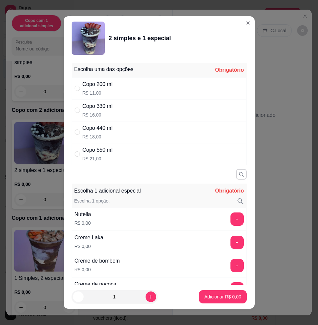
click at [138, 113] on div "Copo 330 ml R$ 16,00" at bounding box center [159, 110] width 175 height 22
radio input "true"
click at [231, 221] on button "+" at bounding box center [237, 218] width 13 height 13
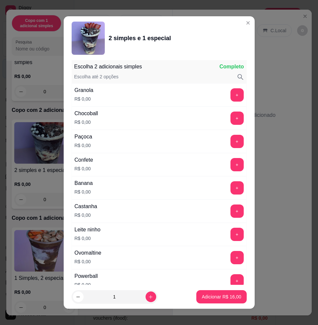
scroll to position [5, 0]
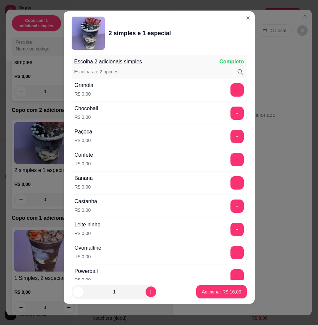
click at [231, 224] on button "+" at bounding box center [237, 229] width 13 height 13
click at [208, 289] on p "Adicionar R$ 16,00" at bounding box center [221, 291] width 39 height 7
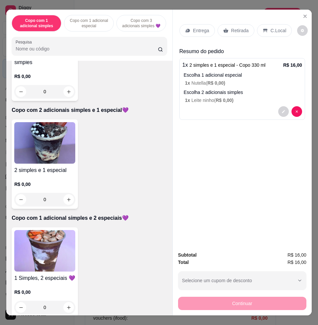
click at [47, 248] on img at bounding box center [44, 250] width 61 height 41
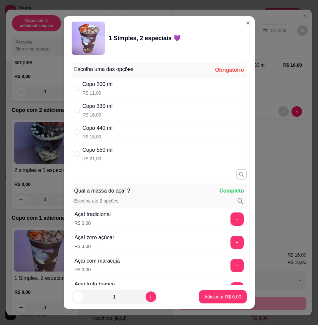
click at [101, 141] on div "Copo 440 ml R$ 18,00" at bounding box center [159, 132] width 175 height 22
radio input "true"
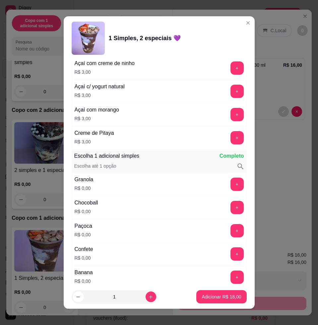
scroll to position [415, 0]
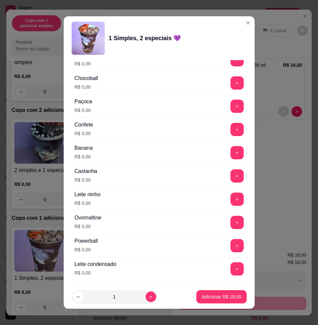
drag, startPoint x: 223, startPoint y: 276, endPoint x: 221, endPoint y: 270, distance: 5.7
click at [222, 276] on div "Leite condensado R$ 0,00 +" at bounding box center [159, 268] width 175 height 23
click at [231, 270] on button "+" at bounding box center [237, 268] width 13 height 13
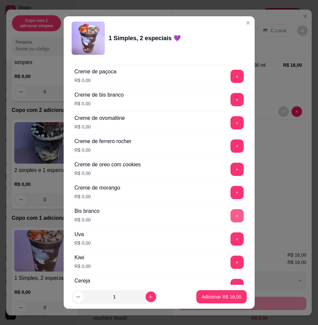
scroll to position [830, 0]
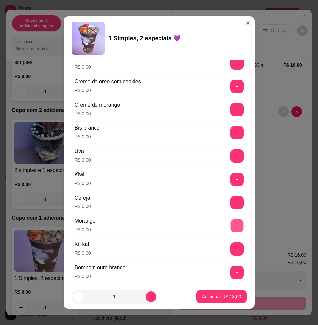
click at [231, 228] on button "+" at bounding box center [237, 225] width 13 height 13
click at [216, 300] on button "Adicionar R$ 18,00" at bounding box center [221, 296] width 50 height 13
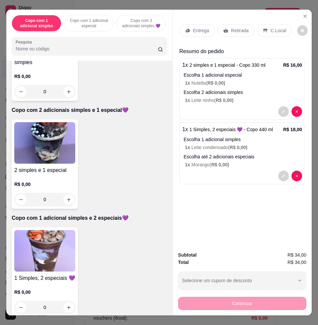
click at [191, 24] on div "Entrega" at bounding box center [198, 30] width 36 height 13
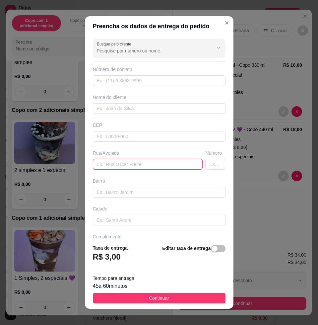
click at [152, 167] on input "text" at bounding box center [148, 164] width 110 height 11
click at [110, 166] on input "ecoville rua 1, n75" at bounding box center [148, 164] width 110 height 11
type input "ecoville 1 rua 1, n75"
click at [197, 299] on button "Continuar" at bounding box center [159, 298] width 133 height 11
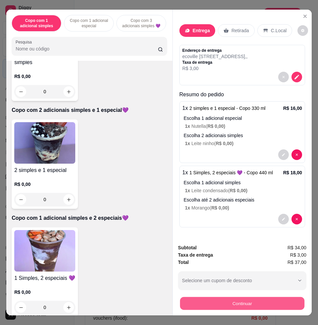
click at [202, 298] on button "Continuar" at bounding box center [242, 303] width 124 height 13
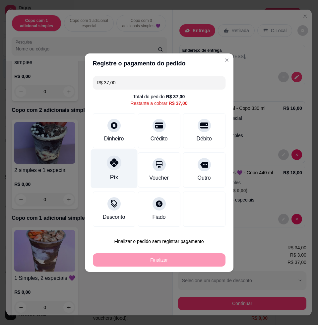
drag, startPoint x: 108, startPoint y: 151, endPoint x: 109, endPoint y: 156, distance: 4.7
click at [108, 151] on div "R$ 37,00 Total do pedido R$ 37,00 Restante a cobrar R$ 37,00 Dinheiro Crédito D…" at bounding box center [159, 151] width 149 height 156
click at [110, 160] on icon at bounding box center [114, 162] width 9 height 9
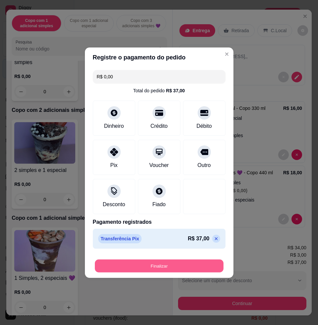
click at [151, 268] on button "Finalizar" at bounding box center [159, 265] width 129 height 13
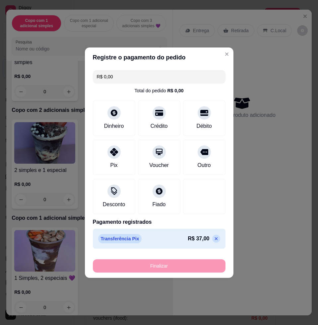
type input "-R$ 37,00"
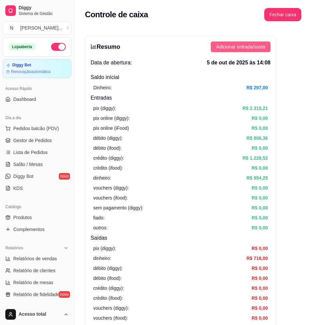
click at [251, 48] on span "Adicionar entrada/saída" at bounding box center [240, 46] width 49 height 7
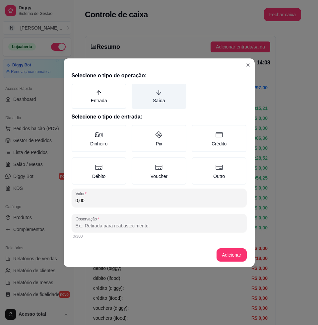
click at [169, 89] on label "Saída" at bounding box center [159, 96] width 55 height 25
click at [137, 89] on button "Saída" at bounding box center [133, 85] width 5 height 5
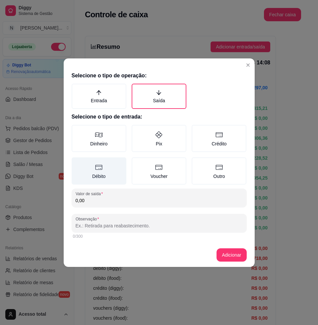
click at [112, 142] on label "Dinheiro" at bounding box center [99, 138] width 55 height 27
click at [77, 130] on button "Dinheiro" at bounding box center [73, 126] width 5 height 5
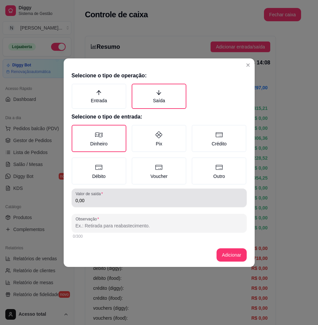
click at [117, 197] on input "0,00" at bounding box center [159, 200] width 167 height 7
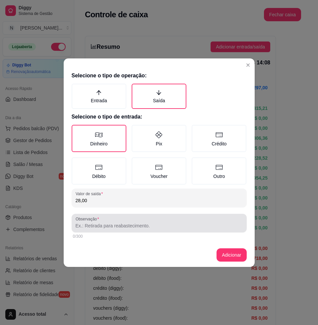
type input "28,00"
click at [111, 225] on input "Observação" at bounding box center [159, 225] width 167 height 7
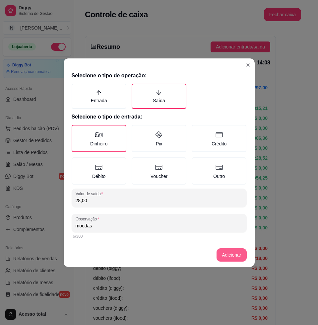
type input "moedas"
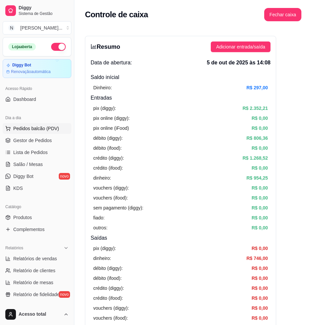
click at [47, 129] on span "Pedidos balcão (PDV)" at bounding box center [36, 128] width 46 height 7
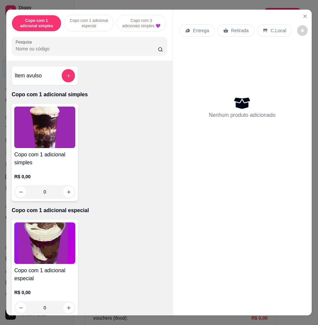
click at [85, 52] on input "Pesquisa" at bounding box center [87, 48] width 142 height 7
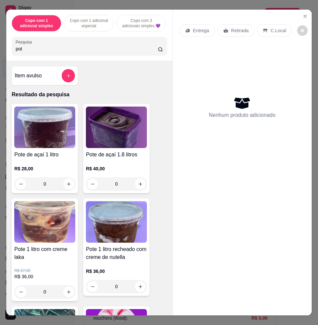
type input "pot"
click at [140, 186] on button "increase-product-quantity" at bounding box center [140, 184] width 11 height 11
type input "1"
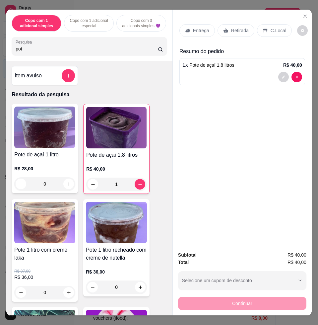
scroll to position [166, 0]
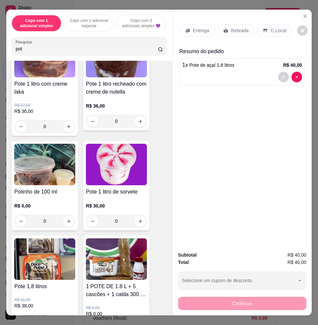
click at [37, 185] on img at bounding box center [44, 164] width 61 height 41
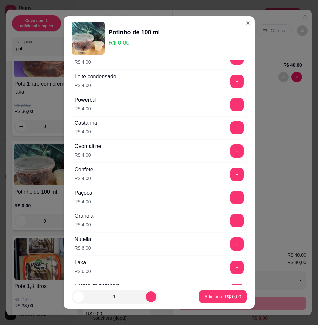
scroll to position [332, 0]
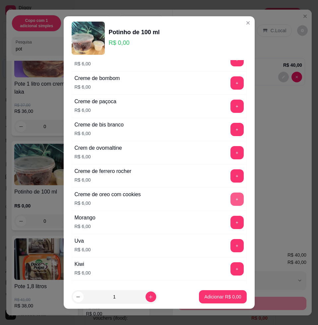
click at [231, 203] on button "+" at bounding box center [237, 198] width 13 height 13
click at [221, 292] on button "Adicionar R$ 6,00" at bounding box center [222, 296] width 47 height 13
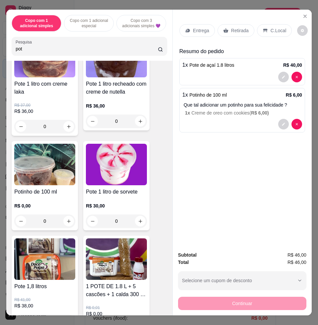
click at [205, 28] on div "Entrega" at bounding box center [198, 30] width 36 height 13
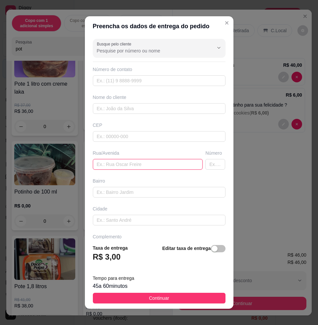
drag, startPoint x: 120, startPoint y: 159, endPoint x: 109, endPoint y: 158, distance: 11.7
click at [119, 160] on input "text" at bounding box center [148, 164] width 110 height 11
click at [105, 165] on input "text" at bounding box center [148, 164] width 110 height 11
paste input "Rua urano bairro laranjeiras 547 última casa"
type input "Rua urano bairro laranjeiras 547 última casa"
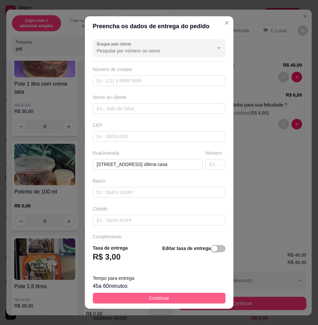
drag, startPoint x: 179, startPoint y: 299, endPoint x: 246, endPoint y: 311, distance: 67.5
click at [182, 299] on button "Continuar" at bounding box center [159, 298] width 133 height 11
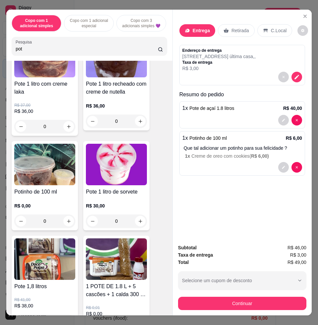
drag, startPoint x: 248, startPoint y: 307, endPoint x: 249, endPoint y: 302, distance: 5.2
click at [248, 305] on div "Subtotal R$ 46,00 Taxa de entrega R$ 3,00 Total R$ 49,00 Selecione um cupom de …" at bounding box center [242, 277] width 139 height 77
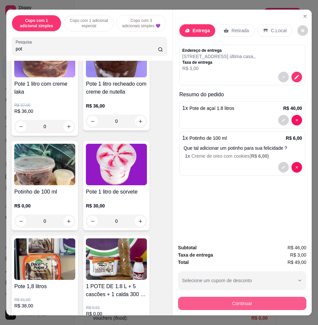
click at [252, 298] on button "Continuar" at bounding box center [242, 303] width 128 height 13
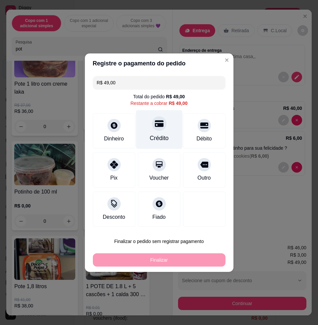
click at [163, 136] on div "Crédito" at bounding box center [159, 138] width 19 height 9
type input "R$ 0,00"
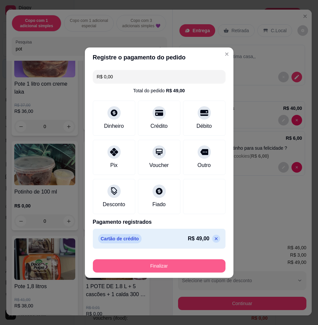
click at [190, 265] on button "Finalizar" at bounding box center [159, 265] width 133 height 13
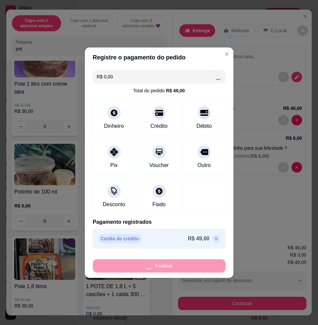
type input "0"
type input "-R$ 49,00"
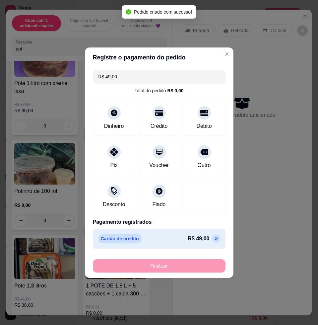
scroll to position [165, 0]
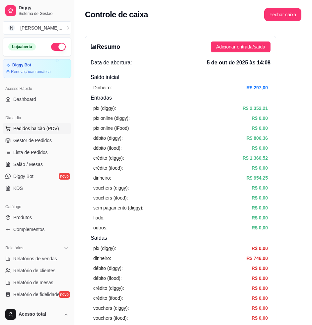
click at [47, 129] on span "Pedidos balcão (PDV)" at bounding box center [36, 128] width 46 height 7
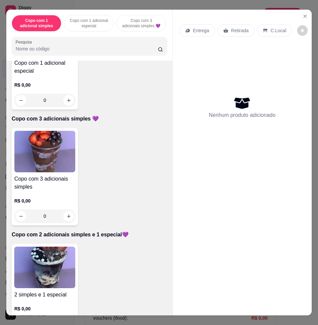
scroll to position [332, 0]
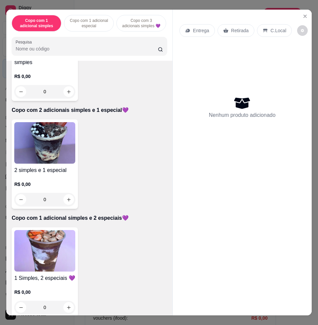
click at [38, 245] on img at bounding box center [44, 250] width 61 height 41
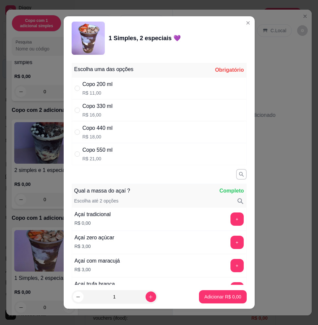
click at [128, 122] on div "Copo 440 ml R$ 18,00" at bounding box center [159, 132] width 175 height 22
radio input "true"
click at [117, 107] on div "Copo 330 ml R$ 16,00" at bounding box center [159, 110] width 175 height 22
radio input "true"
radio input "false"
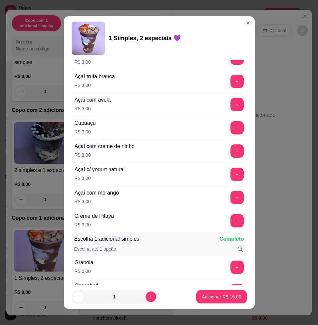
scroll to position [415, 0]
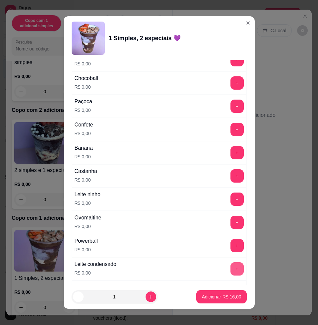
click at [231, 270] on button "+" at bounding box center [237, 268] width 13 height 13
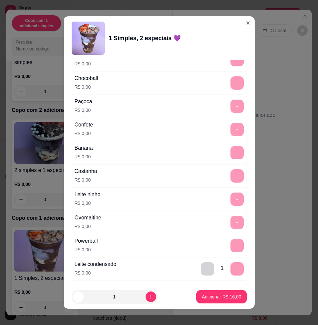
scroll to position [581, 0]
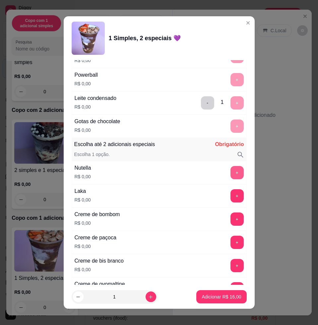
click at [231, 173] on button "+" at bounding box center [237, 172] width 13 height 13
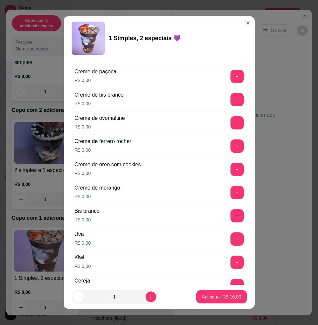
scroll to position [871, 0]
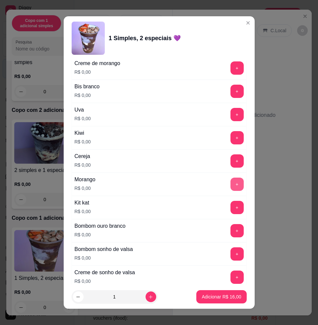
click at [231, 184] on button "+" at bounding box center [237, 184] width 13 height 13
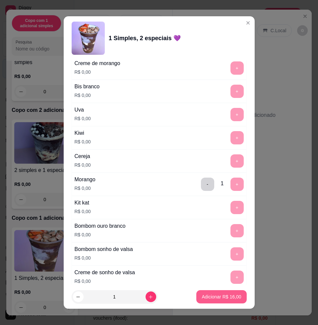
click at [226, 295] on p "Adicionar R$ 16,00" at bounding box center [221, 296] width 39 height 7
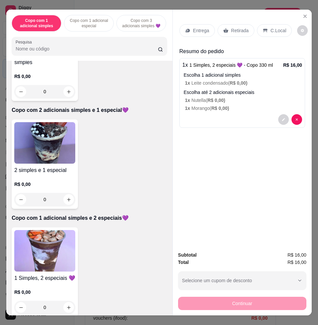
click at [193, 28] on p "Entrega" at bounding box center [201, 30] width 16 height 7
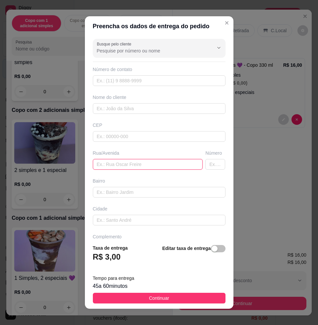
click at [111, 165] on input "text" at bounding box center [148, 164] width 110 height 11
type input "rua 3, leao 2 n113"
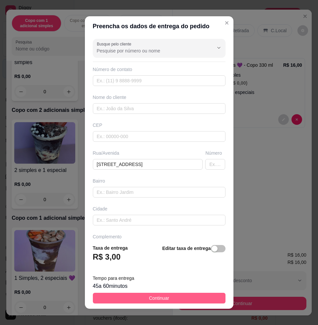
drag, startPoint x: 146, startPoint y: 299, endPoint x: 152, endPoint y: 299, distance: 6.6
click at [149, 299] on span "Continuar" at bounding box center [159, 297] width 20 height 7
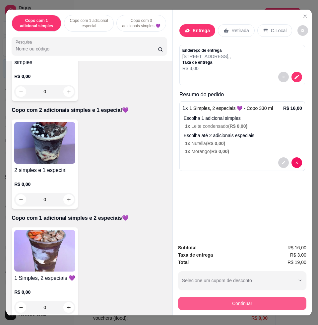
click at [290, 297] on button "Continuar" at bounding box center [242, 303] width 128 height 13
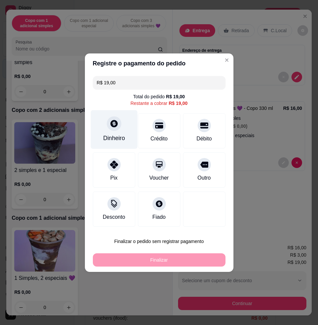
click at [126, 134] on div "Dinheiro" at bounding box center [114, 129] width 47 height 39
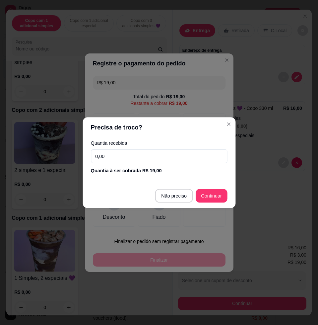
click at [156, 156] on input "0,00" at bounding box center [159, 156] width 136 height 14
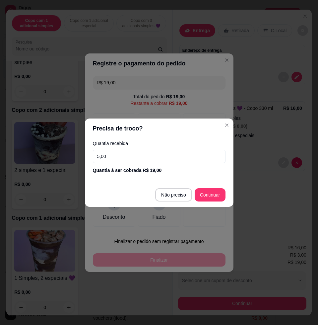
type input "50,00"
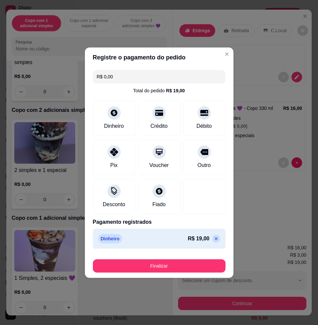
click at [188, 298] on div "Registre o pagamento do pedido R$ 0,00 Total do pedido R$ 19,00 Dinheiro Crédit…" at bounding box center [159, 162] width 318 height 325
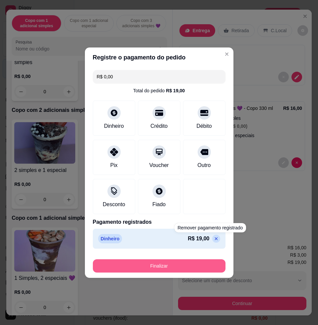
click at [211, 267] on button "Finalizar" at bounding box center [159, 265] width 133 height 13
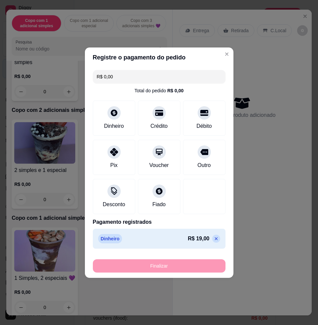
type input "-R$ 19,00"
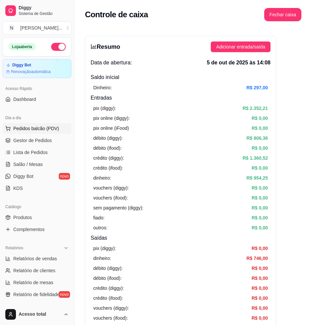
click at [9, 125] on button "Pedidos balcão (PDV)" at bounding box center [37, 128] width 69 height 11
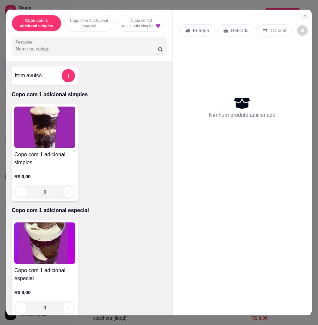
scroll to position [290, 0]
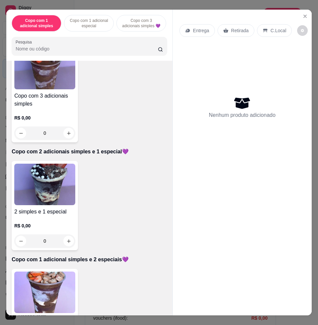
click at [40, 286] on img at bounding box center [44, 291] width 61 height 41
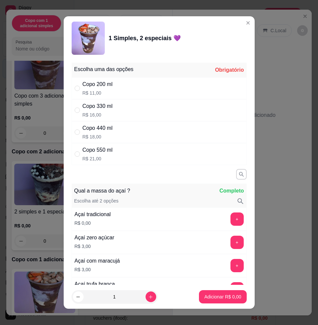
click at [108, 130] on div "Copo 440 ml" at bounding box center [98, 128] width 30 height 8
radio input "true"
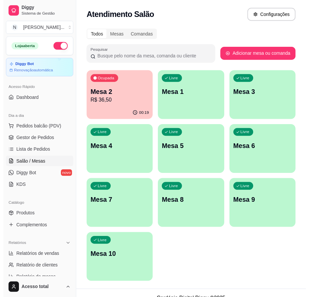
scroll to position [83, 0]
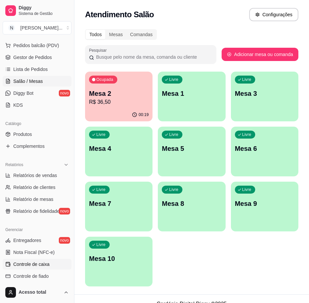
click at [34, 268] on link "Controle de caixa" at bounding box center [37, 264] width 69 height 11
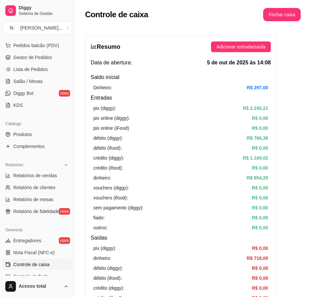
scroll to position [166, 0]
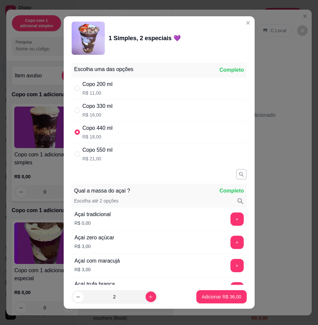
scroll to position [332, 0]
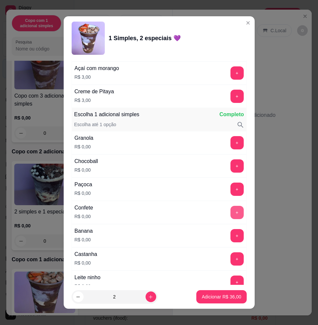
click at [231, 210] on button "+" at bounding box center [237, 212] width 13 height 13
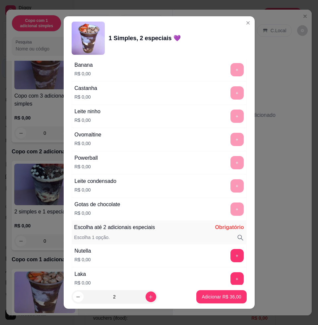
scroll to position [622, 0]
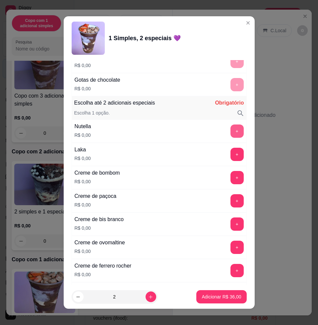
click at [231, 132] on button "+" at bounding box center [237, 130] width 13 height 13
click at [231, 153] on button "+" at bounding box center [237, 154] width 13 height 13
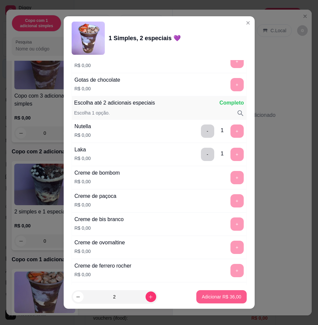
click at [212, 296] on p "Adicionar R$ 36,00" at bounding box center [221, 296] width 39 height 7
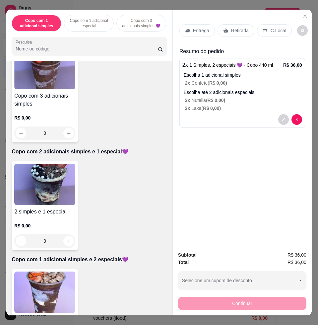
click at [190, 31] on div "Entrega" at bounding box center [198, 30] width 36 height 13
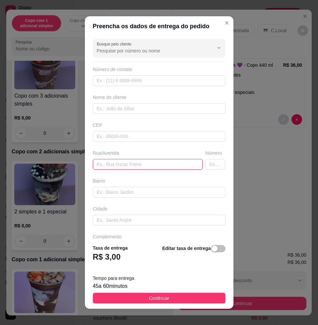
click at [115, 161] on input "text" at bounding box center [148, 164] width 110 height 11
type input "ap conveniencia"
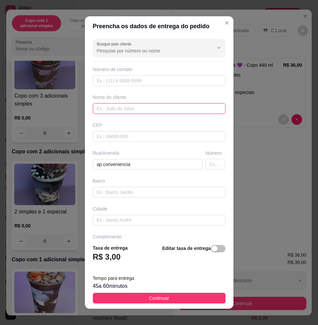
click at [125, 108] on input "text" at bounding box center [159, 108] width 133 height 11
type input "paula"
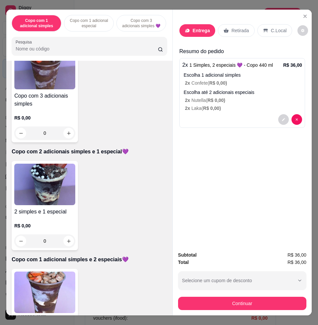
click at [200, 27] on p "Entrega" at bounding box center [201, 30] width 17 height 7
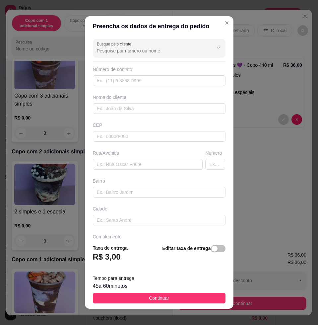
click at [147, 94] on div "Nome do cliente" at bounding box center [159, 97] width 133 height 7
click at [147, 105] on input "text" at bounding box center [159, 108] width 133 height 11
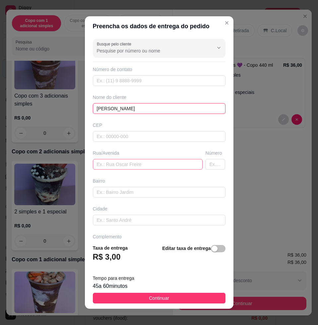
type input "PAULA"
click at [131, 163] on input "text" at bounding box center [148, 164] width 110 height 11
type input "ap conveniencia"
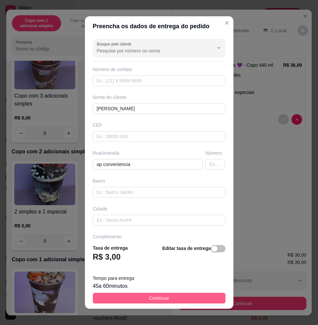
click at [165, 298] on button "Continuar" at bounding box center [159, 298] width 133 height 11
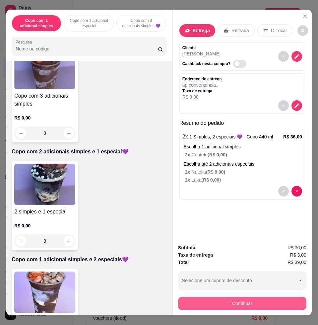
click at [244, 301] on button "Continuar" at bounding box center [242, 303] width 128 height 13
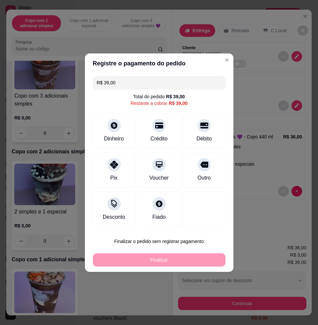
click at [114, 178] on div "Pix" at bounding box center [113, 178] width 7 height 8
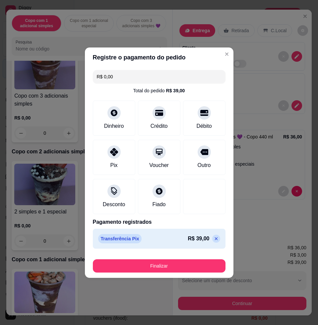
click at [155, 254] on footer "Finalizar" at bounding box center [159, 264] width 149 height 27
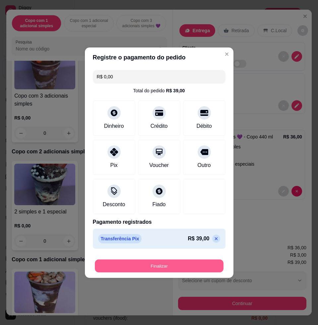
click at [157, 262] on button "Finalizar" at bounding box center [159, 265] width 129 height 13
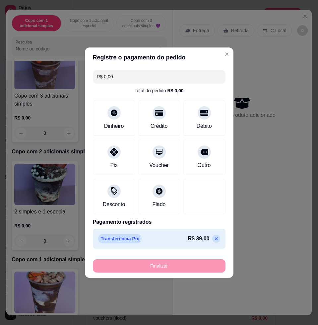
type input "-R$ 39,00"
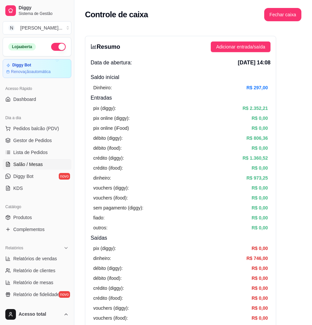
click at [43, 161] on link "Salão / Mesas" at bounding box center [37, 164] width 69 height 11
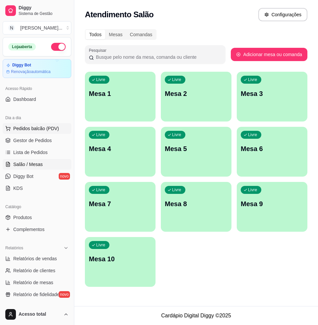
click at [41, 127] on span "Pedidos balcão (PDV)" at bounding box center [36, 128] width 46 height 7
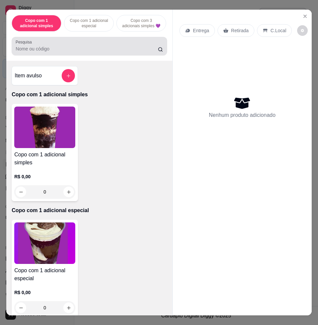
click at [75, 47] on div at bounding box center [90, 45] width 148 height 13
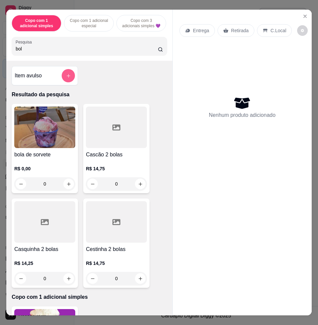
type input "bol"
click at [56, 110] on img at bounding box center [44, 127] width 61 height 41
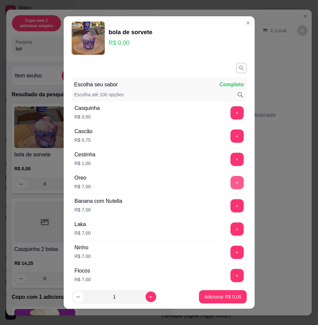
click at [231, 177] on button "+" at bounding box center [237, 182] width 13 height 13
click at [210, 299] on p "Adicionar R$ 7,00" at bounding box center [223, 296] width 36 height 6
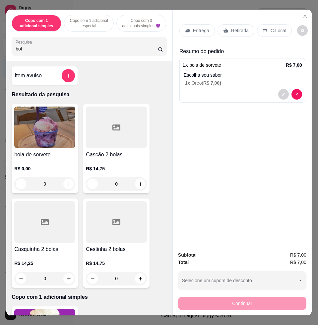
click at [271, 27] on p "C.Local" at bounding box center [279, 30] width 16 height 7
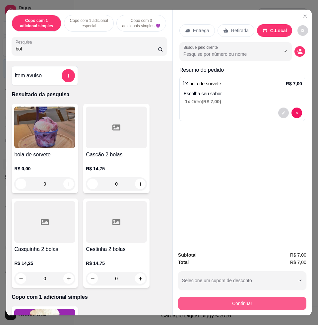
click at [234, 297] on button "Continuar" at bounding box center [242, 303] width 128 height 13
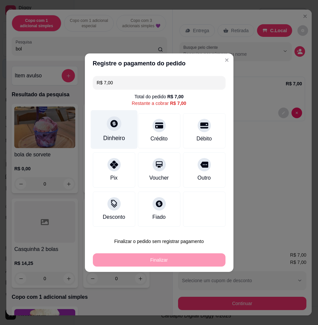
click at [118, 134] on div "Dinheiro" at bounding box center [114, 138] width 22 height 9
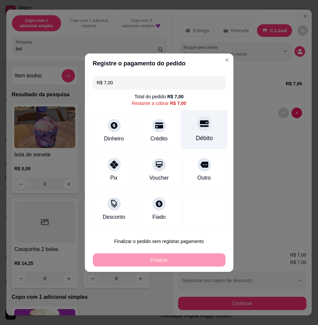
click at [196, 134] on div "Débito" at bounding box center [204, 138] width 17 height 9
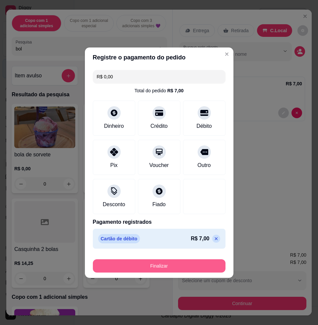
click at [175, 260] on button "Finalizar" at bounding box center [159, 265] width 133 height 13
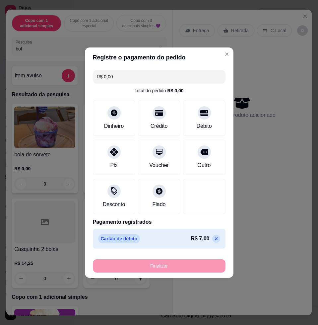
type input "-R$ 7,00"
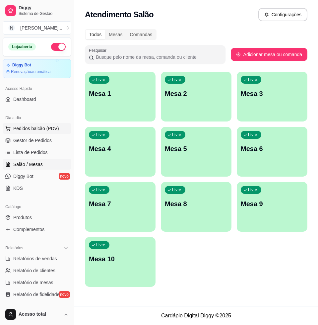
click at [53, 128] on span "Pedidos balcão (PDV)" at bounding box center [36, 128] width 46 height 7
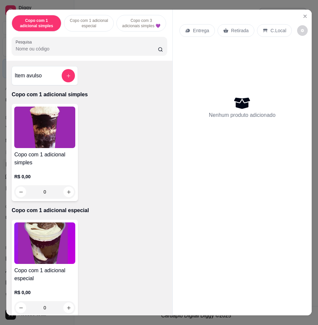
scroll to position [456, 0]
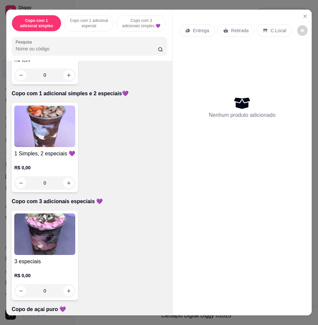
click at [57, 232] on img at bounding box center [44, 233] width 61 height 41
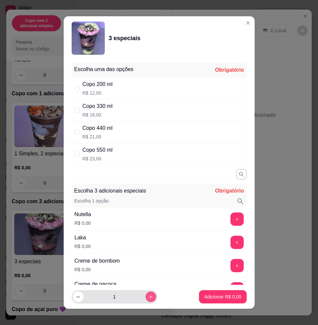
click at [148, 296] on icon "increase-product-quantity" at bounding box center [150, 296] width 5 height 5
type input "3"
drag, startPoint x: 149, startPoint y: 153, endPoint x: 148, endPoint y: 161, distance: 7.7
click at [148, 153] on div "Copo 550 ml R$ 23,00" at bounding box center [159, 154] width 175 height 22
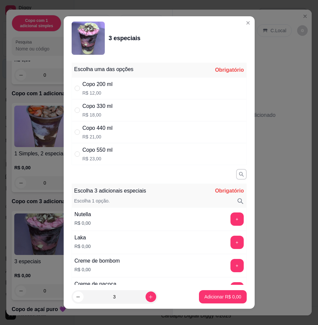
radio input "true"
click at [231, 237] on button "+" at bounding box center [237, 242] width 13 height 13
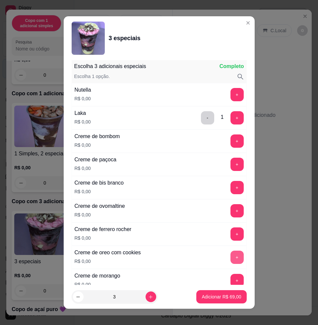
click at [231, 254] on button "+" at bounding box center [237, 257] width 13 height 13
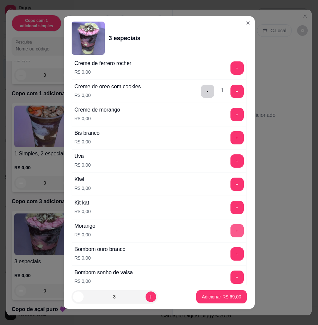
click at [231, 228] on button "+" at bounding box center [237, 230] width 13 height 13
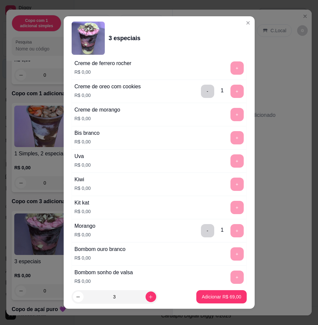
scroll to position [5, 0]
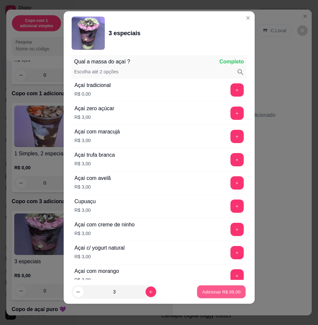
click at [228, 287] on button "Adicionar R$ 69,00" at bounding box center [221, 291] width 49 height 13
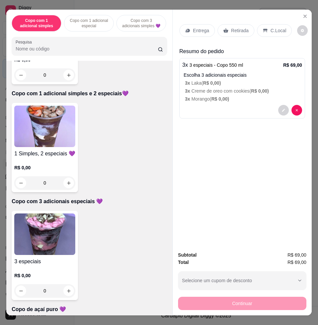
click at [186, 28] on icon at bounding box center [187, 30] width 5 height 5
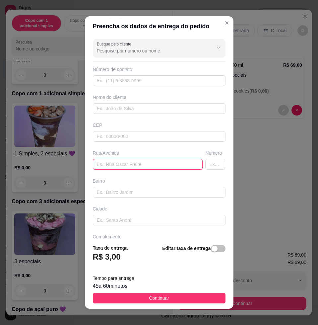
click at [121, 164] on input "text" at bounding box center [148, 164] width 110 height 11
paste input "Rua almirante Barroso bairro Laranjeiras 1671"
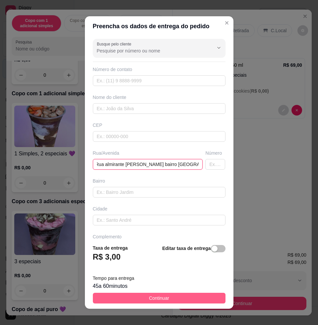
type input "Rua almirante Barroso bairro Laranjeiras 1671"
click at [179, 301] on button "Continuar" at bounding box center [159, 298] width 133 height 11
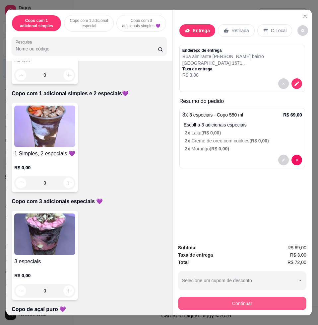
click at [235, 297] on button "Continuar" at bounding box center [242, 303] width 128 height 13
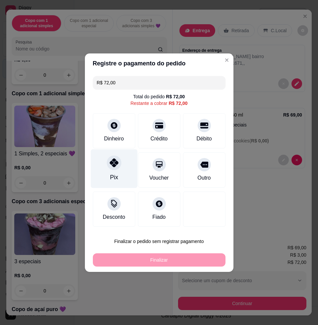
click at [123, 158] on div "Pix" at bounding box center [114, 168] width 47 height 39
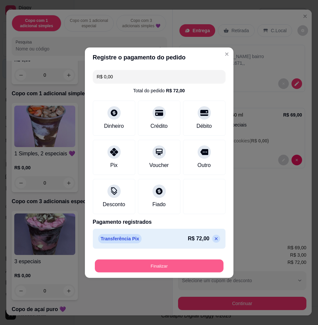
click at [161, 262] on button "Finalizar" at bounding box center [159, 265] width 129 height 13
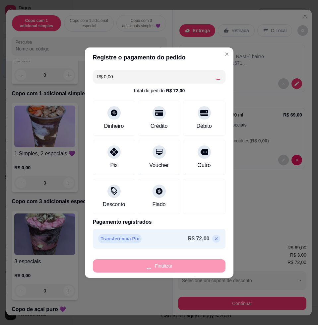
type input "-R$ 72,00"
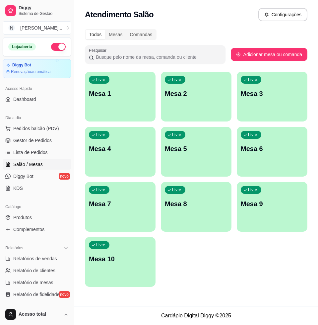
click at [200, 271] on div "Livre Mesa 1 Livre Mesa 2 Livre Mesa 3 Livre Mesa 4 Livre Mesa 5 Livre Mesa 6 L…" at bounding box center [196, 179] width 223 height 215
click at [115, 113] on button "Livre Mesa 1" at bounding box center [120, 97] width 71 height 50
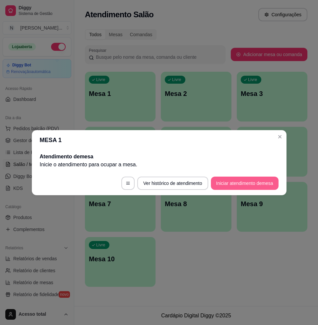
click at [242, 185] on button "Iniciar atendimento de mesa" at bounding box center [245, 183] width 68 height 13
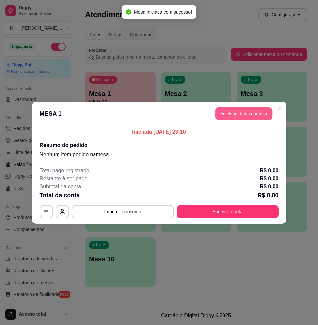
click at [251, 117] on button "Adicionar itens na mesa" at bounding box center [243, 113] width 57 height 13
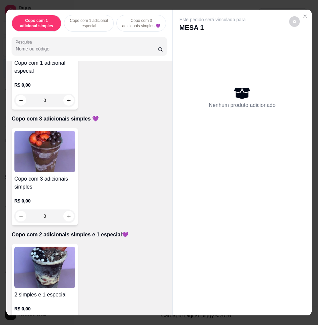
scroll to position [332, 0]
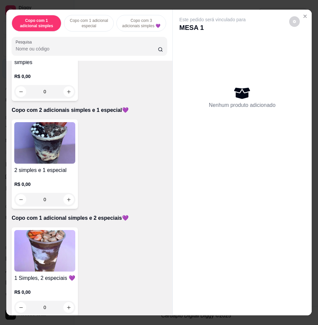
click at [55, 249] on img at bounding box center [44, 250] width 61 height 41
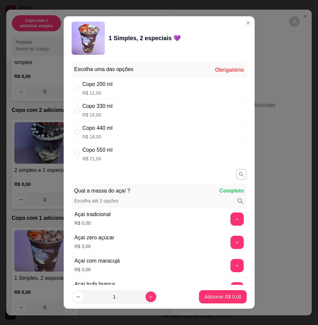
click at [111, 156] on div "Copo 550 ml R$ 21,00" at bounding box center [159, 154] width 175 height 22
radio input "true"
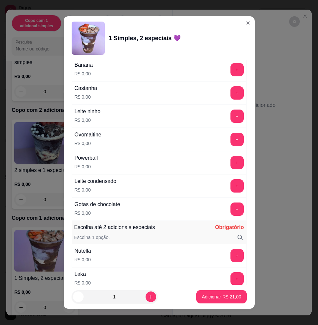
scroll to position [664, 0]
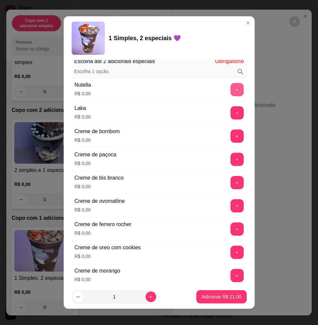
click at [231, 87] on button "+" at bounding box center [237, 89] width 13 height 13
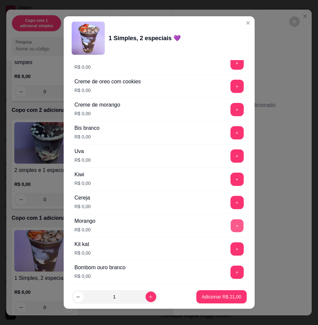
click at [231, 221] on button "+" at bounding box center [237, 225] width 13 height 13
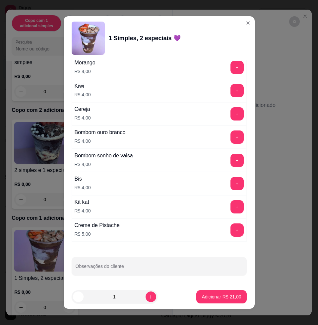
scroll to position [5, 0]
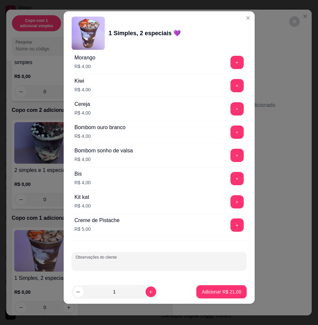
click at [157, 264] on input "Observações do cliente" at bounding box center [159, 263] width 167 height 7
type input "levar"
click at [229, 297] on button "Adicionar R$ 21,00" at bounding box center [221, 291] width 50 height 13
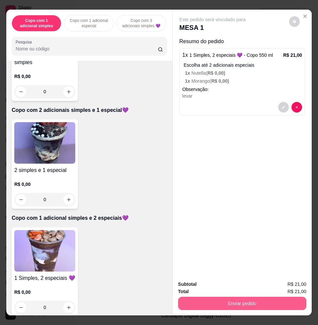
click at [264, 300] on button "Enviar pedido" at bounding box center [242, 303] width 128 height 13
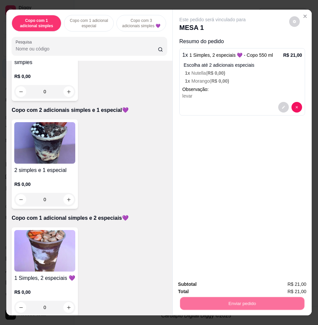
click at [292, 280] on button "Enviar pedido" at bounding box center [288, 283] width 37 height 13
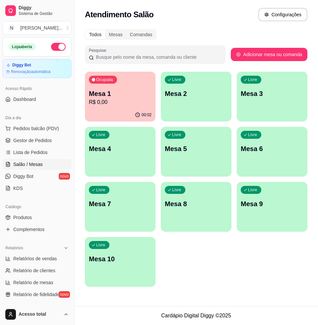
click at [131, 95] on p "Mesa 1" at bounding box center [120, 93] width 63 height 9
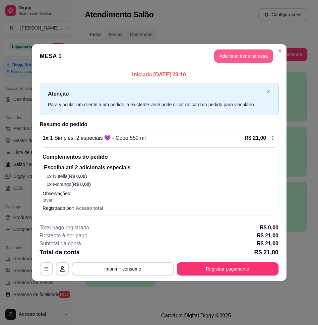
click at [259, 57] on button "Adicionar itens na mesa" at bounding box center [243, 55] width 59 height 13
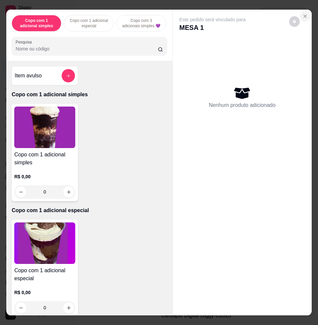
click at [303, 14] on icon "Close" at bounding box center [305, 16] width 5 height 5
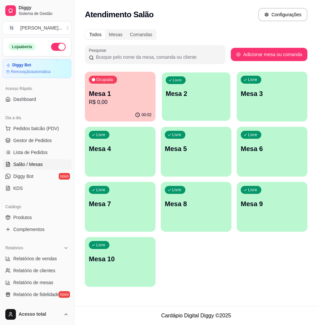
click at [206, 86] on div "Livre Mesa 2" at bounding box center [196, 92] width 69 height 40
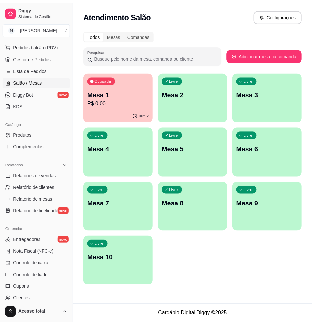
scroll to position [124, 0]
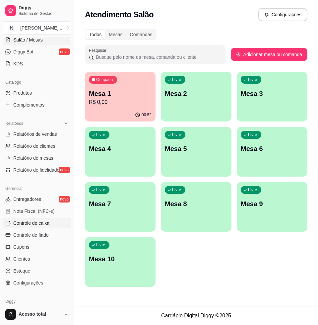
click at [30, 225] on span "Controle de caixa" at bounding box center [31, 223] width 36 height 7
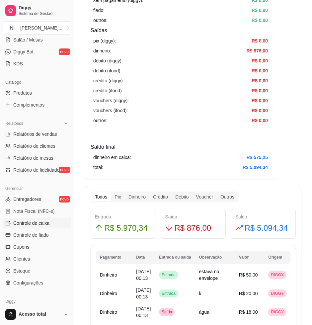
scroll to position [166, 0]
